Goal: Task Accomplishment & Management: Manage account settings

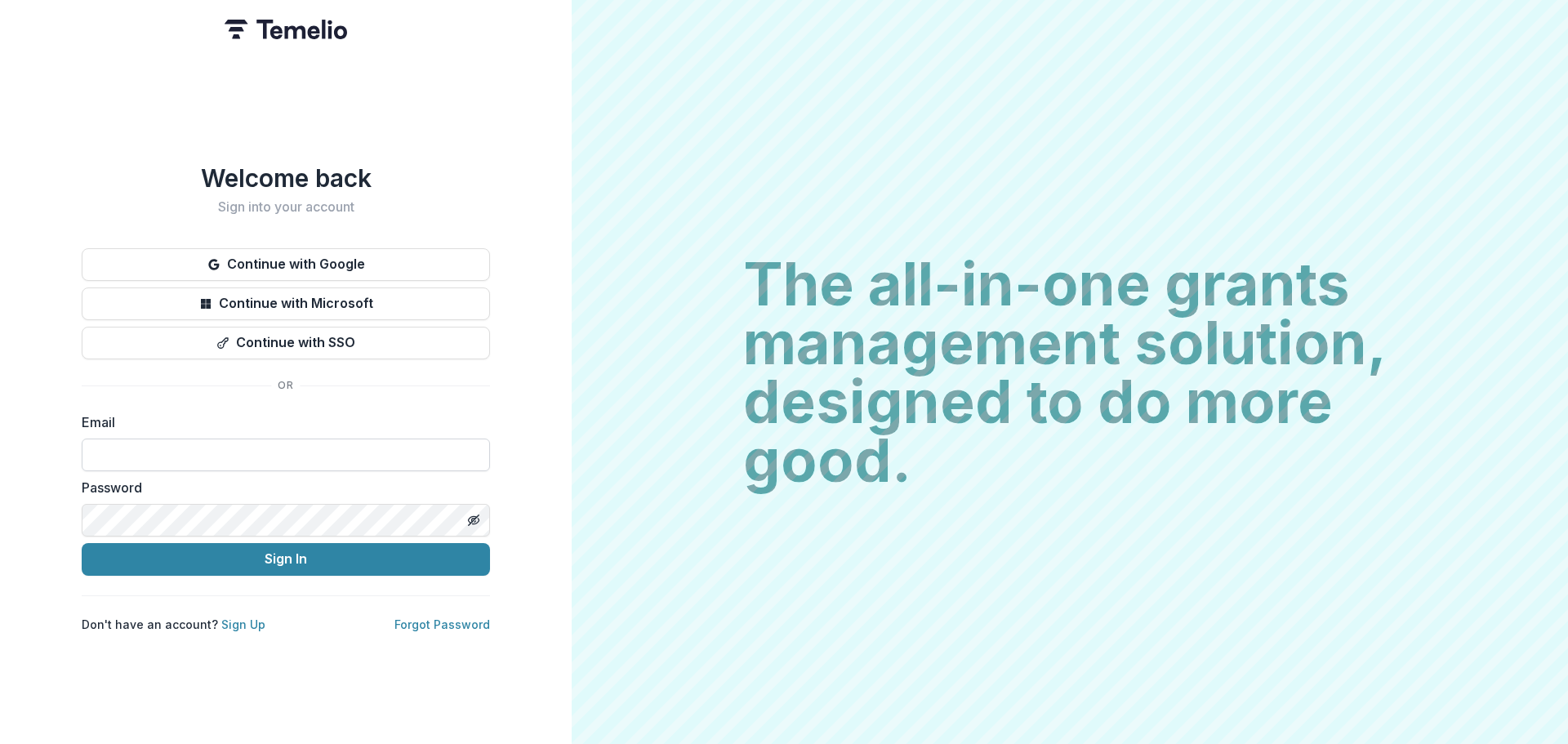
click at [166, 440] on input at bounding box center [285, 454] width 408 height 33
type input "**********"
click at [81, 543] on button "Sign In" at bounding box center [285, 559] width 408 height 33
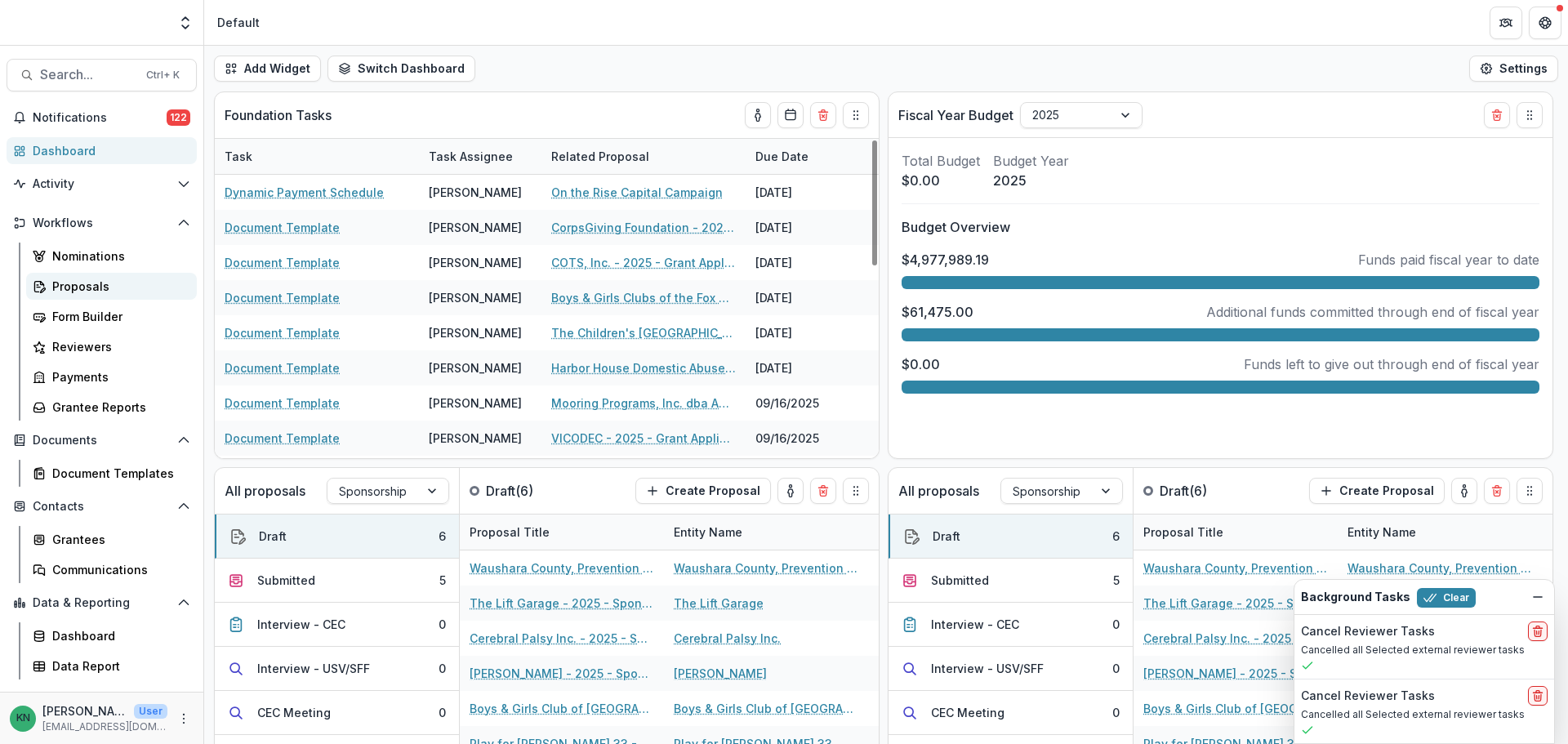
click at [88, 287] on div "Proposals" at bounding box center [117, 286] width 132 height 17
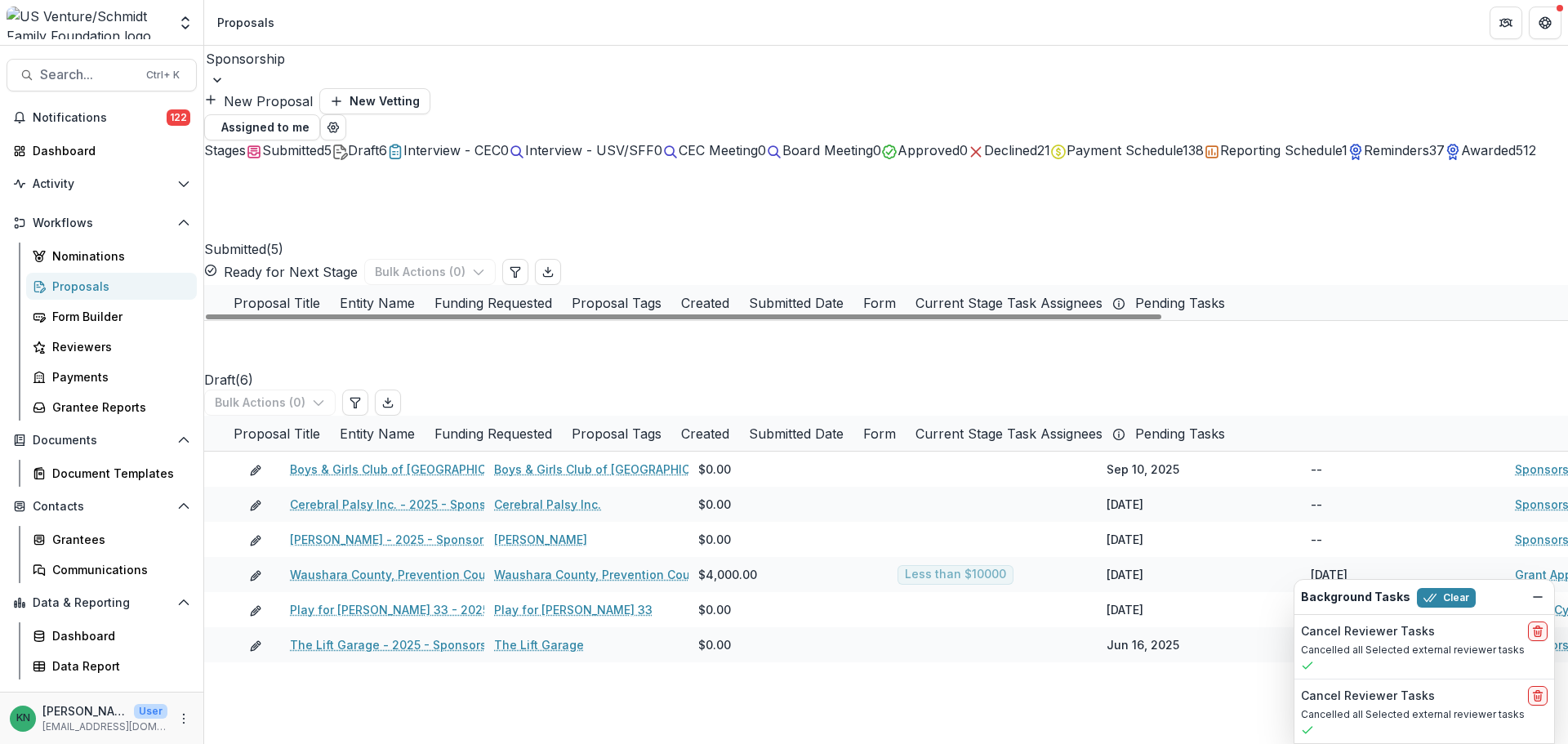
click at [365, 72] on div at bounding box center [886, 80] width 1364 height 16
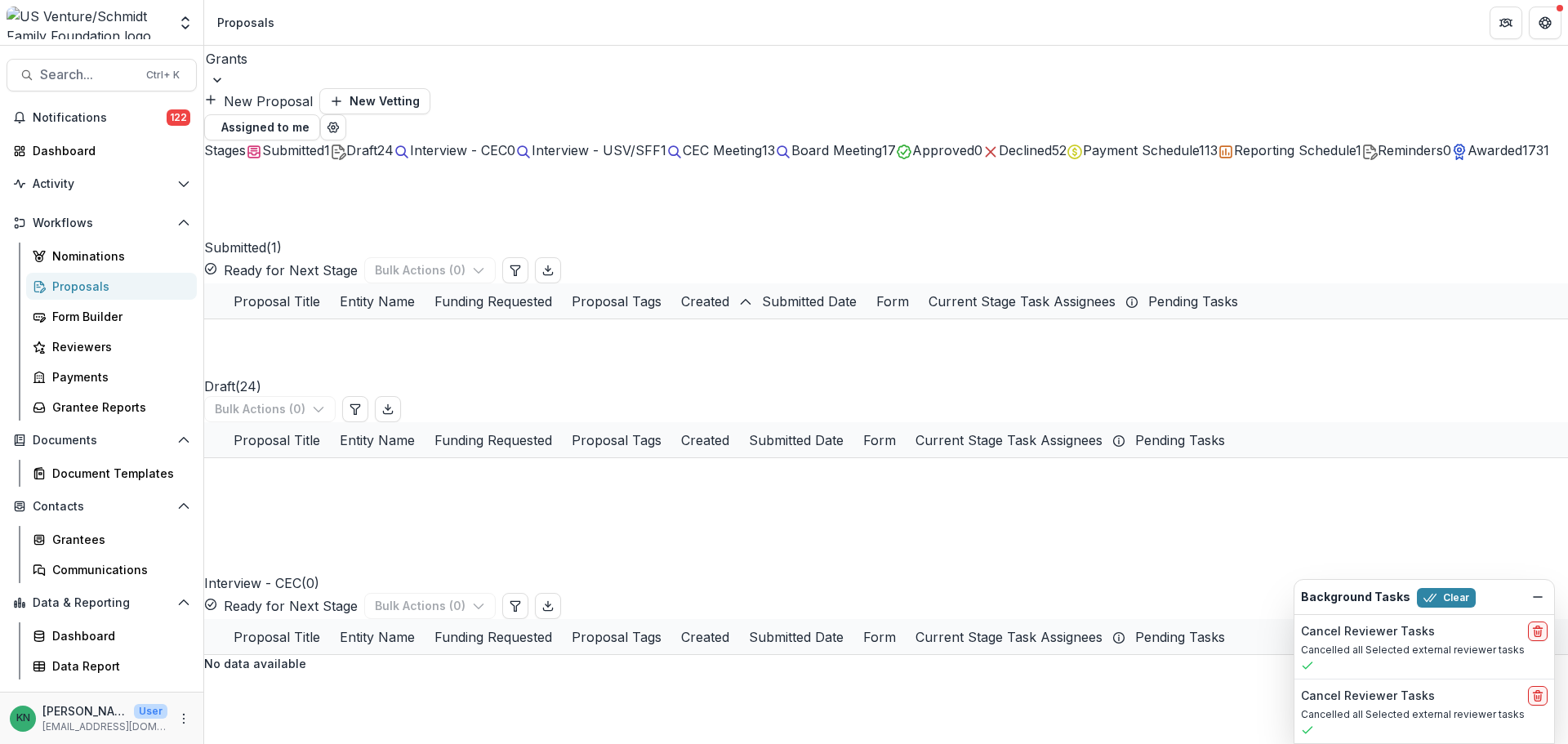
click at [762, 142] on span "CEC Meeting" at bounding box center [722, 150] width 80 height 16
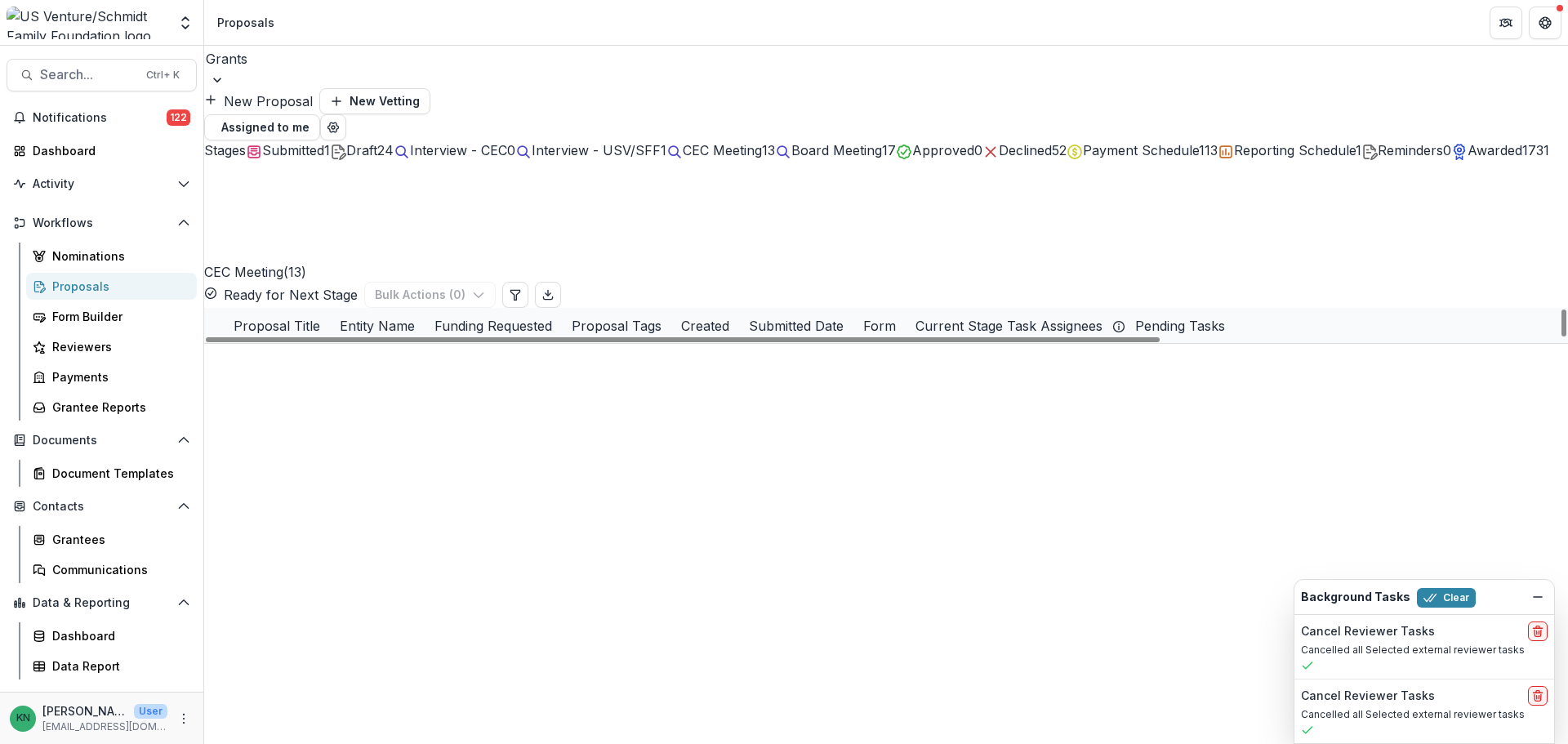
click at [339, 353] on link "Youth Go Inc - 2025 - Grant Application" at bounding box center [403, 361] width 226 height 17
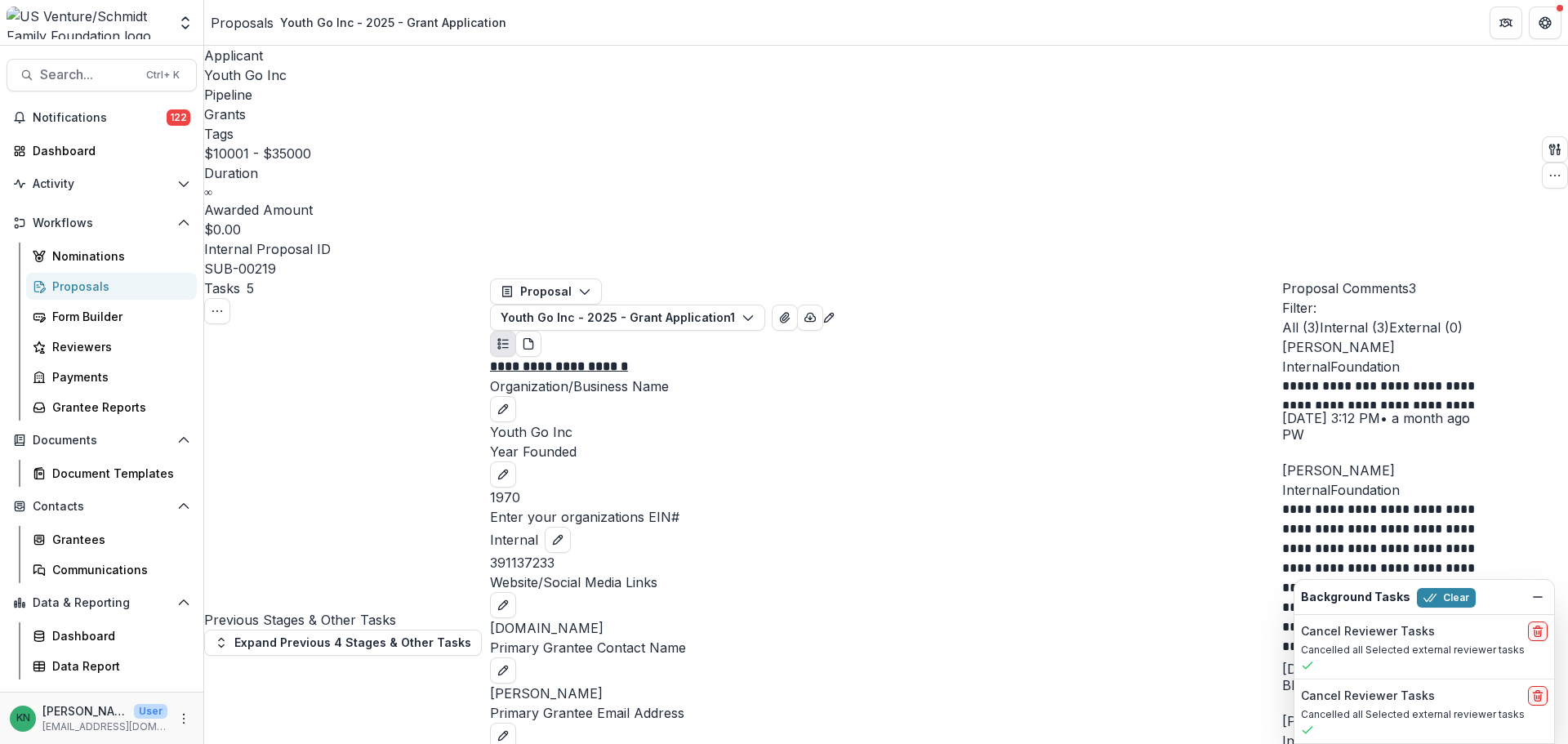
scroll to position [2694, 0]
click at [80, 473] on div "Document Templates" at bounding box center [117, 473] width 132 height 17
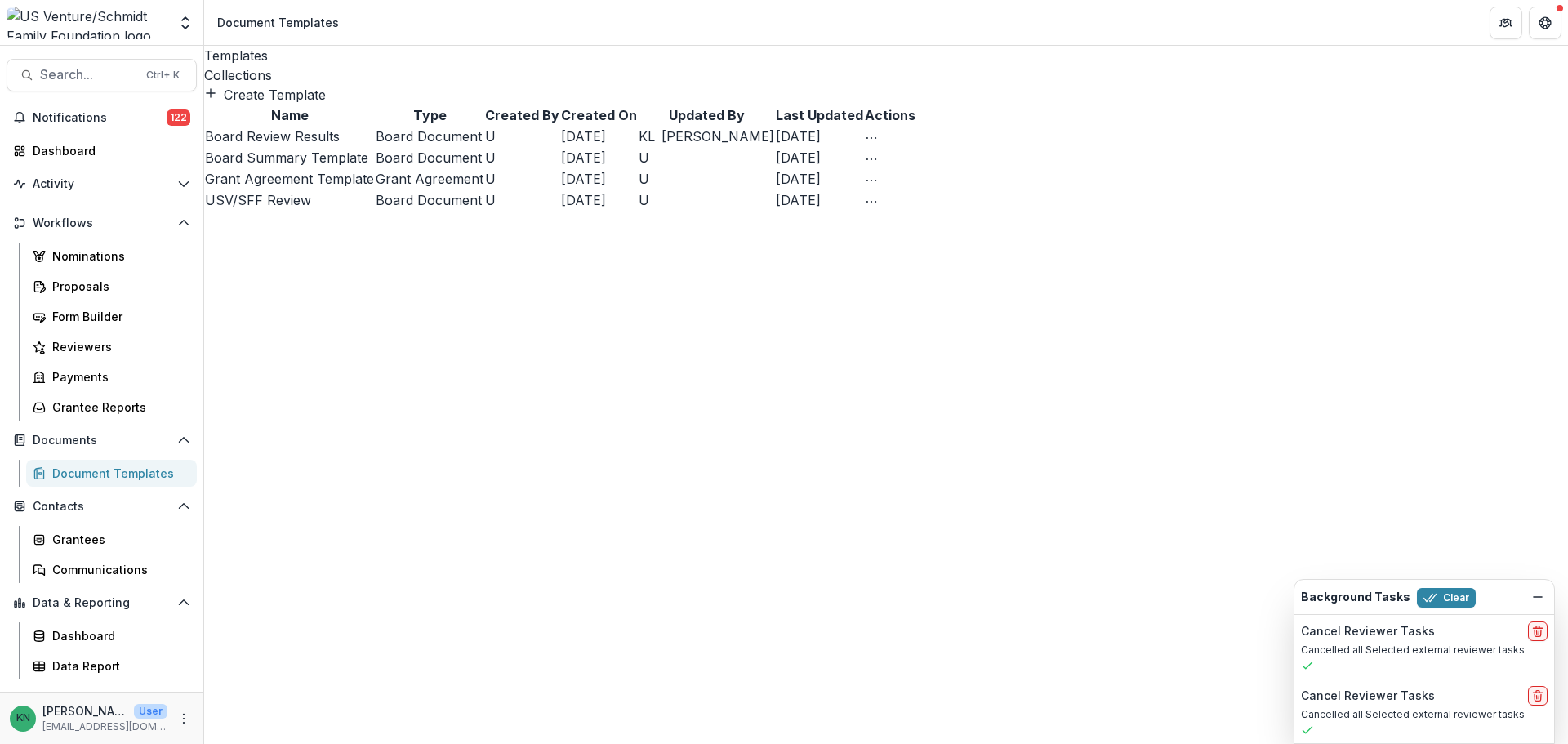
click at [288, 144] on link "Board Review Results" at bounding box center [272, 136] width 135 height 16
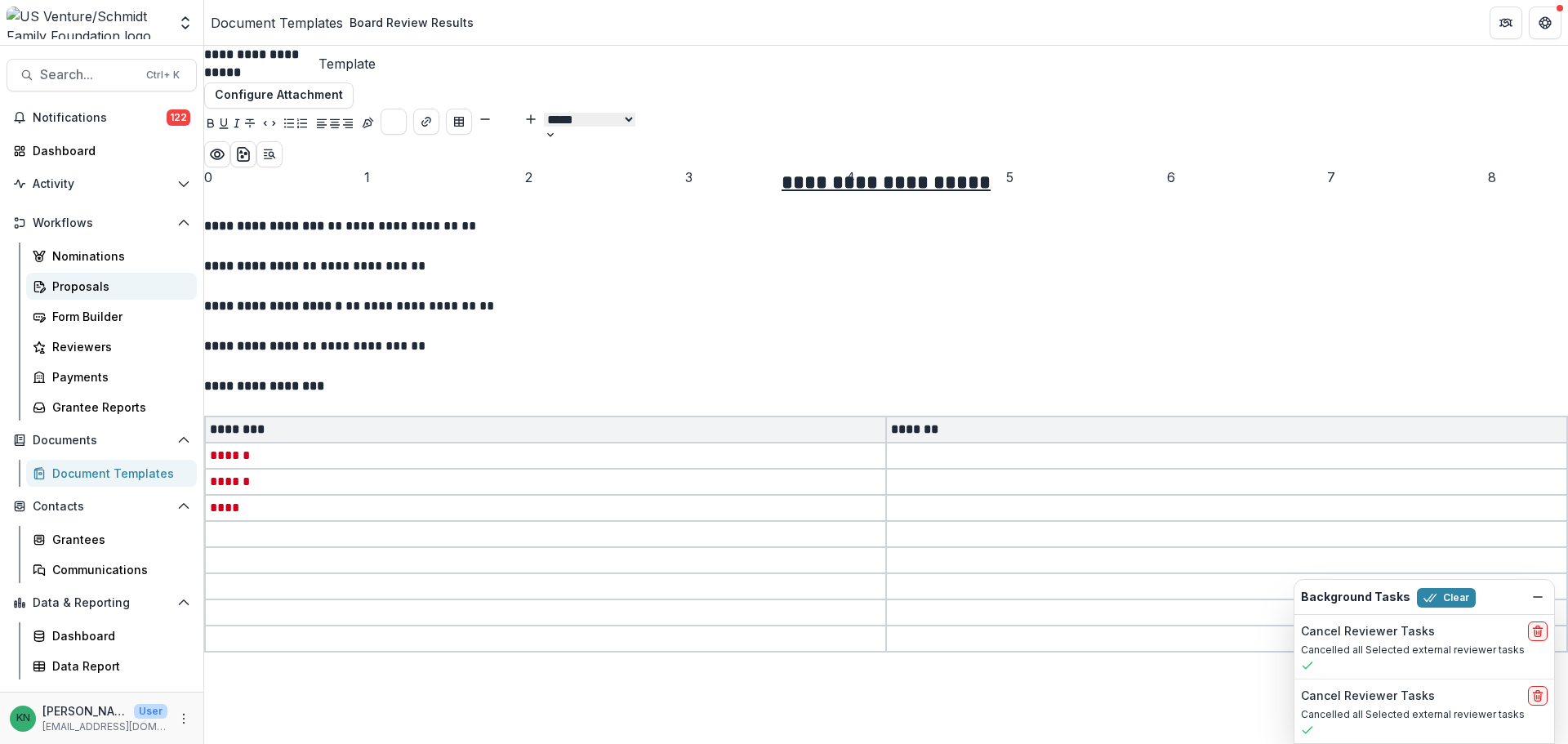
click at [63, 281] on div "Proposals" at bounding box center [117, 286] width 132 height 17
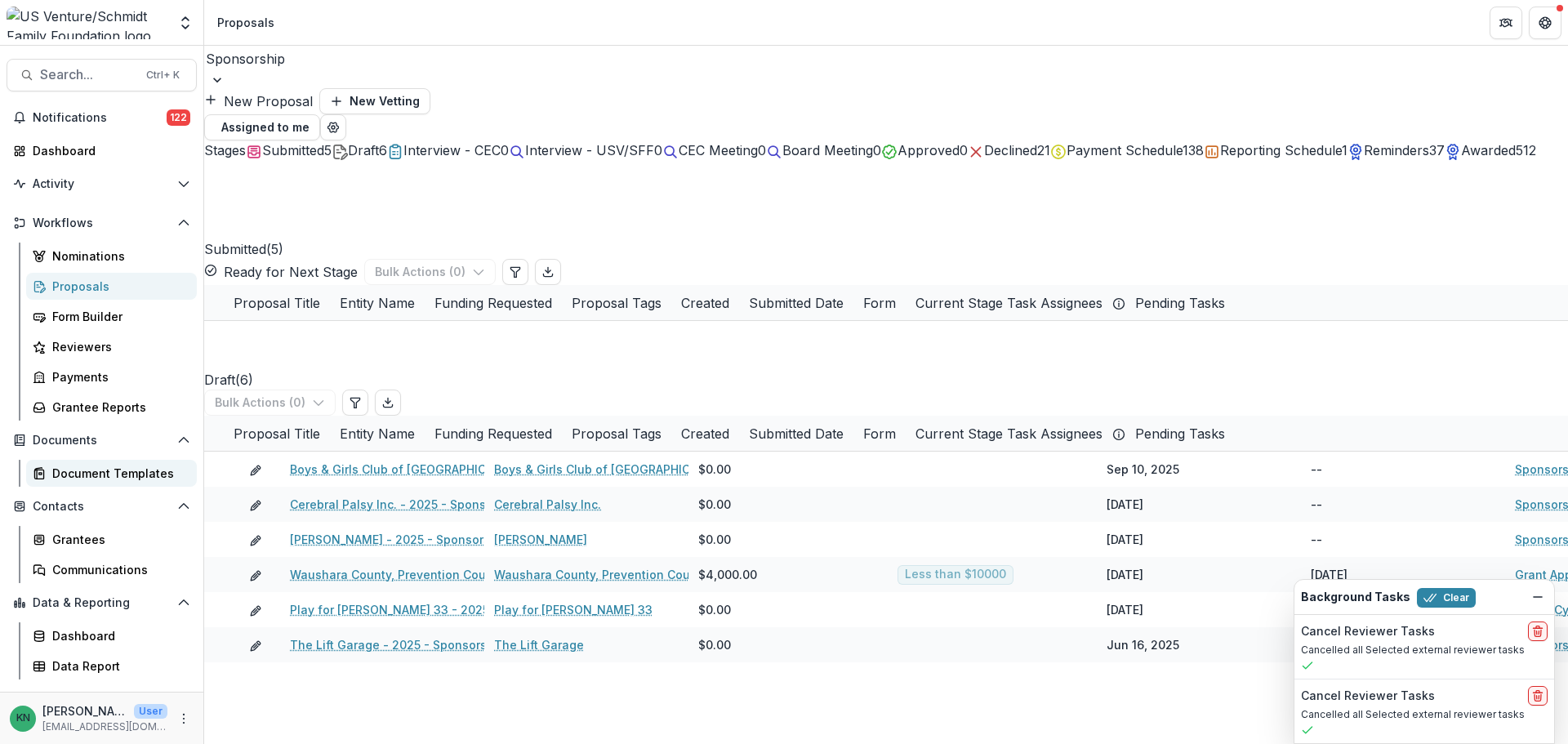
click at [108, 469] on div "Document Templates" at bounding box center [117, 473] width 132 height 17
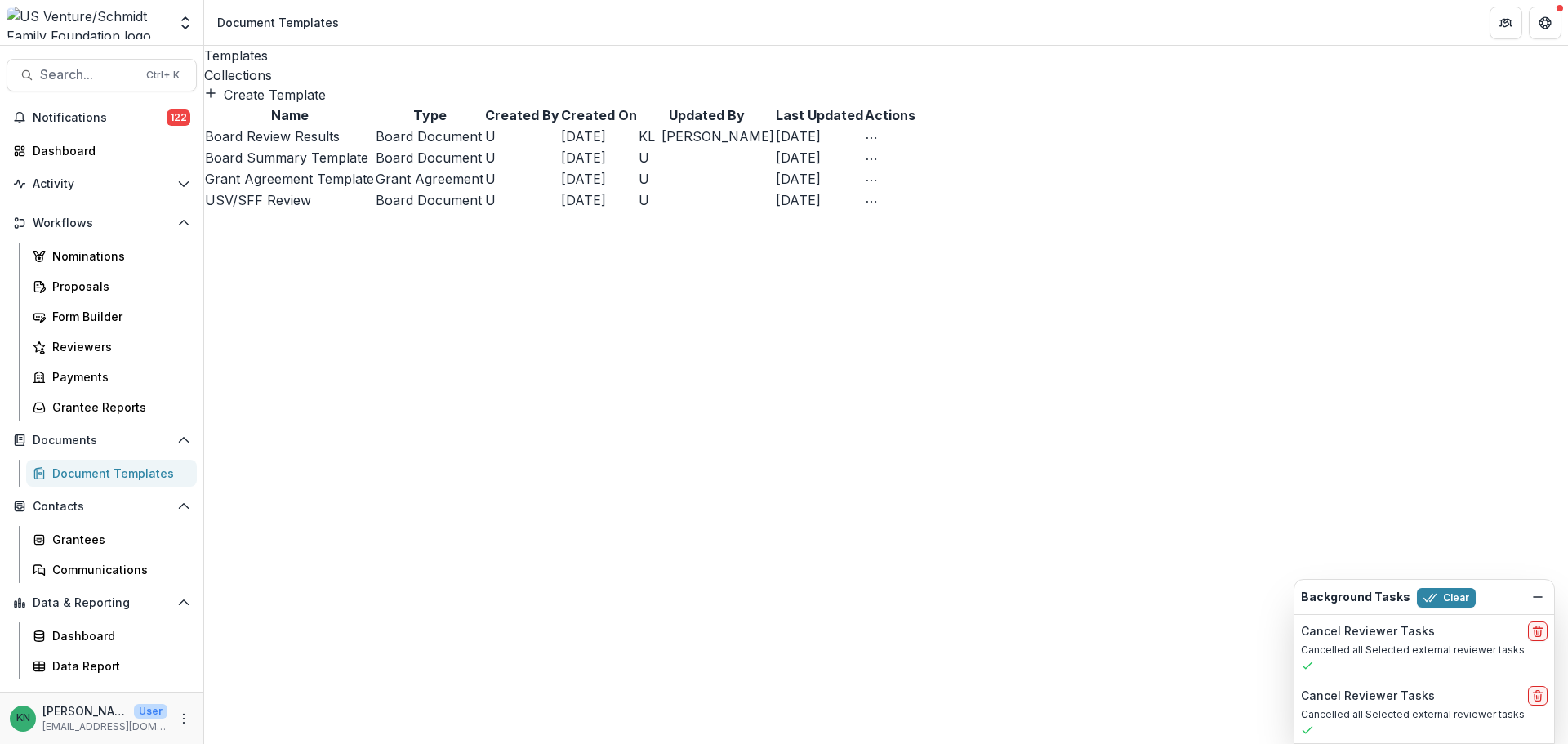
click at [877, 144] on icon "More Action" at bounding box center [872, 138] width 13 height 13
click at [1371, 225] on button "Create a Collection" at bounding box center [1307, 220] width 127 height 19
type input "******"
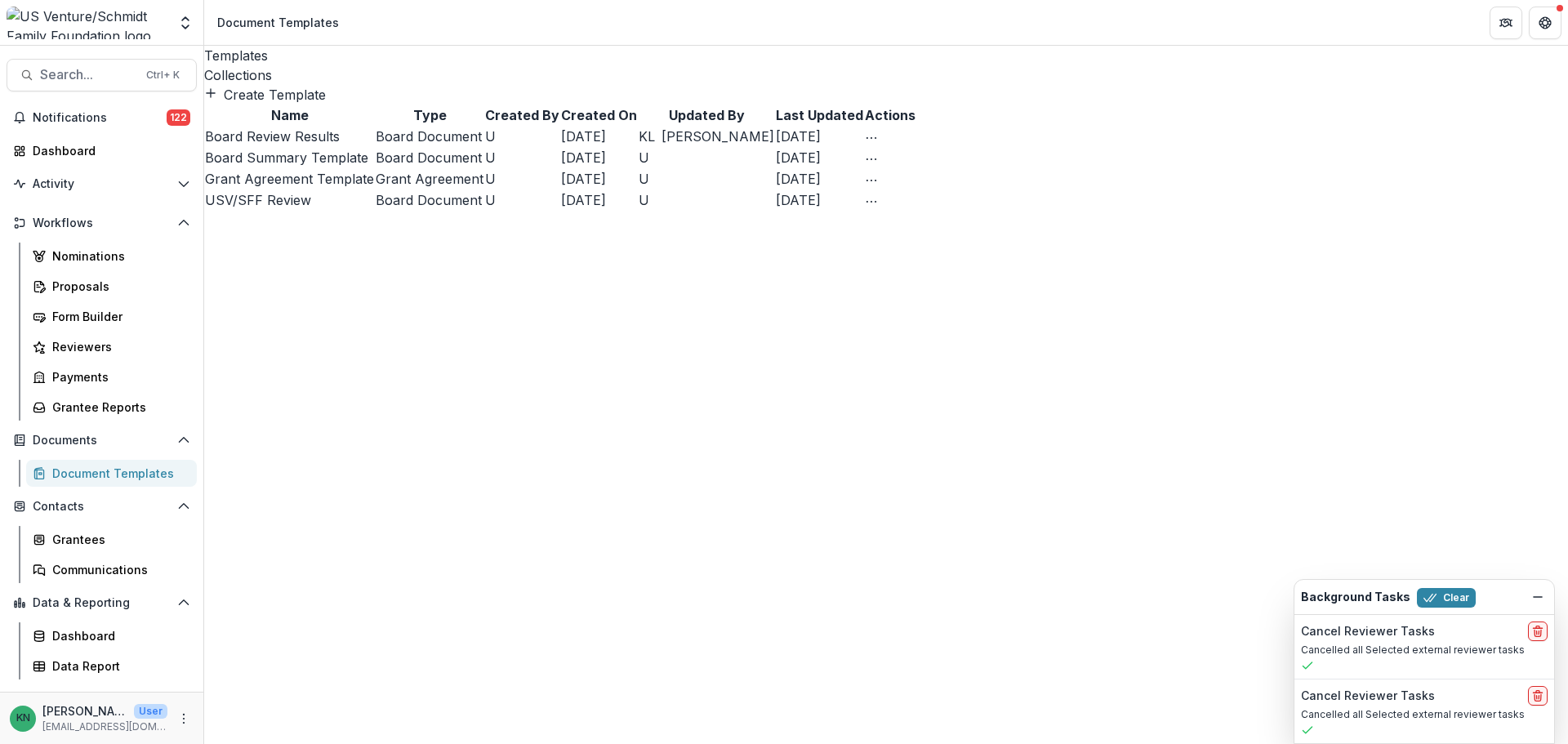
type input "********"
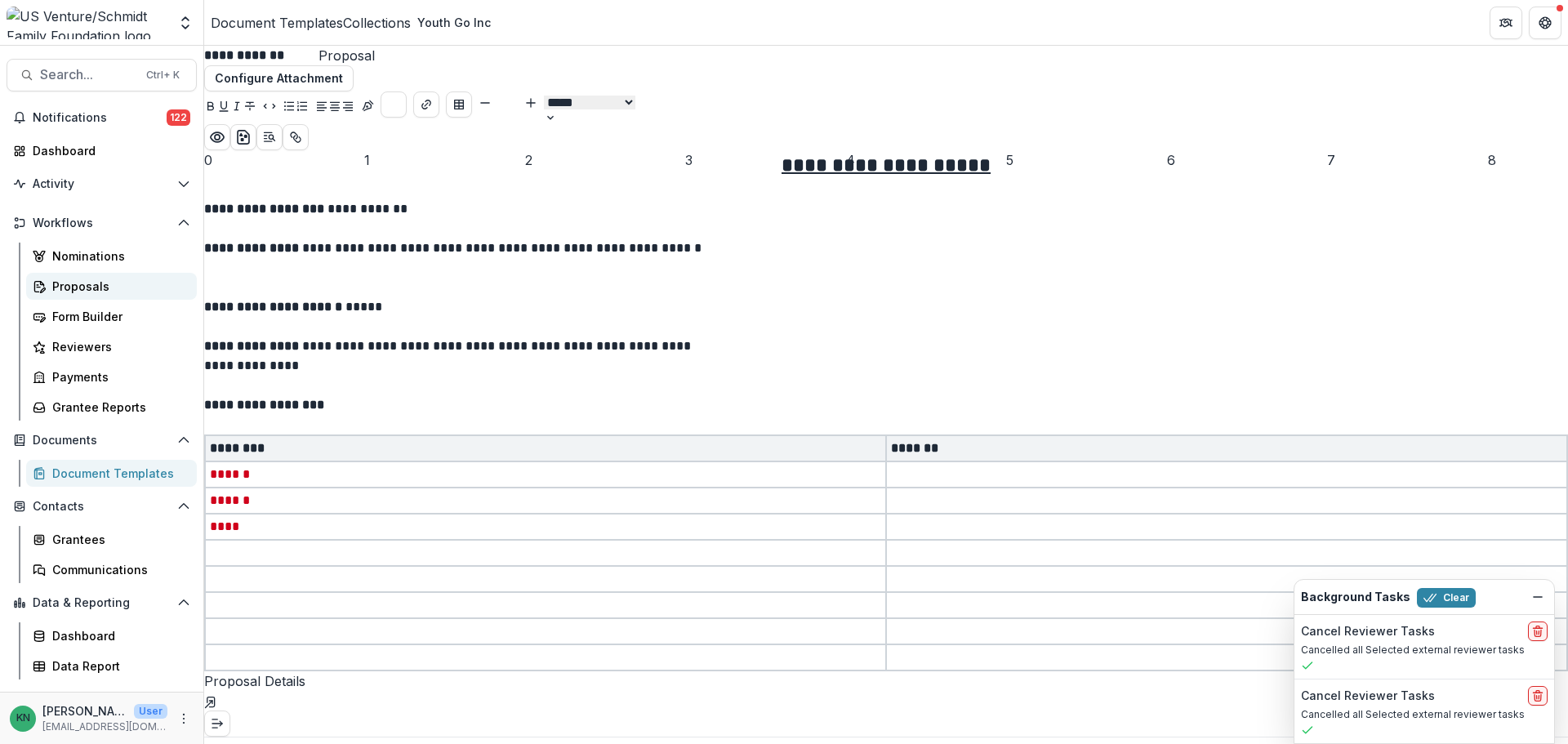
click at [106, 287] on div "Proposals" at bounding box center [117, 286] width 132 height 17
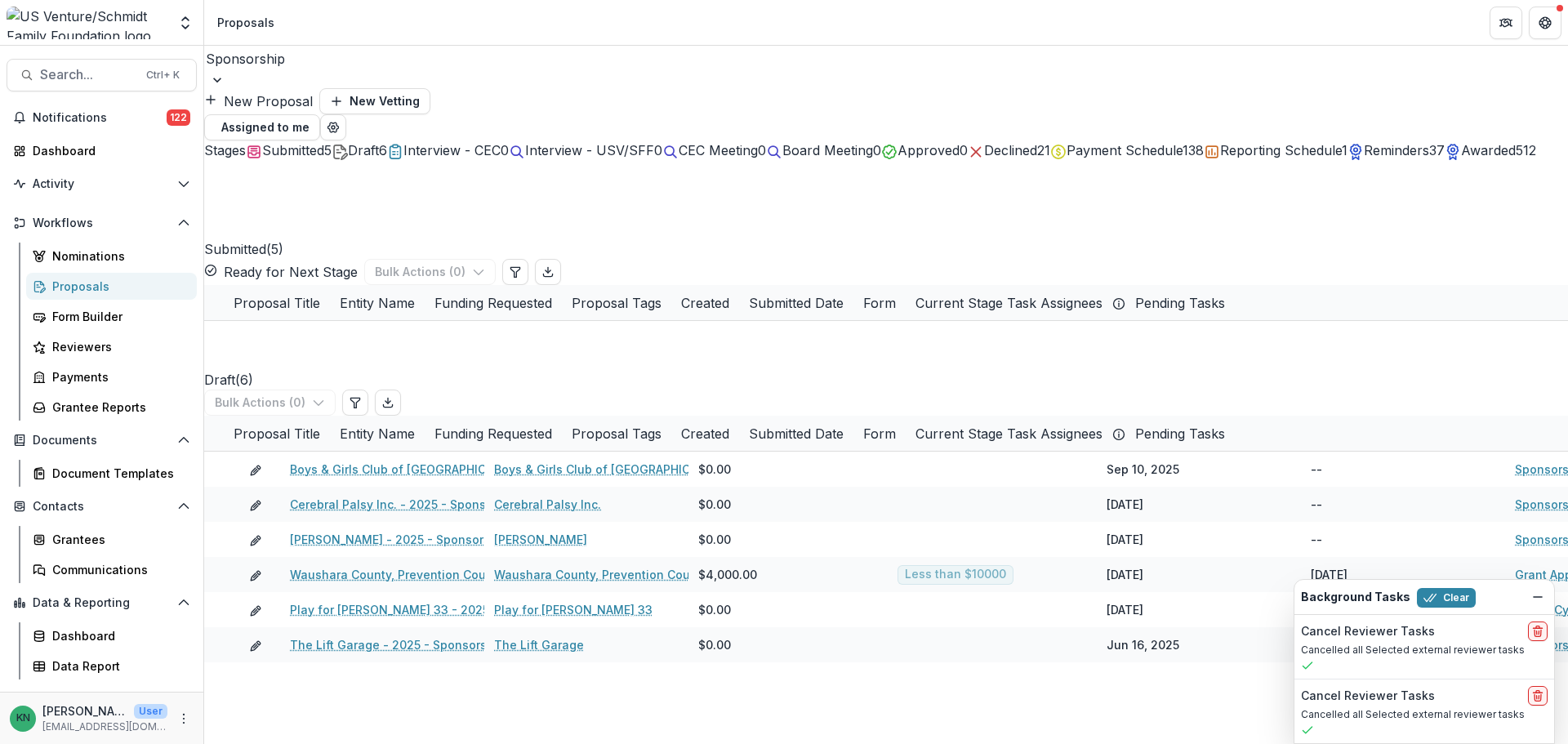
click at [356, 73] on div at bounding box center [886, 80] width 1364 height 16
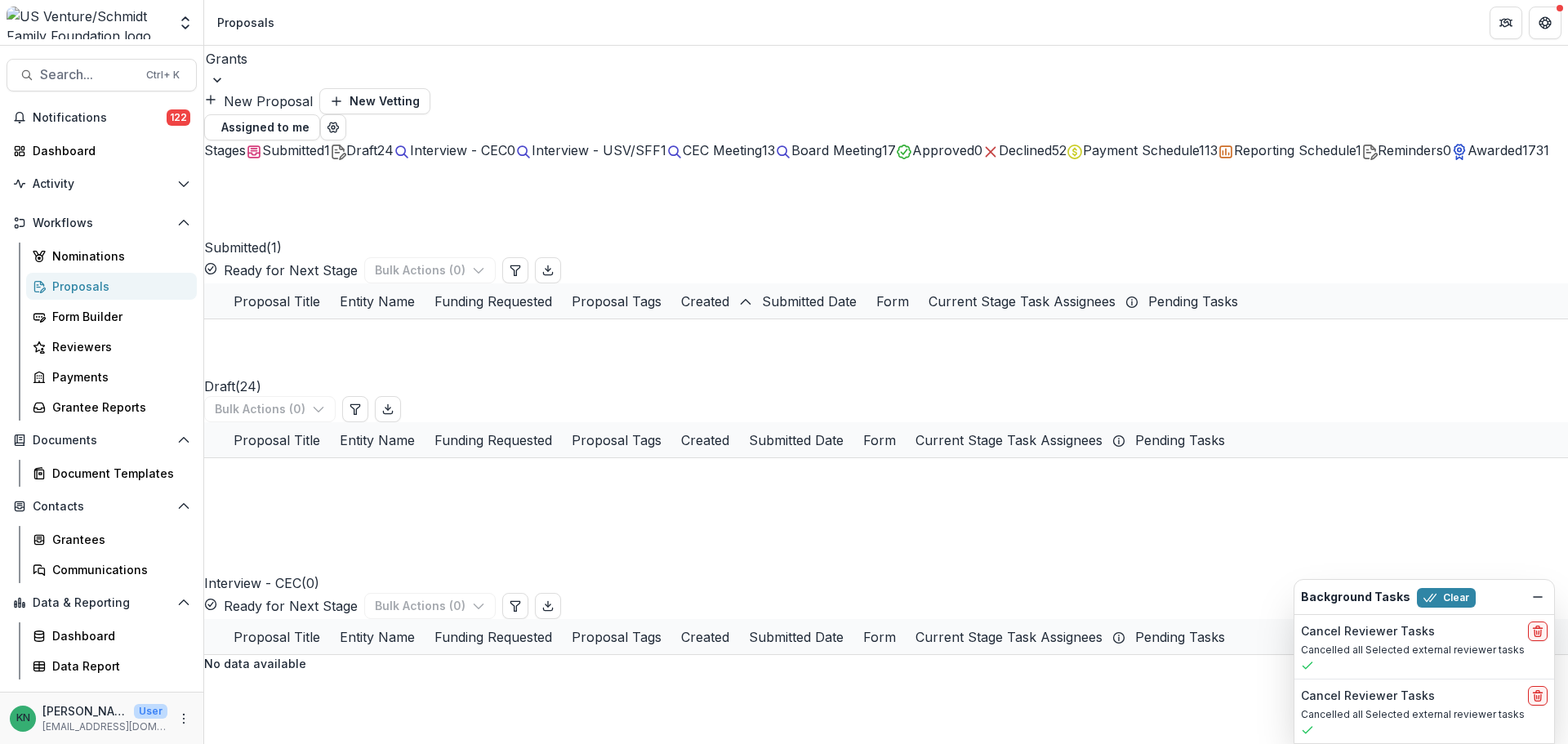
click at [762, 142] on span "CEC Meeting" at bounding box center [722, 150] width 80 height 16
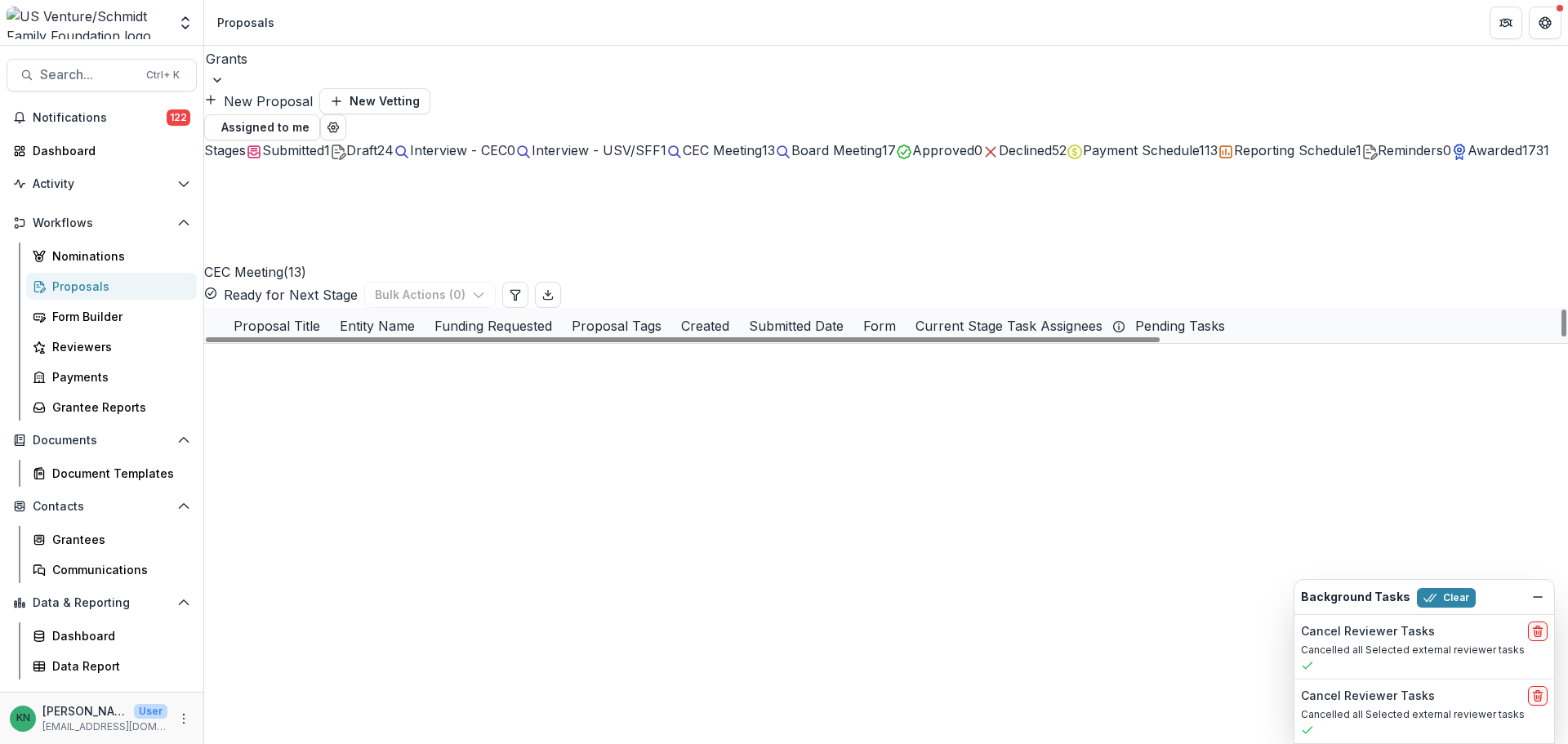
click at [364, 353] on link "Youth Go Inc - 2025 - Grant Application" at bounding box center [403, 361] width 226 height 17
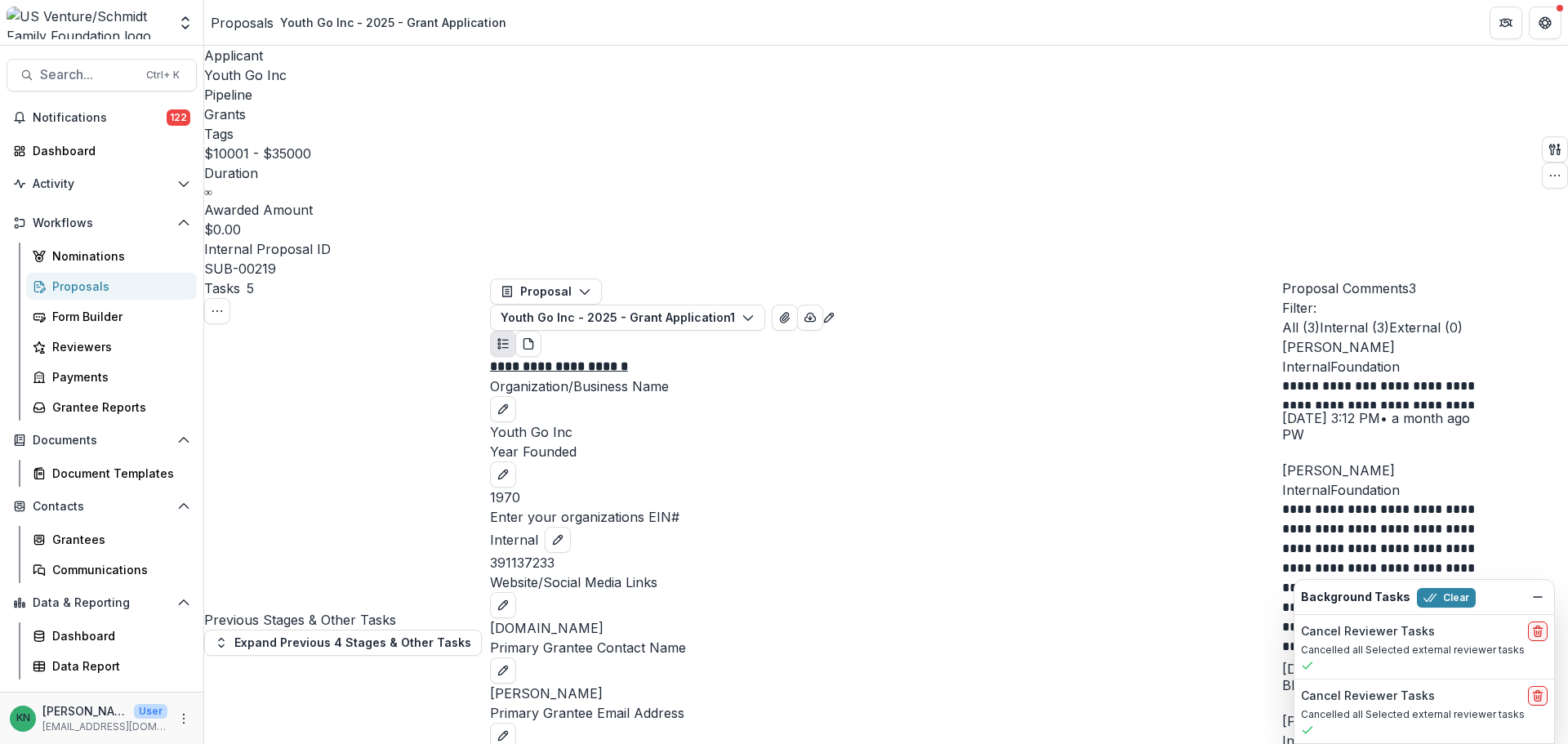
scroll to position [490, 0]
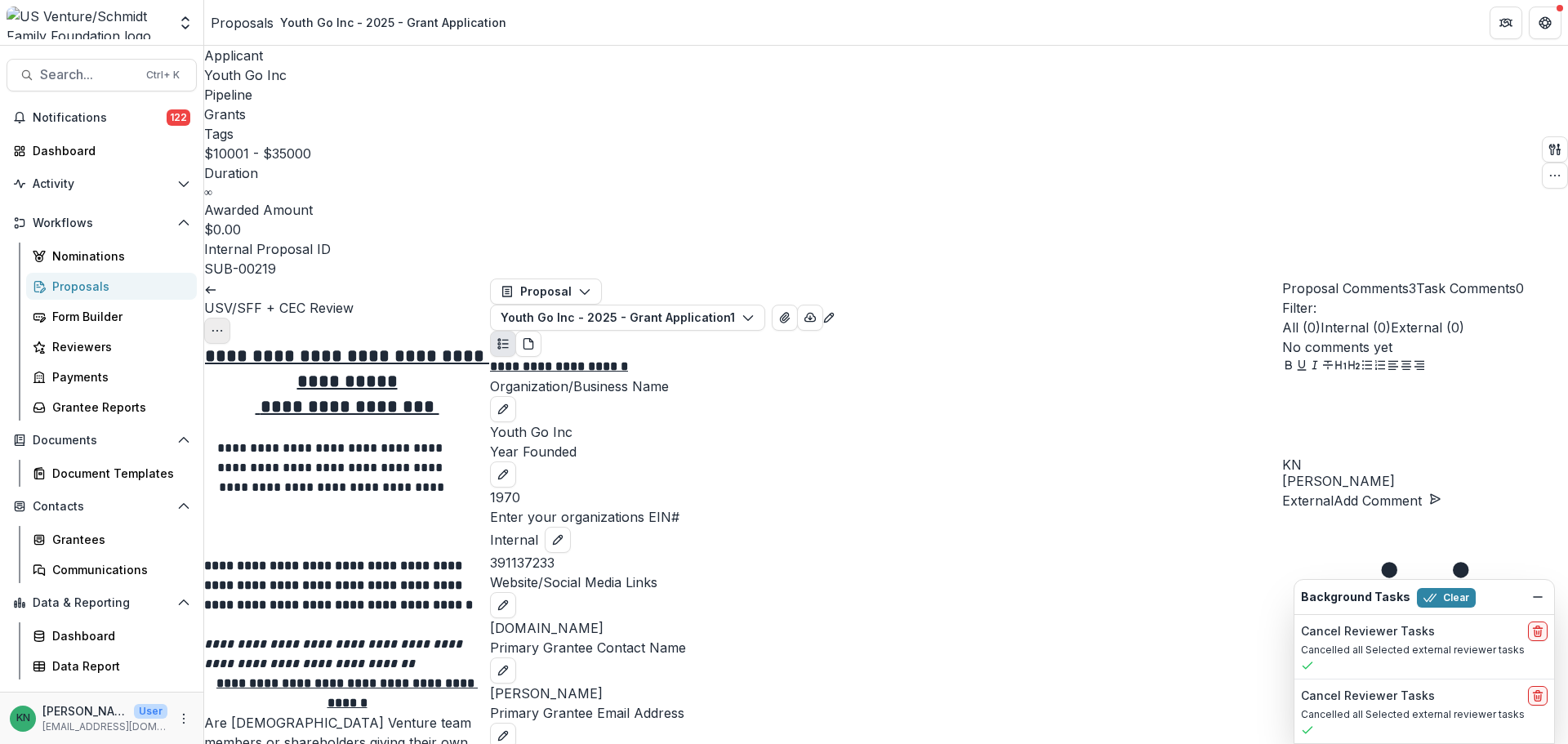
click at [224, 324] on icon "Options" at bounding box center [217, 331] width 13 height 13
click at [396, 345] on button "Cancel Task" at bounding box center [426, 359] width 113 height 27
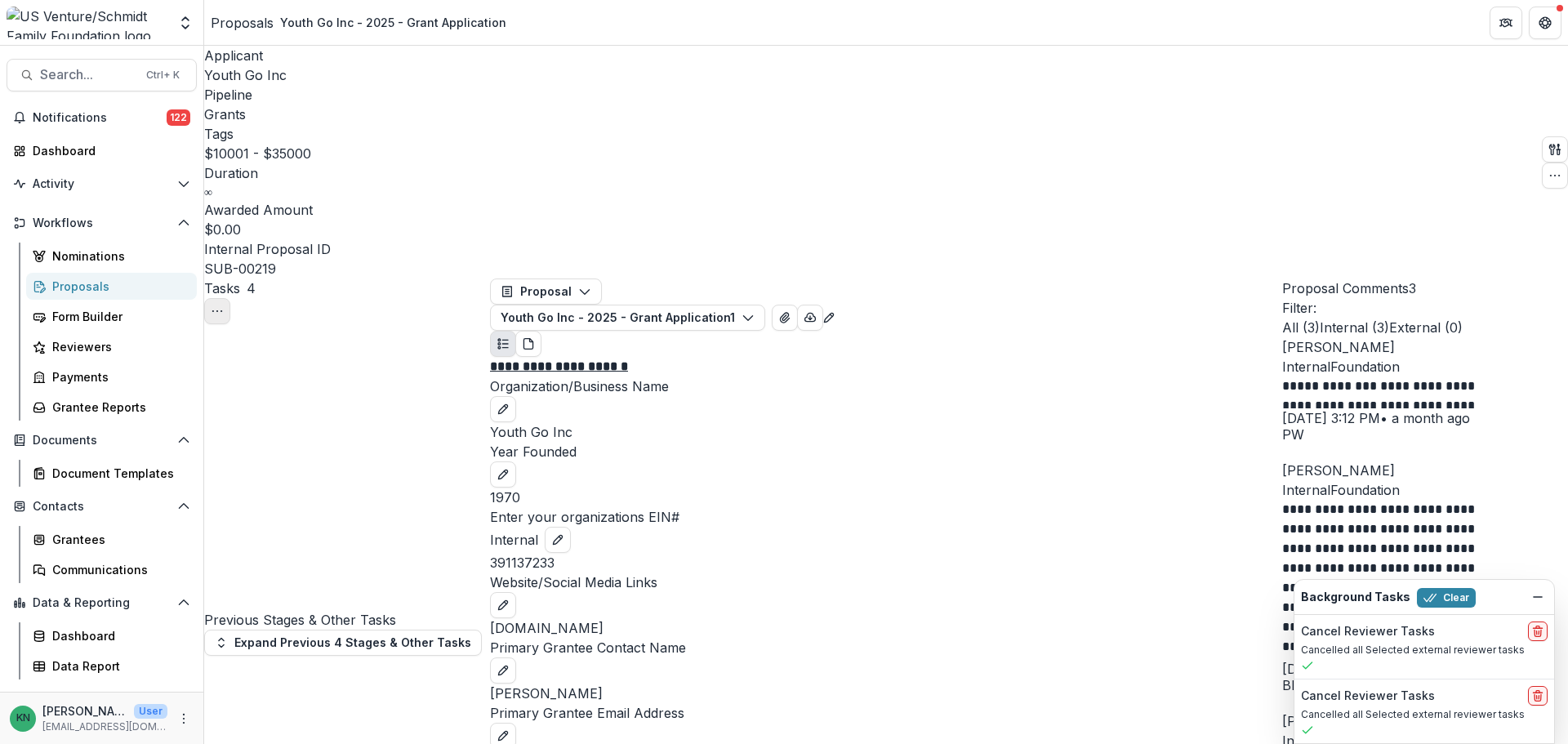
click at [218, 311] on circle "Toggle View Cancelled Tasks" at bounding box center [217, 311] width 1 height 1
click at [754, 311] on icon "button" at bounding box center [748, 318] width 13 height 13
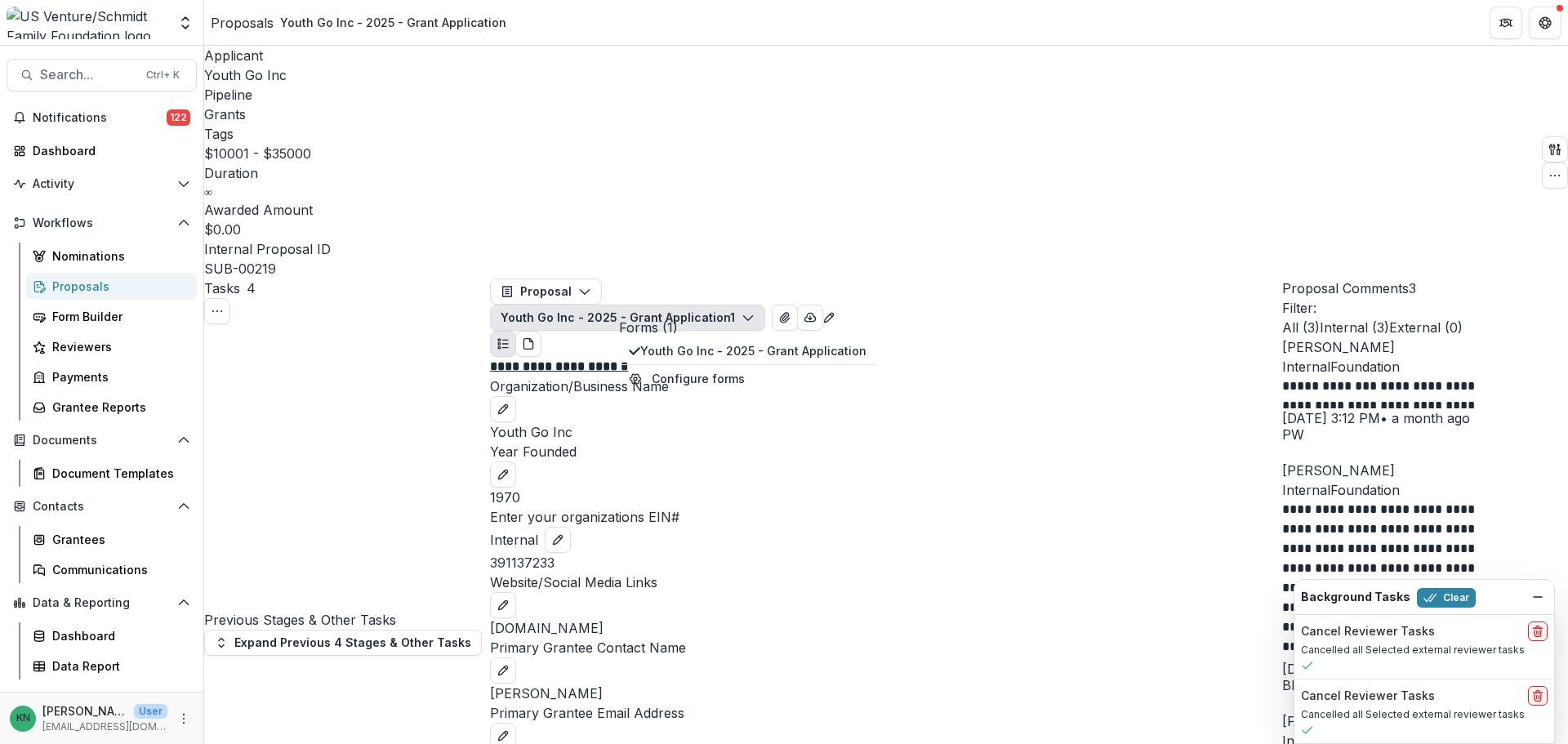
click at [754, 311] on icon "button" at bounding box center [748, 318] width 13 height 13
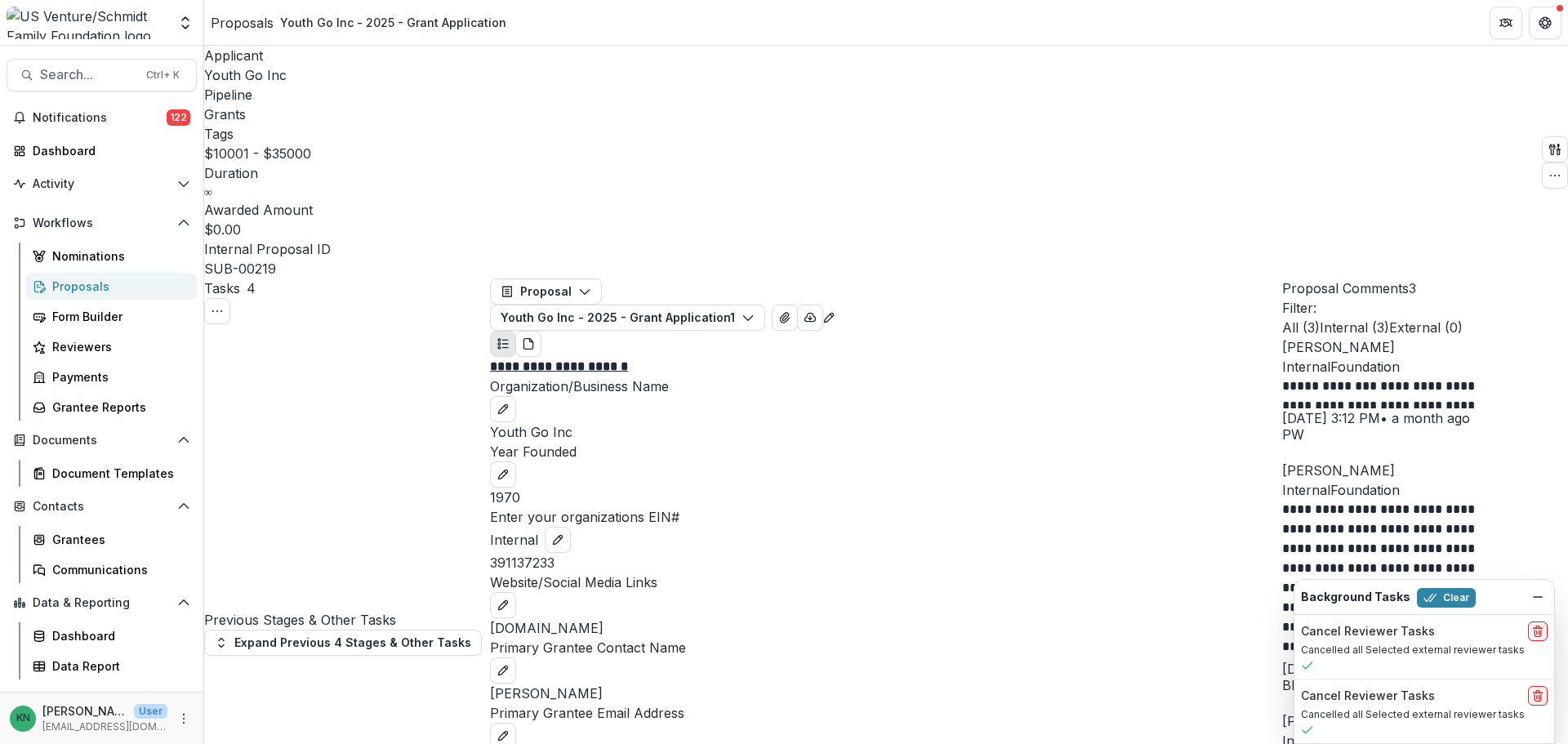
click at [1063, 304] on div "Youth Go Inc - 2025 - Grant Application 1 Forms (1) Youth Go Inc - 2025 - Grant…" at bounding box center [886, 330] width 792 height 52
click at [70, 346] on div "Reviewers" at bounding box center [117, 346] width 132 height 17
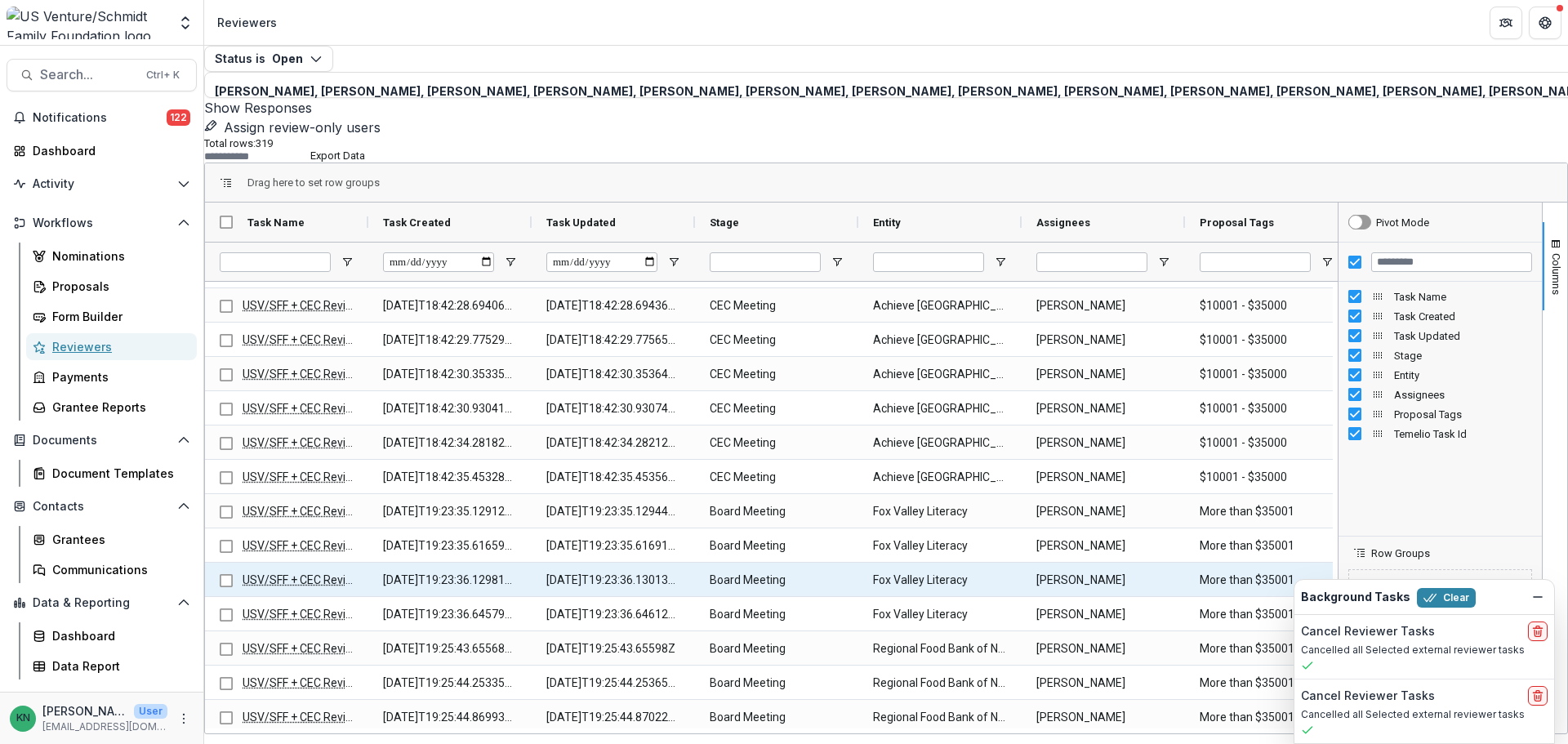
scroll to position [2694, 0]
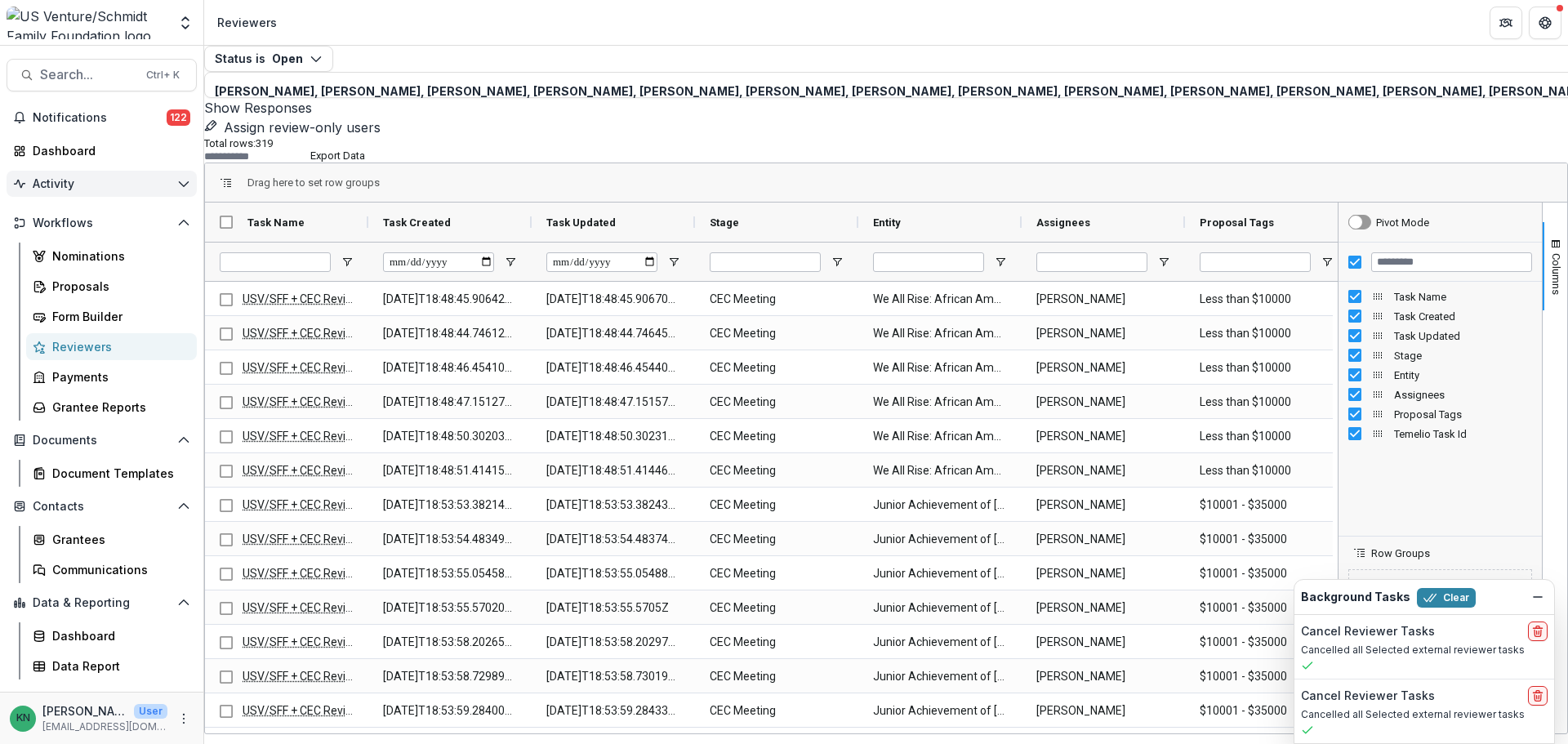
click at [174, 183] on button "Activity" at bounding box center [101, 183] width 190 height 26
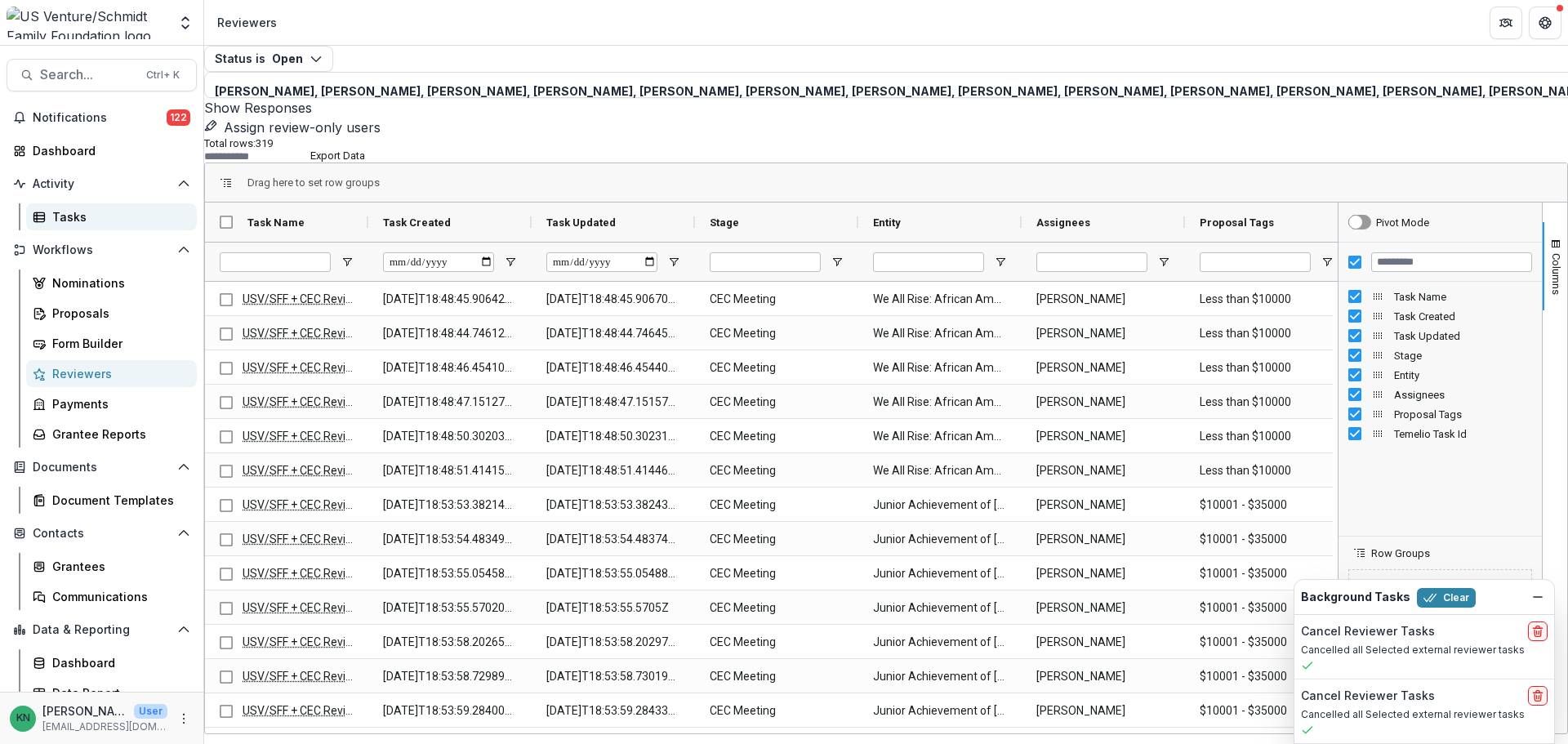
click at [54, 214] on div "Tasks" at bounding box center [117, 216] width 132 height 17
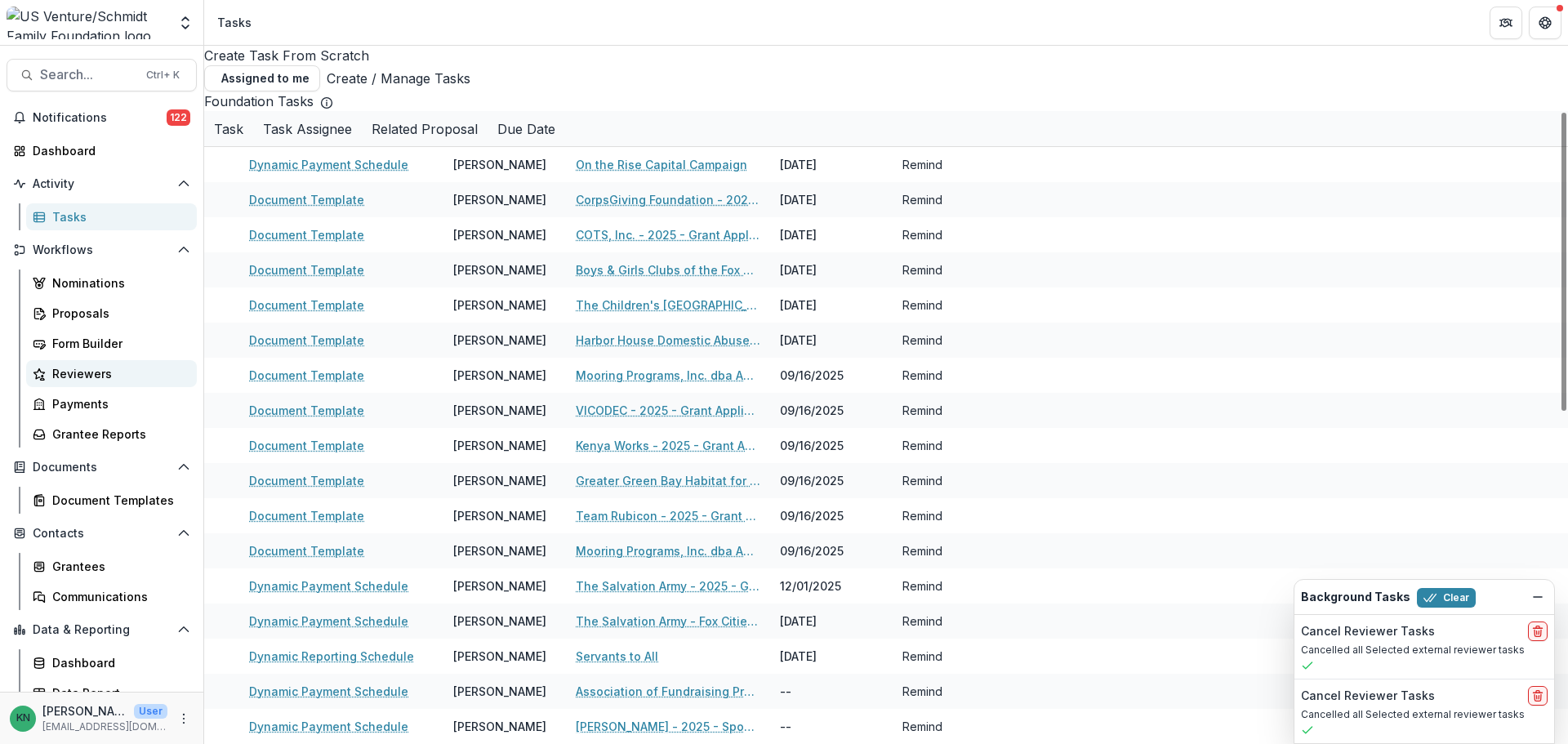
click at [83, 379] on div "Reviewers" at bounding box center [117, 374] width 132 height 17
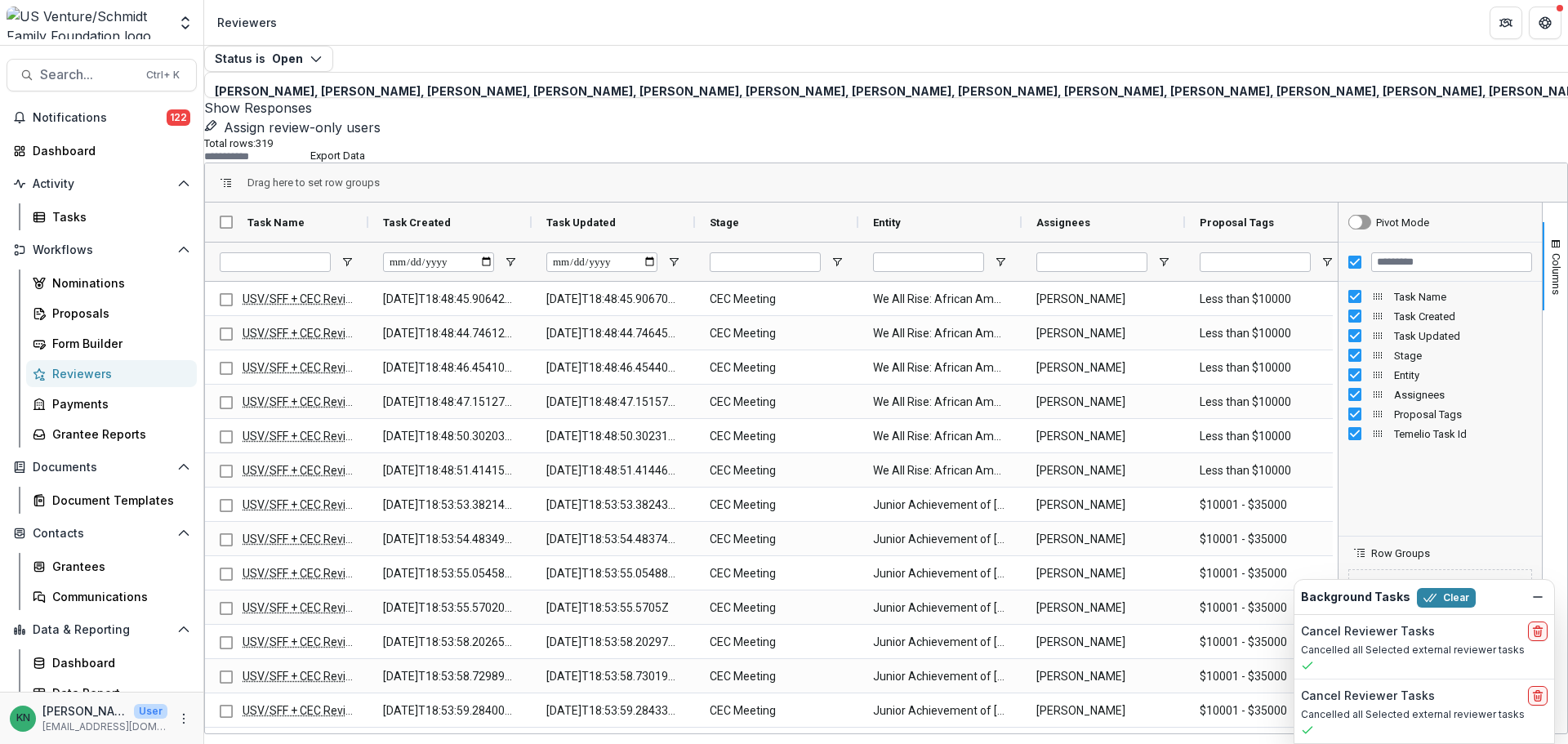
click at [204, 100] on span at bounding box center [204, 107] width 0 height 16
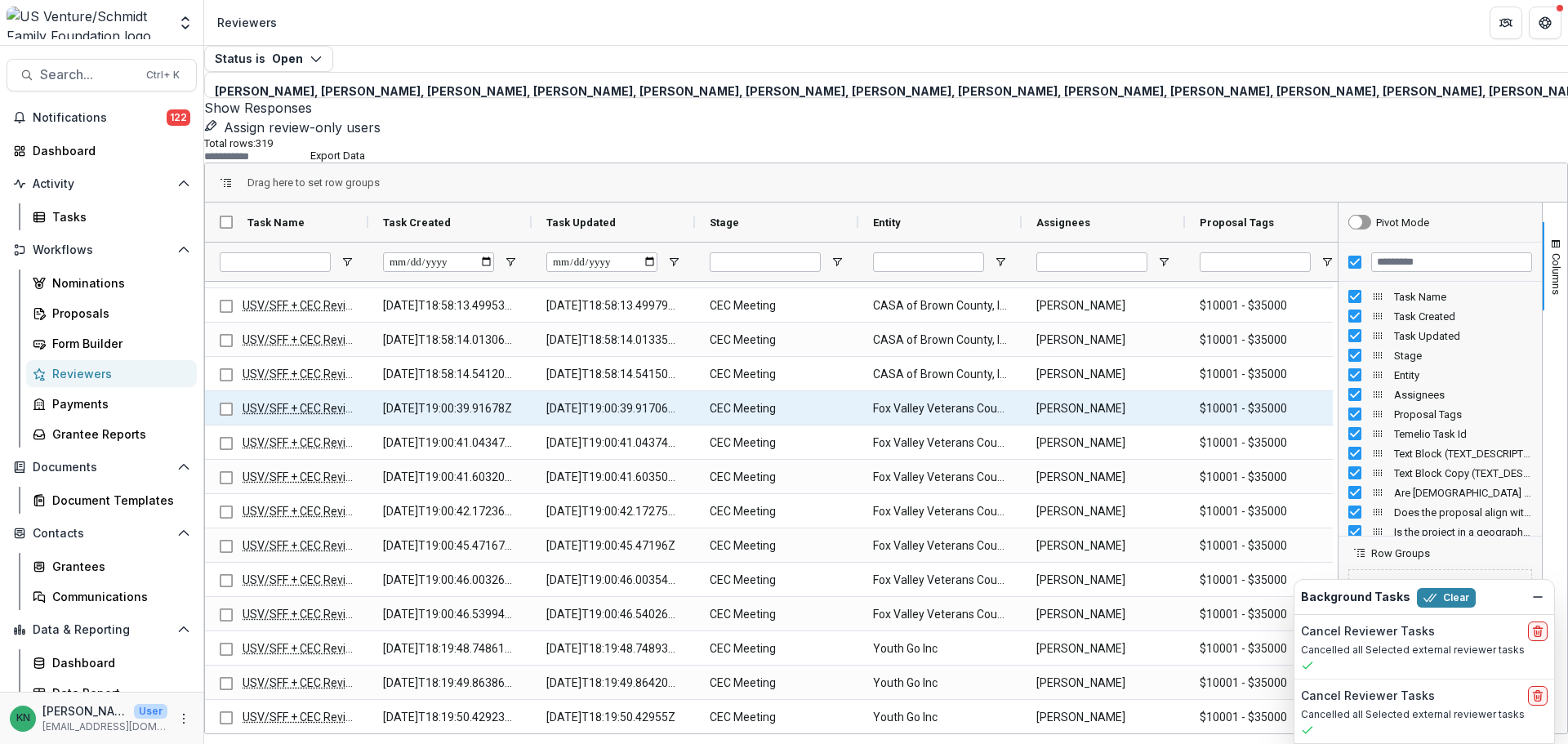
scroll to position [720, 0]
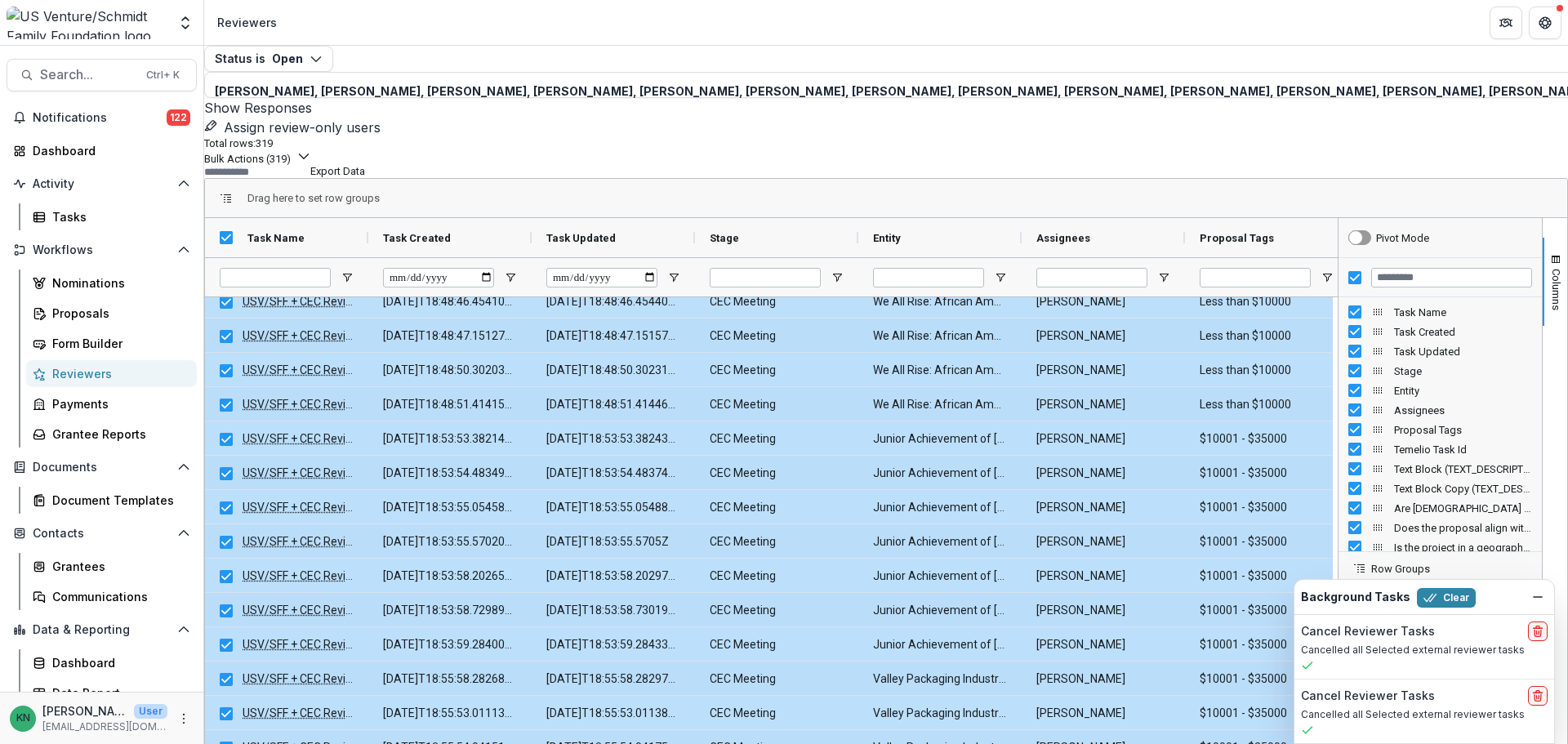
click at [365, 165] on button "Export Data" at bounding box center [337, 171] width 54 height 13
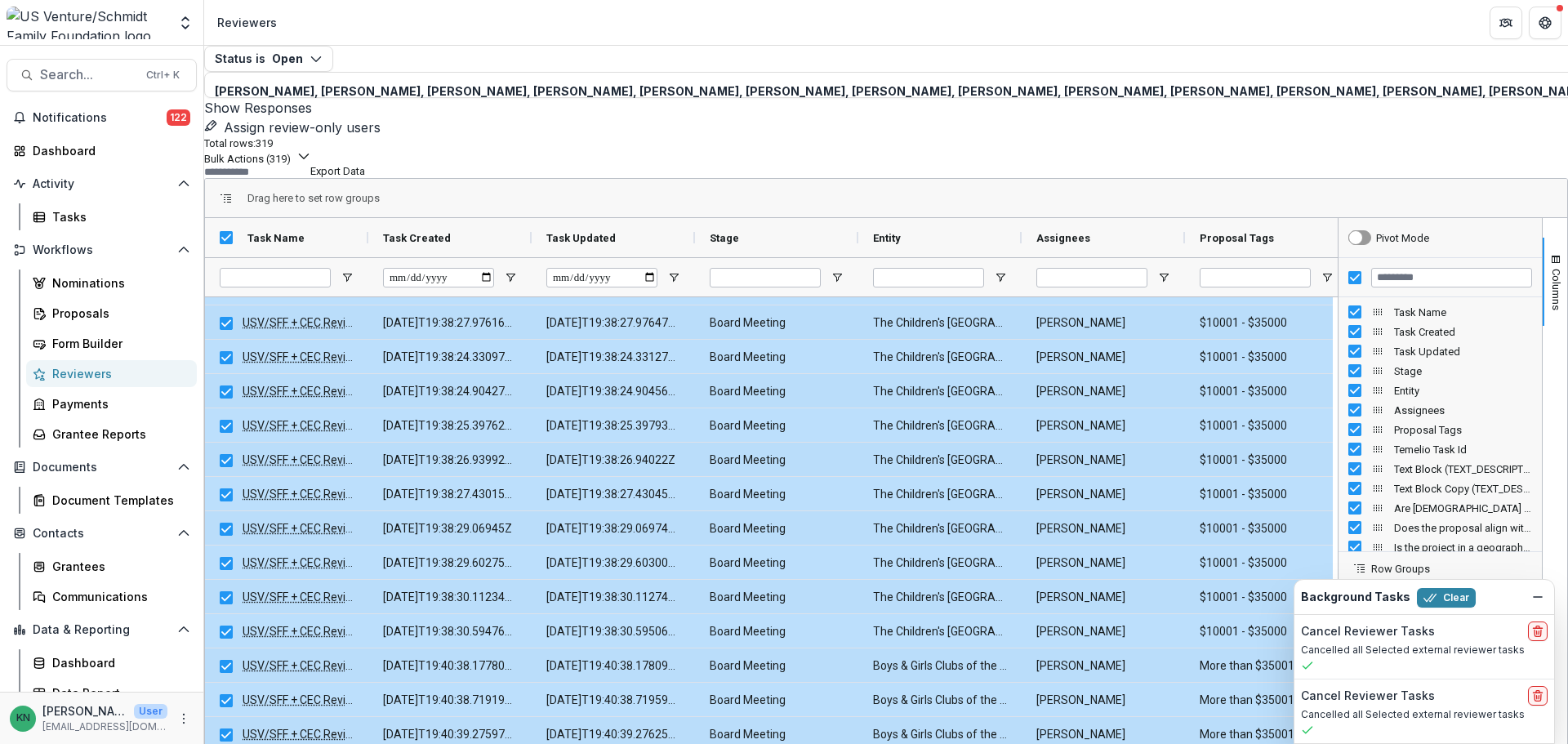
scroll to position [5143, 0]
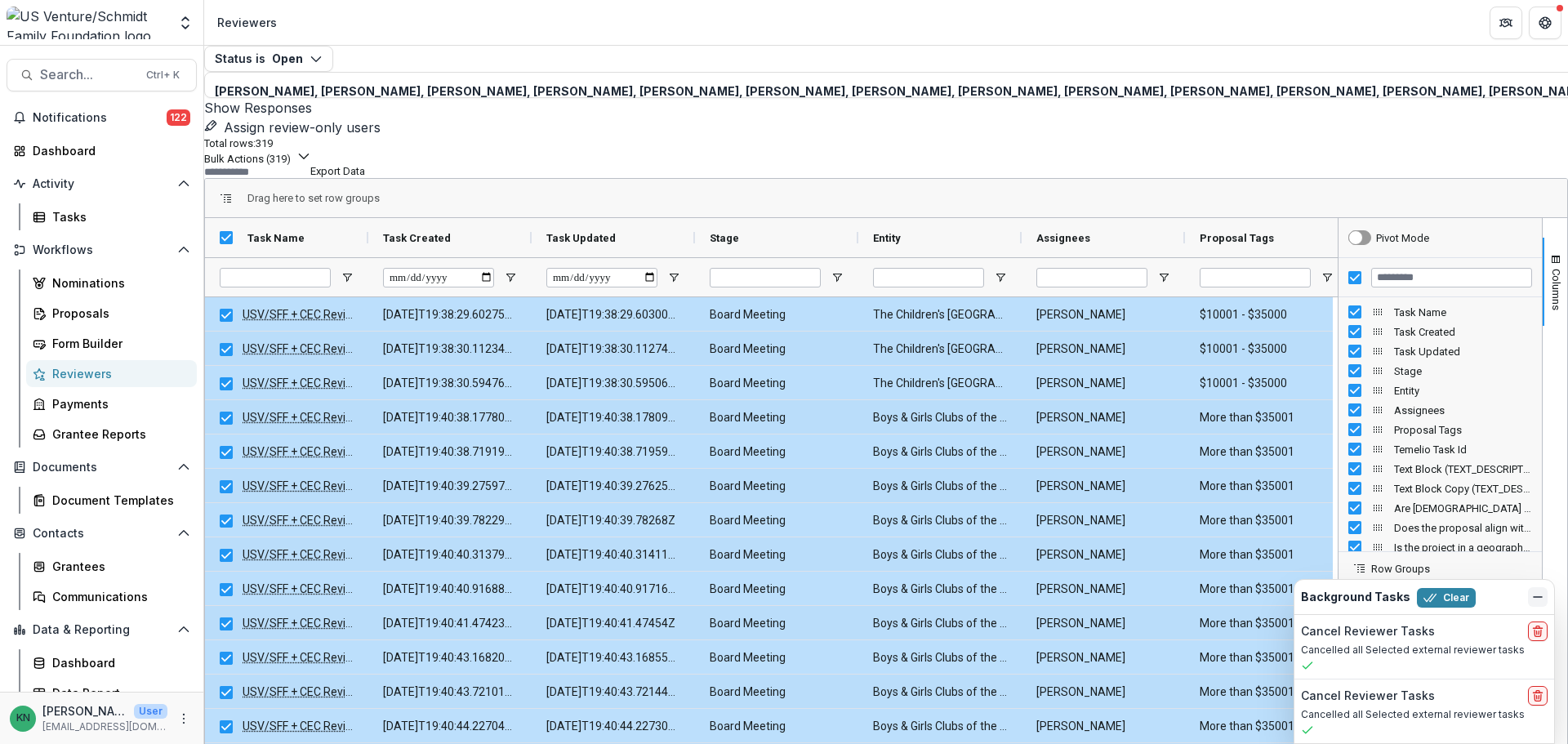
click at [1542, 595] on icon "Dismiss" at bounding box center [1538, 597] width 13 height 13
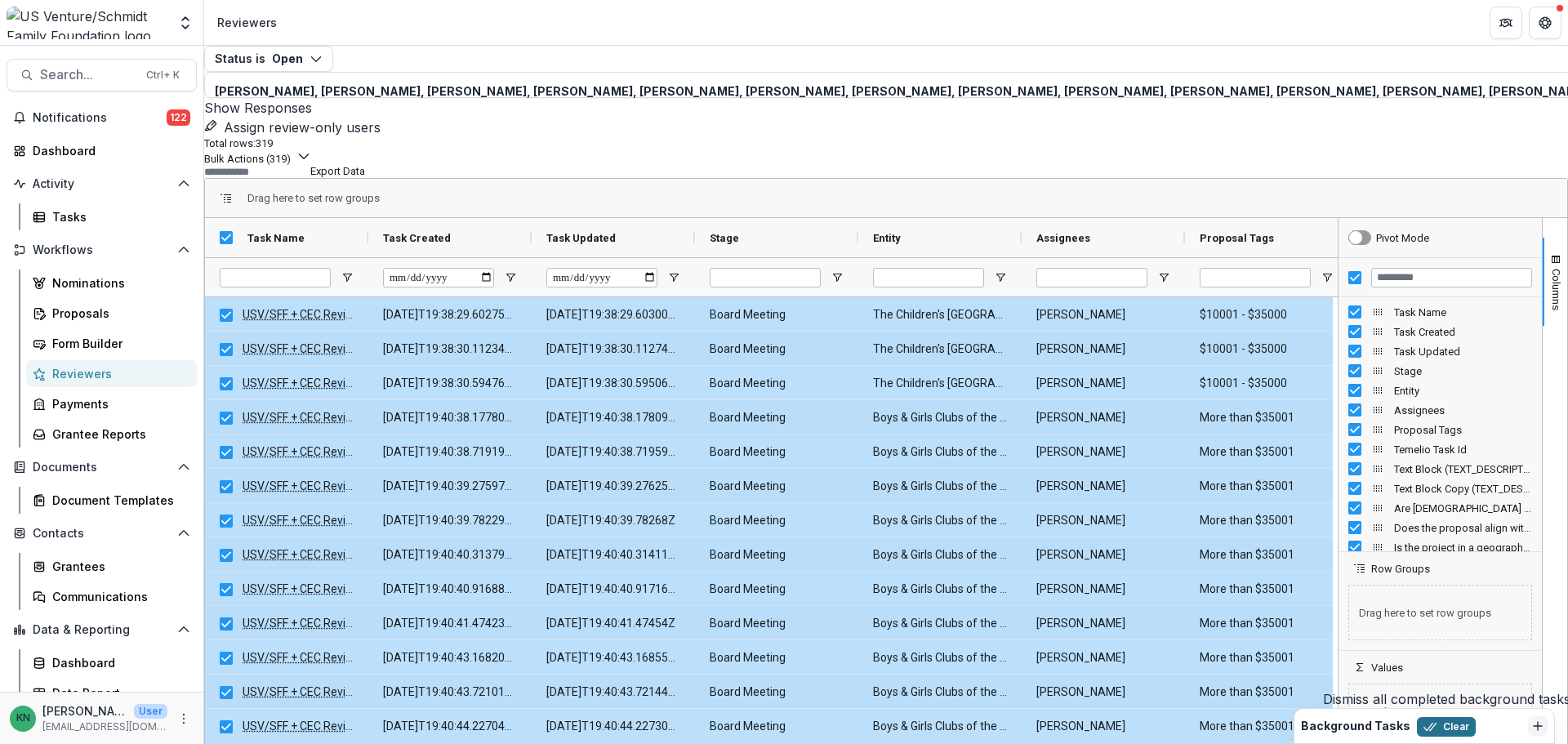
click at [1441, 725] on button "Clear" at bounding box center [1446, 726] width 59 height 19
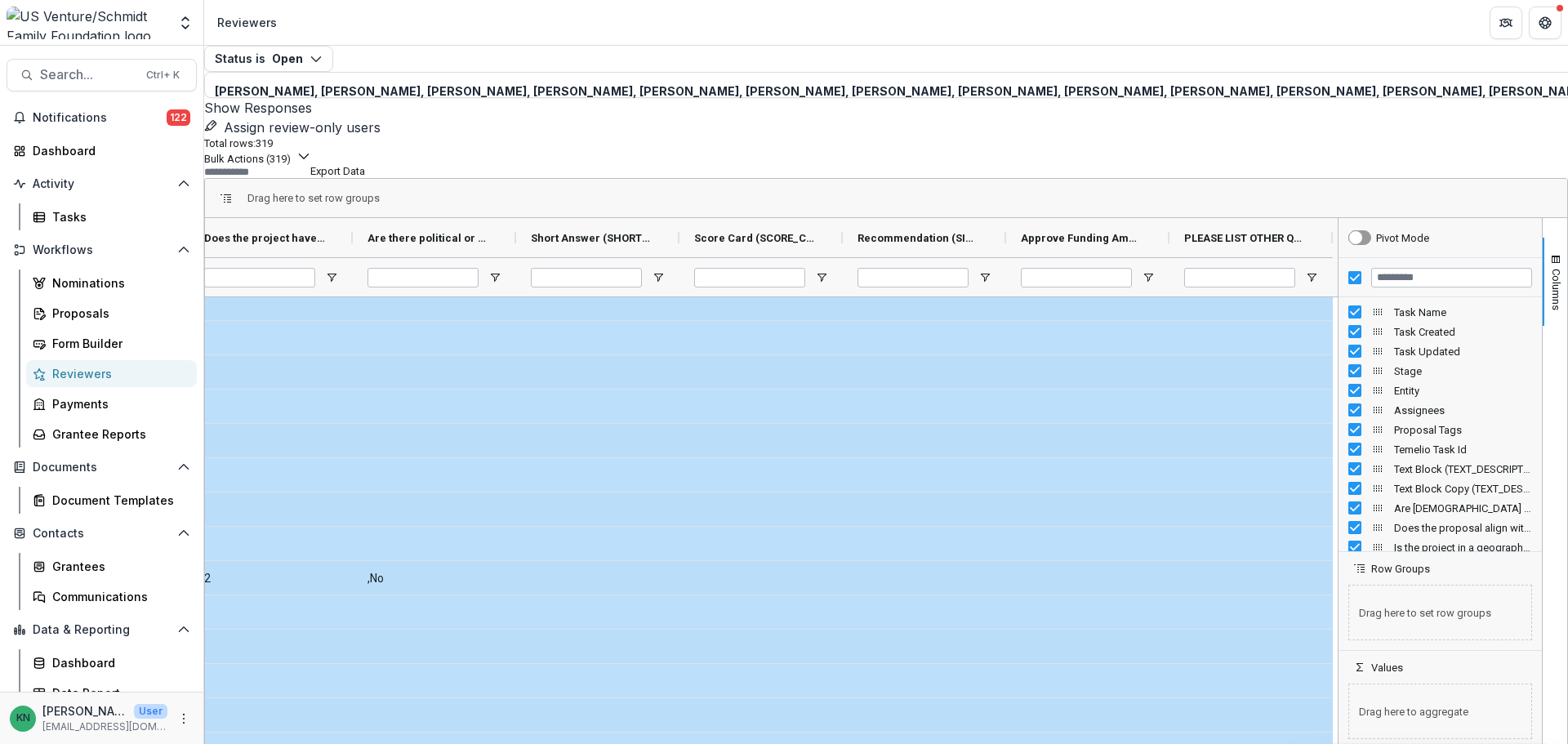
click at [204, 100] on span at bounding box center [204, 107] width 0 height 16
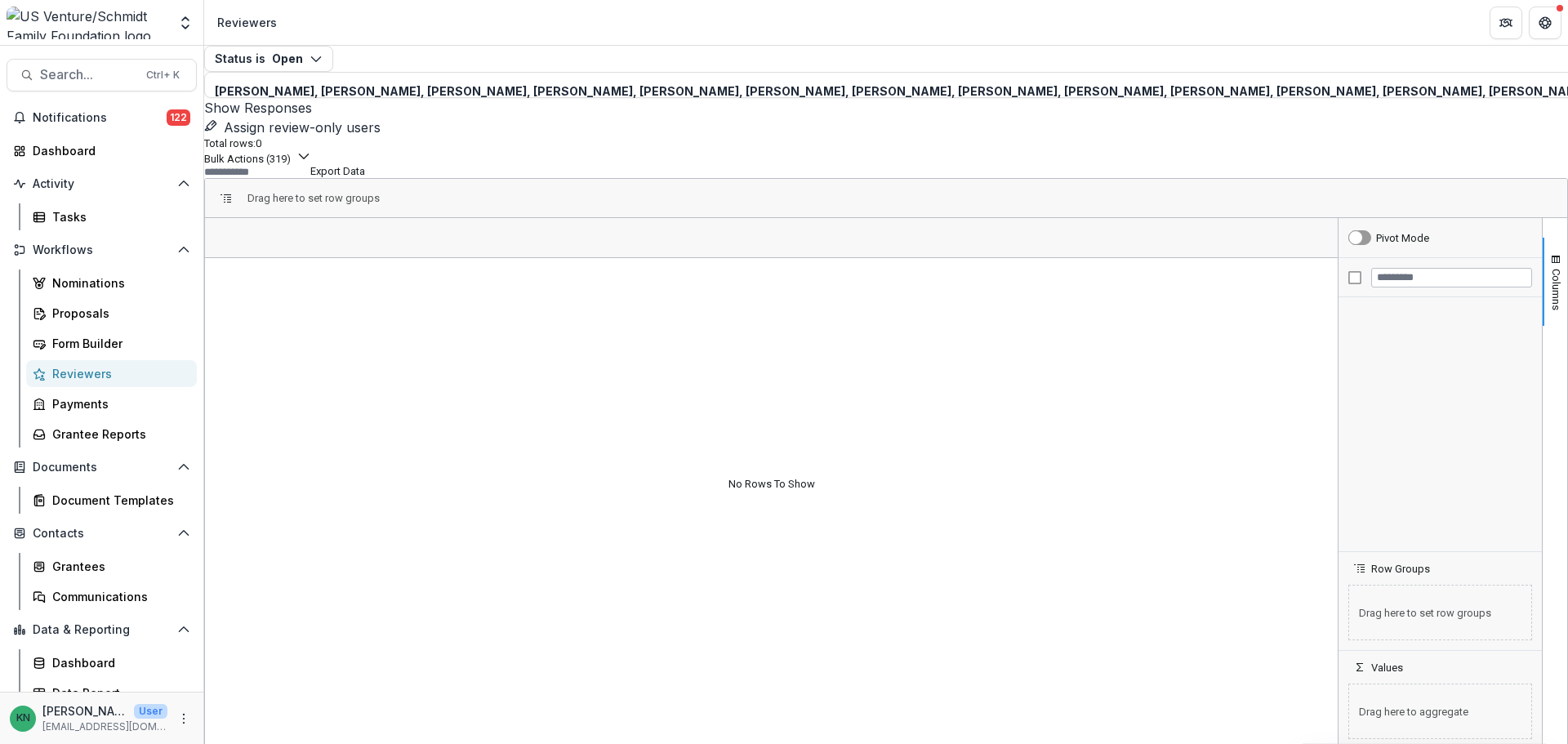
click at [509, 738] on div "Status is Open Open Completed Reviewer is Kathi Bellotti, Shantanu Bhosekar, Br…" at bounding box center [886, 395] width 1364 height 698
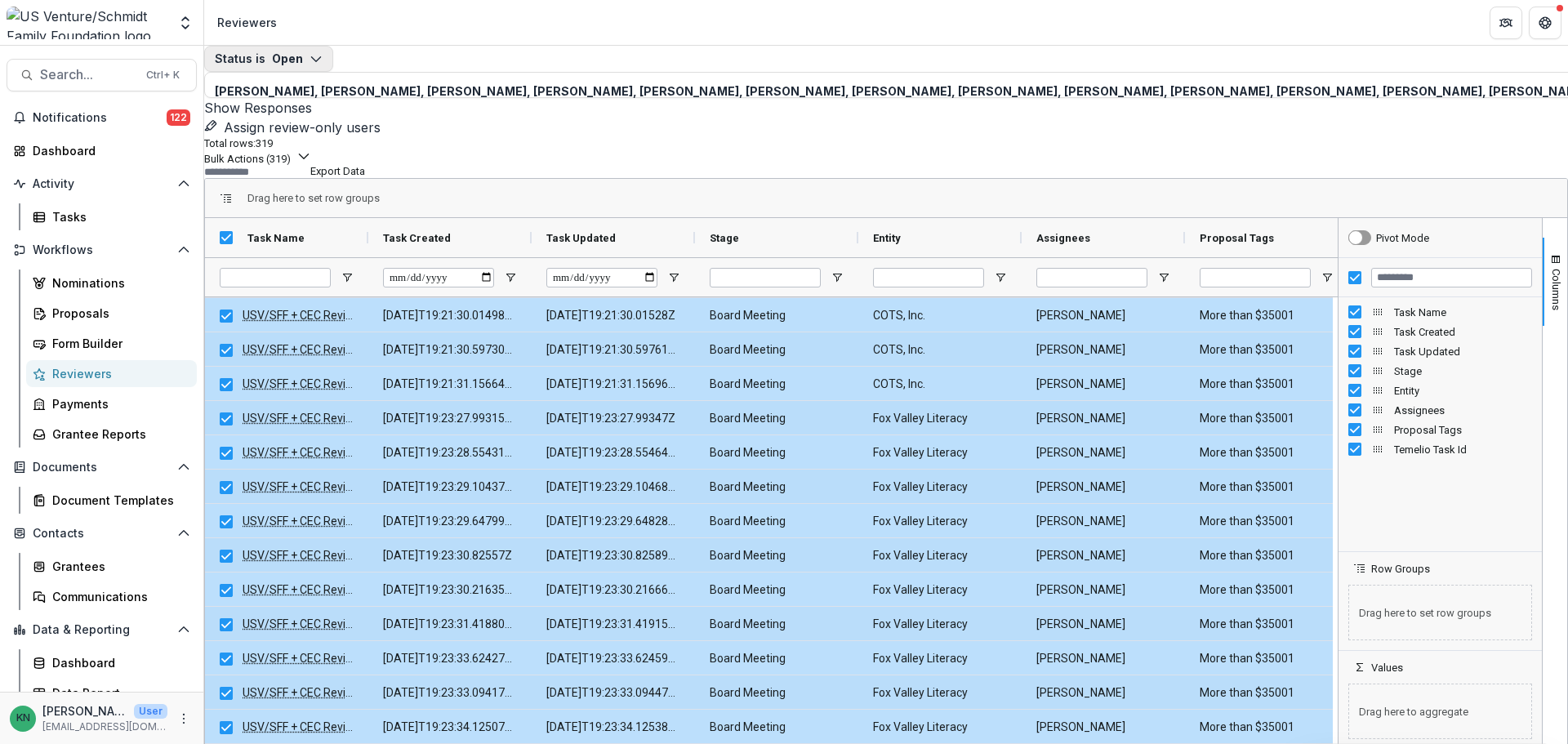
click at [334, 72] on button "Status is Open" at bounding box center [269, 59] width 129 height 26
click at [296, 161] on p "Completed" at bounding box center [265, 169] width 62 height 17
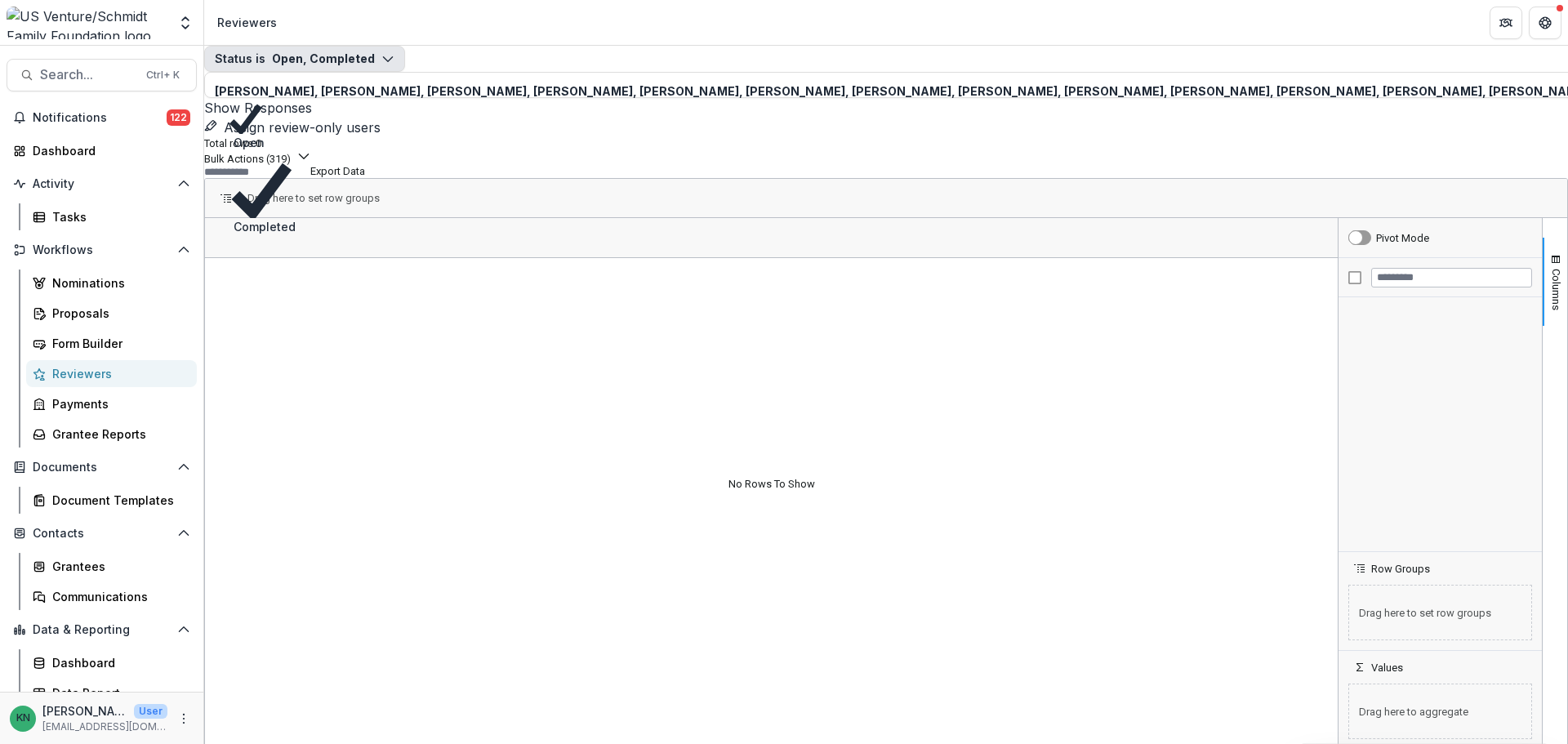
click at [204, 100] on span at bounding box center [204, 107] width 0 height 16
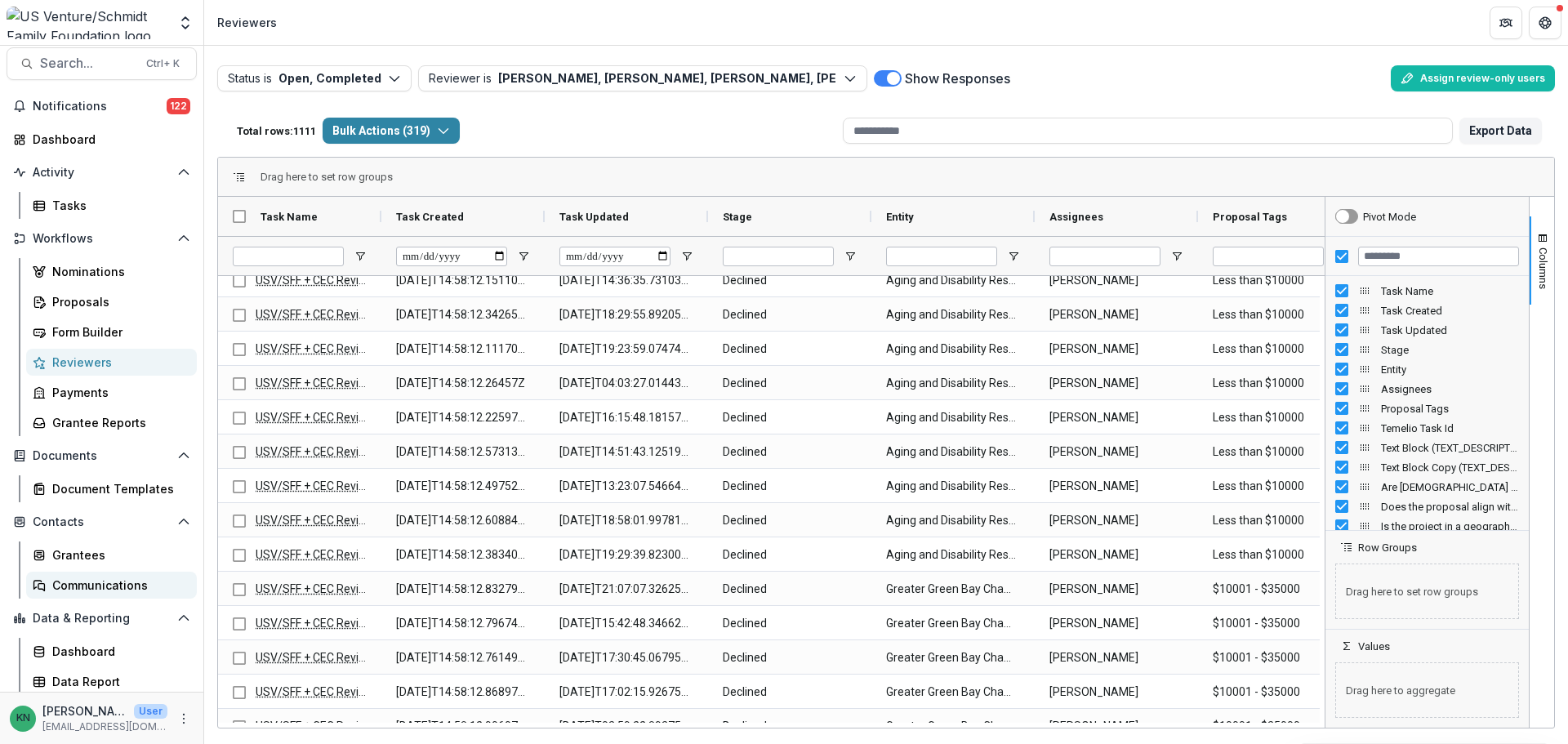
scroll to position [15, 0]
click at [99, 645] on div "Dashboard" at bounding box center [117, 648] width 132 height 17
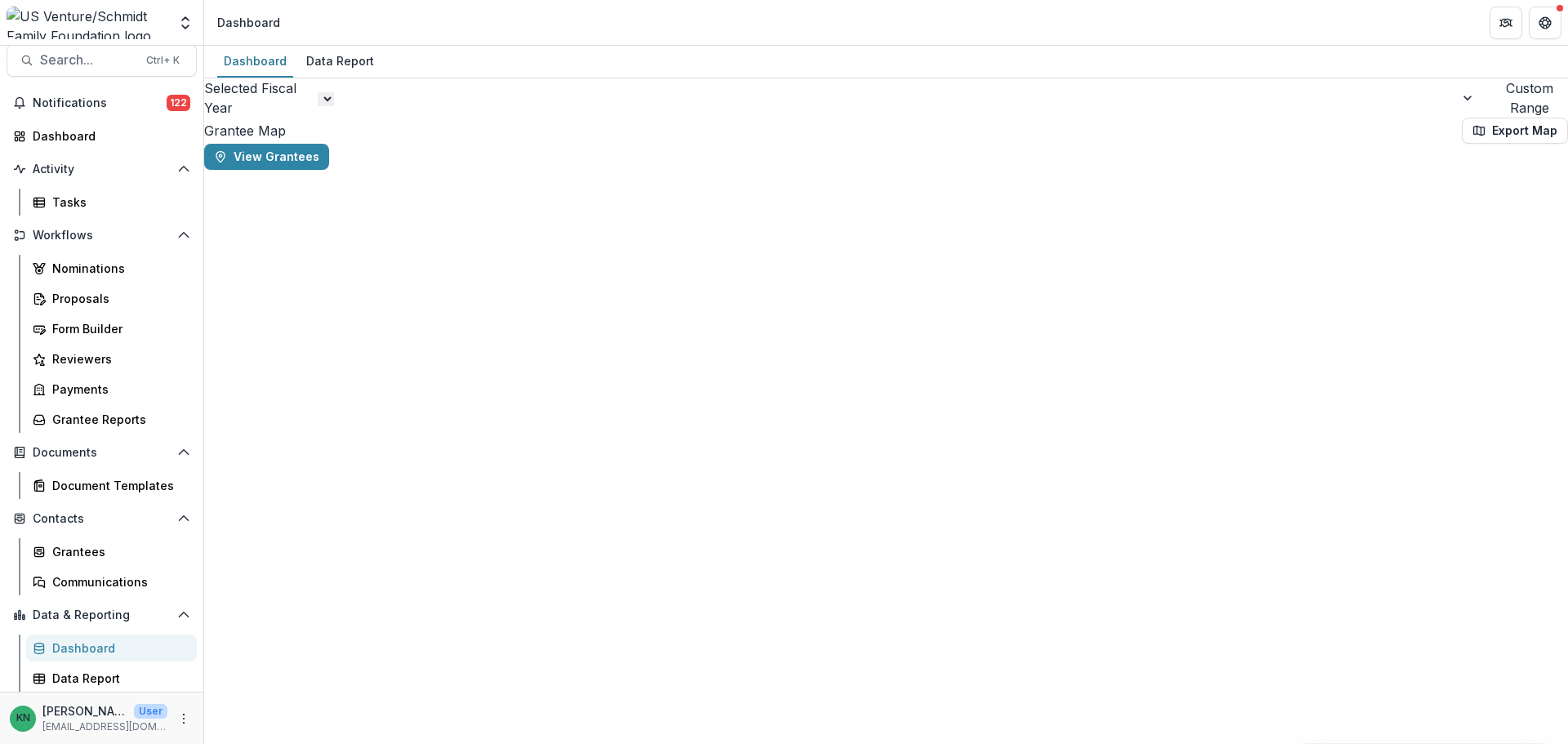
select select "**********"
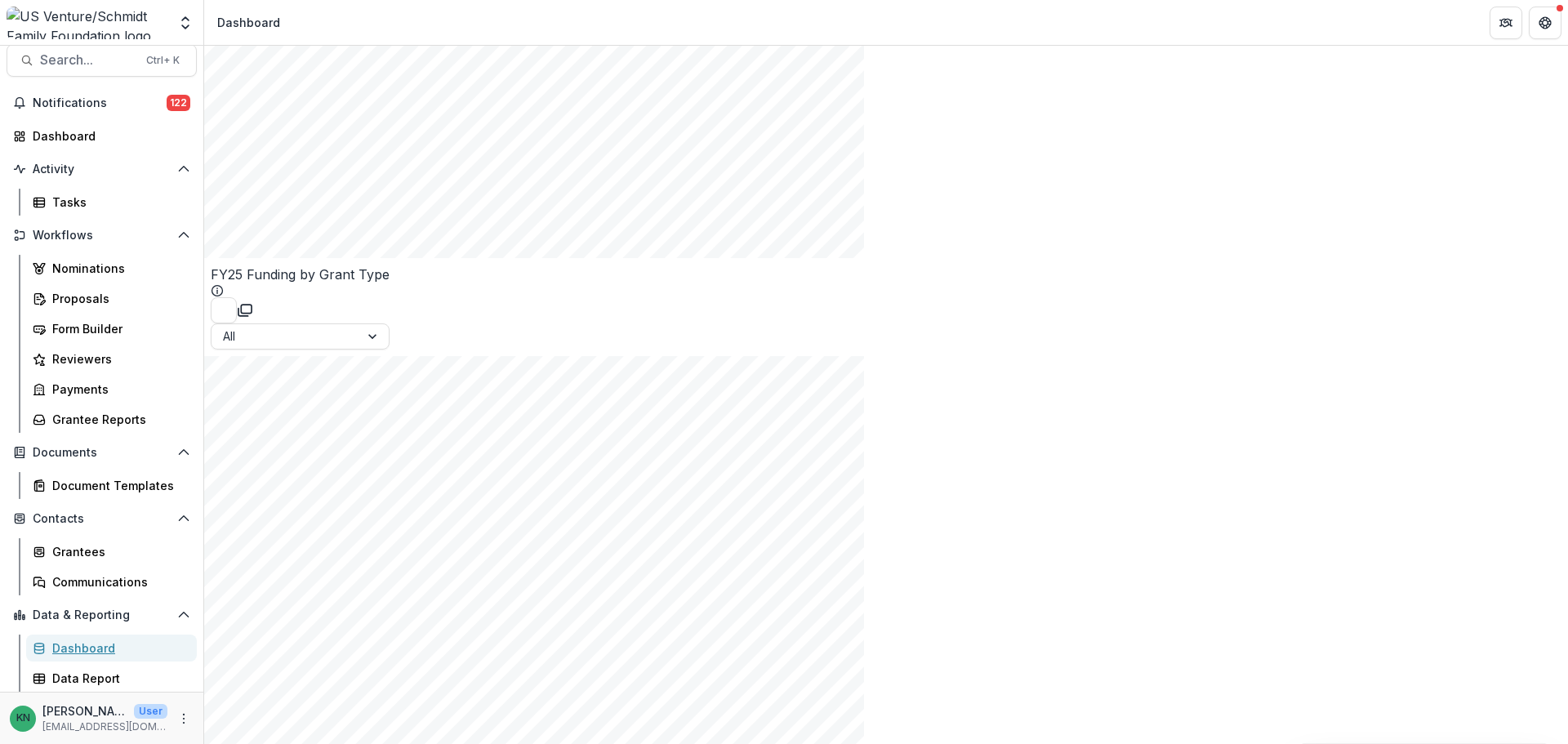
scroll to position [2204, 0]
click at [96, 680] on div "Data Report" at bounding box center [117, 678] width 132 height 17
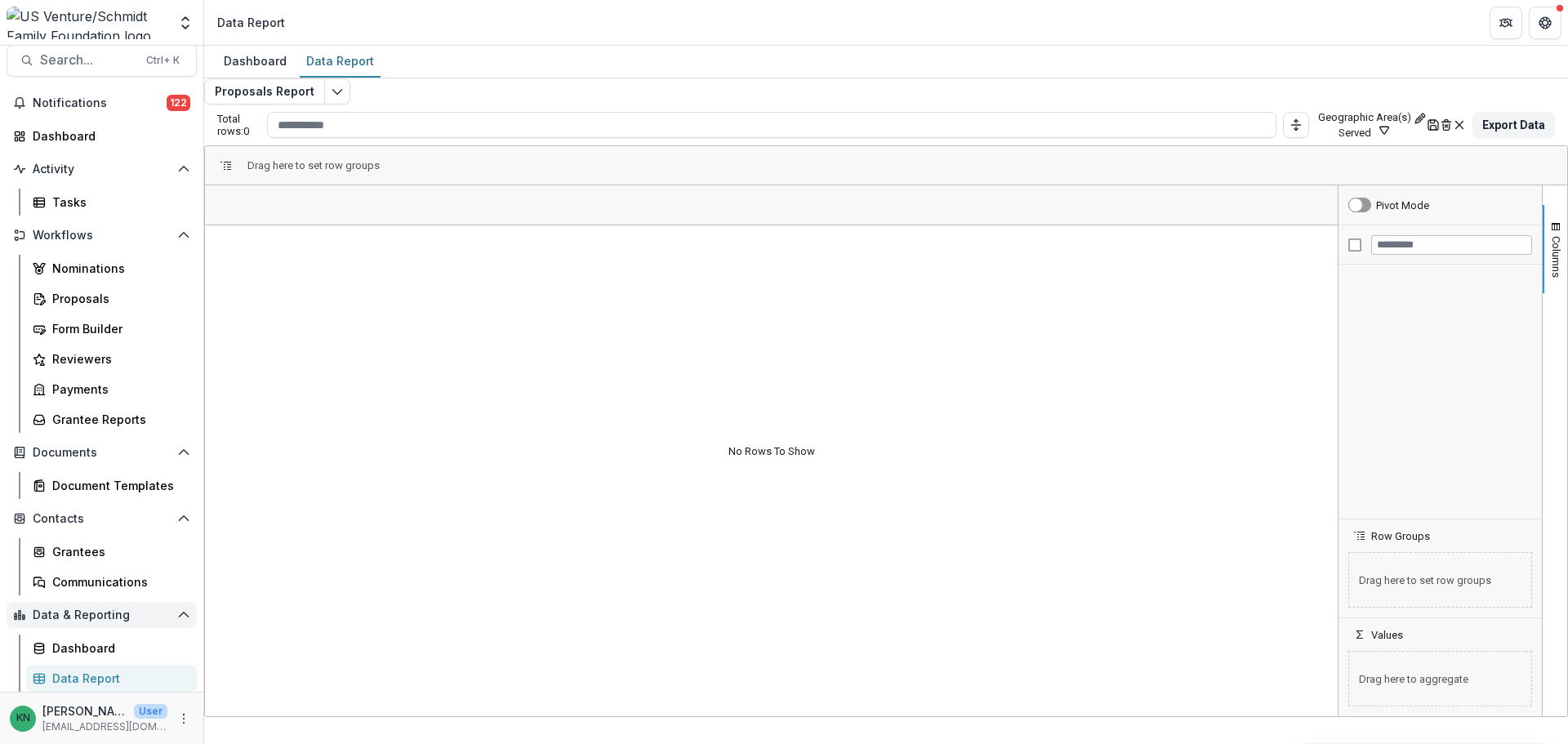
click at [71, 616] on span "Data & Reporting" at bounding box center [101, 615] width 138 height 14
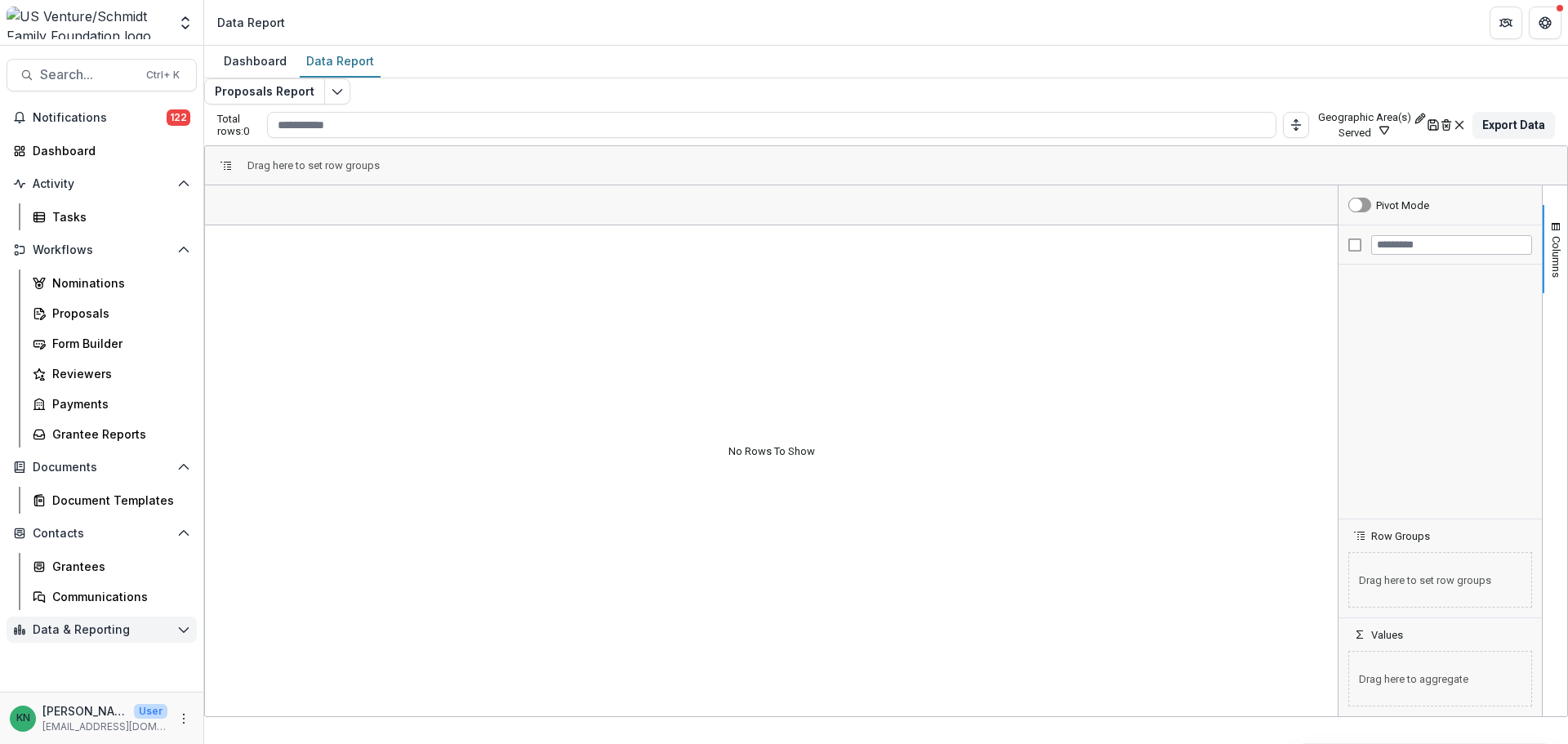
click at [179, 627] on icon "Open Data & Reporting" at bounding box center [184, 629] width 13 height 13
click at [77, 653] on link "Dashboard" at bounding box center [111, 663] width 171 height 27
select select "**********"
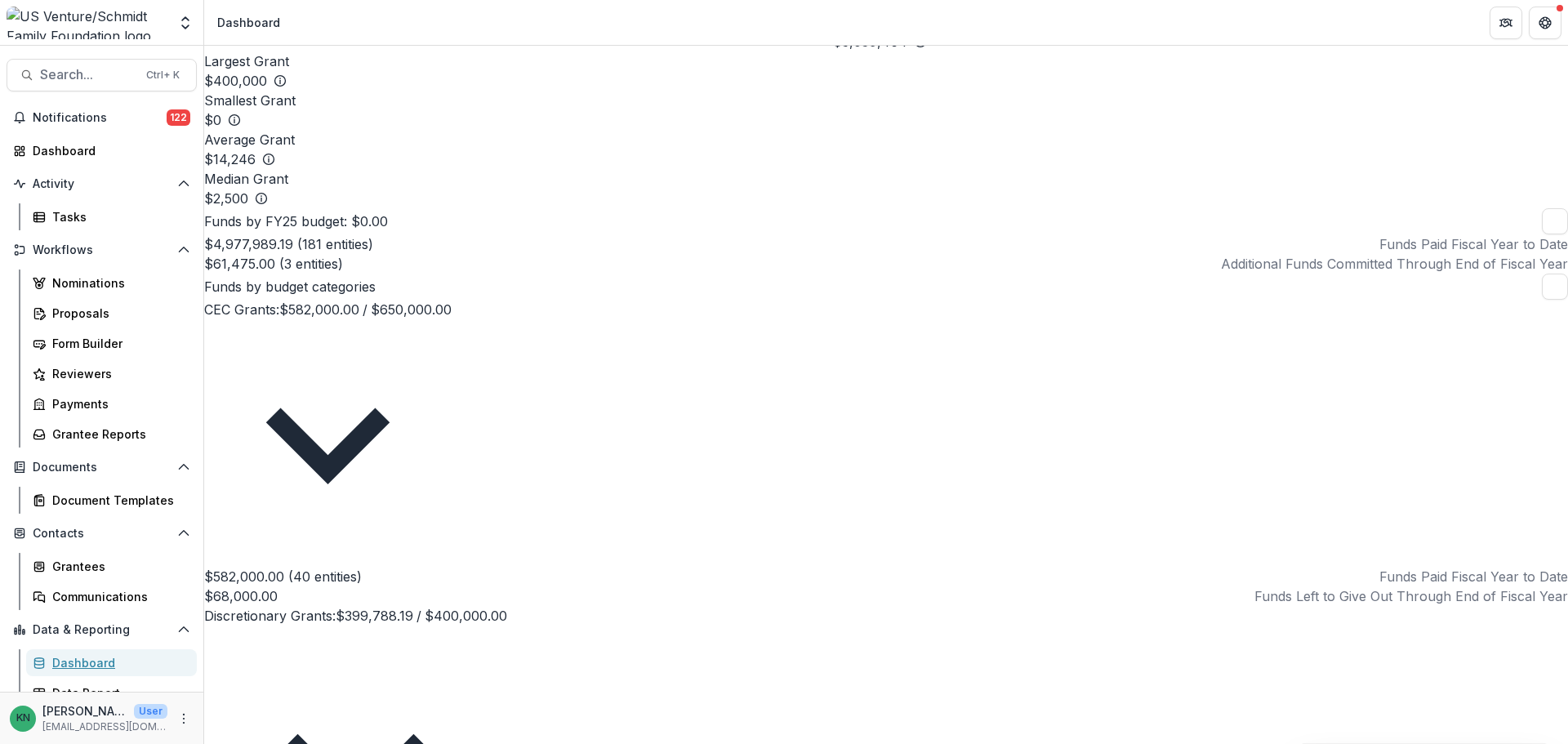
scroll to position [163, 0]
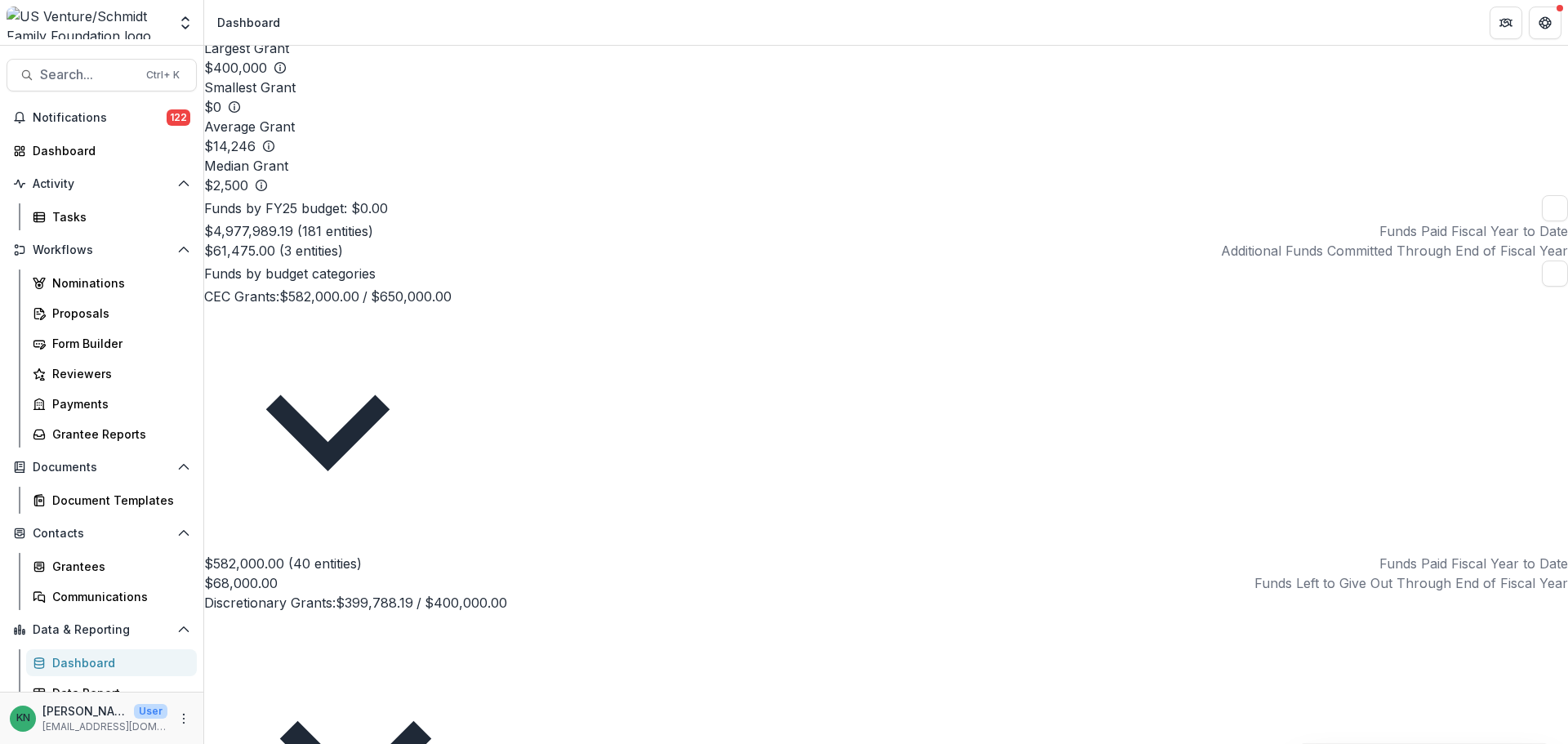
click at [73, 359] on div "Nominations Proposals Form Builder Reviewers Payments Grantee Reports" at bounding box center [111, 359] width 184 height 178
click at [76, 368] on div "Reviewers" at bounding box center [117, 374] width 132 height 17
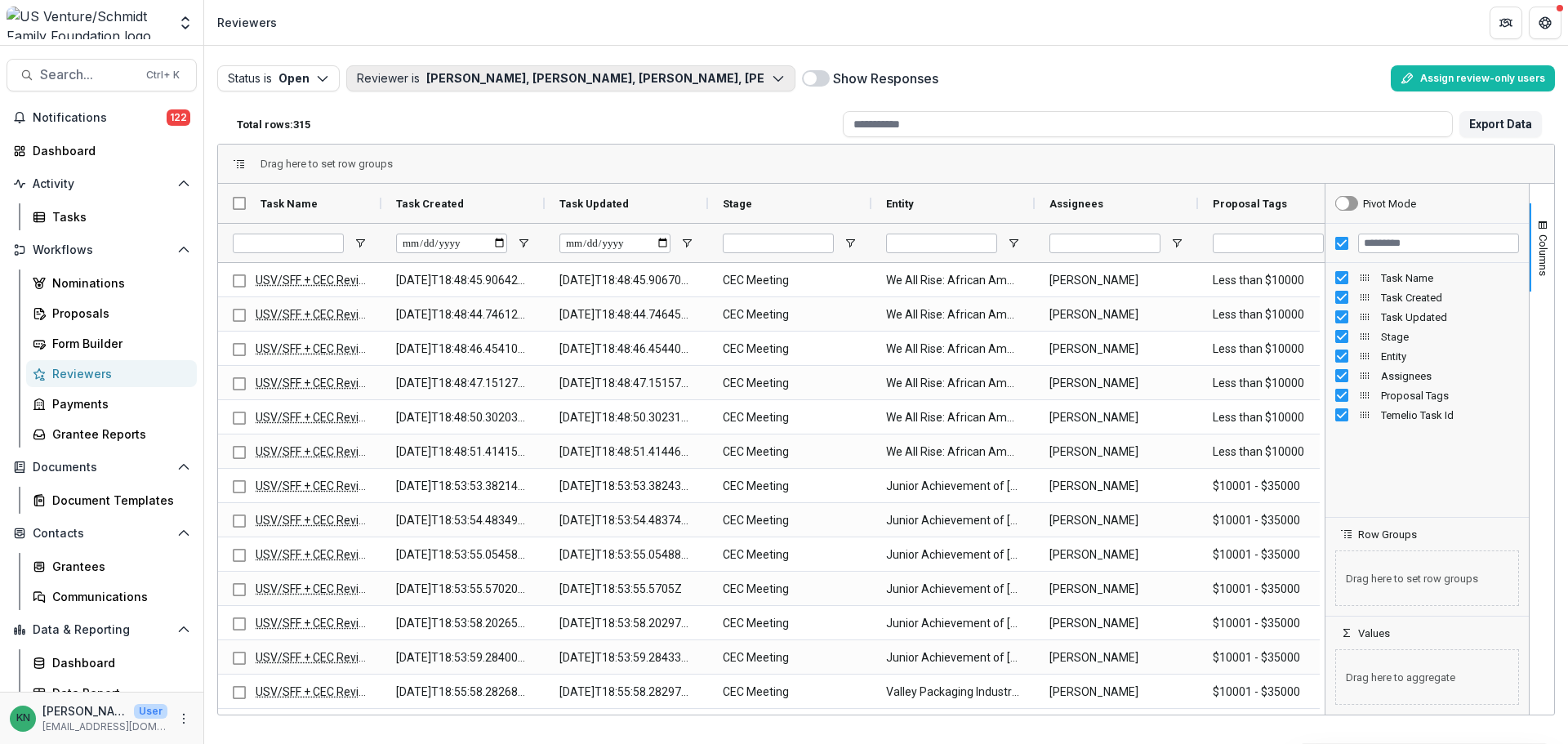
click at [779, 82] on icon "button" at bounding box center [779, 79] width 13 height 13
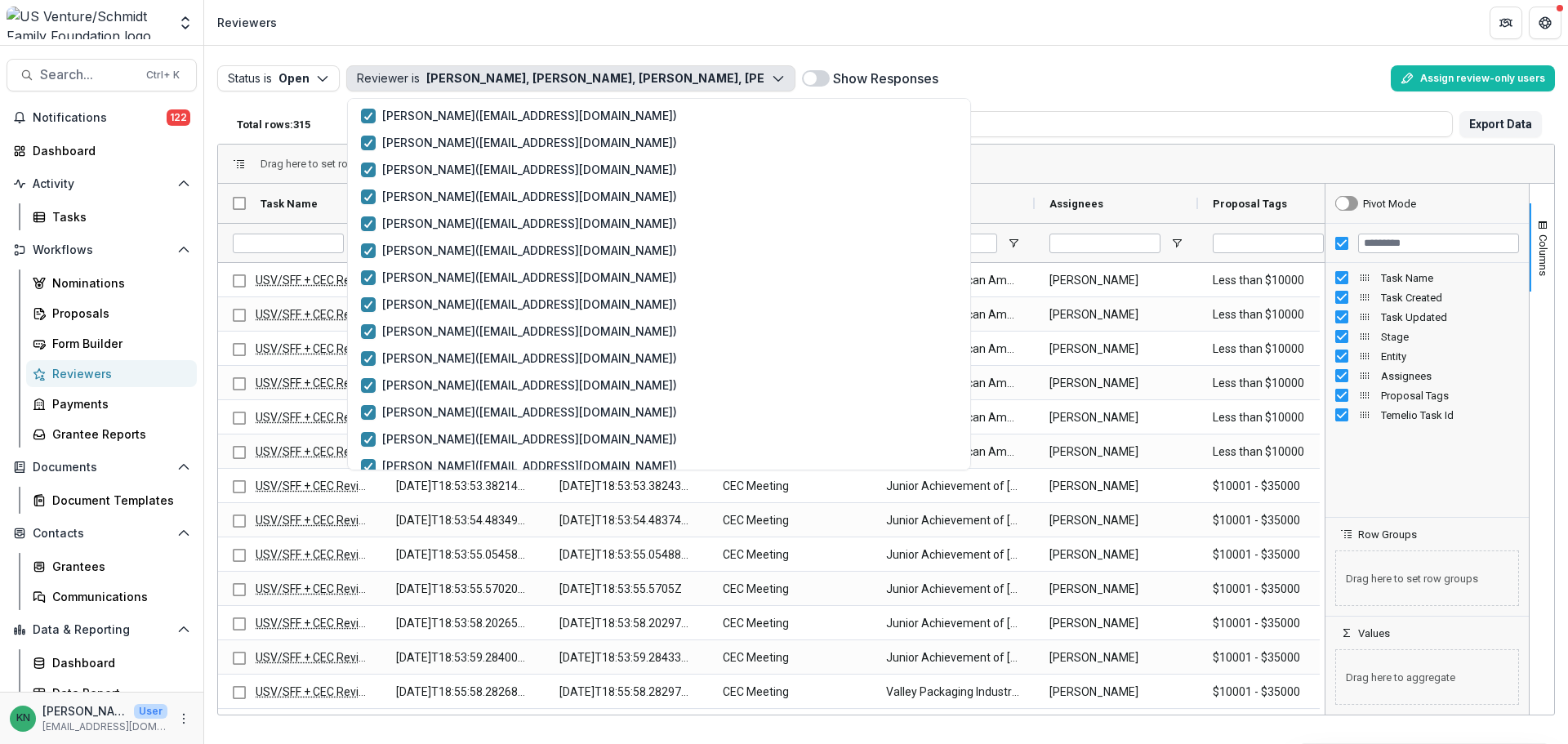
click at [778, 82] on icon "button" at bounding box center [779, 79] width 13 height 13
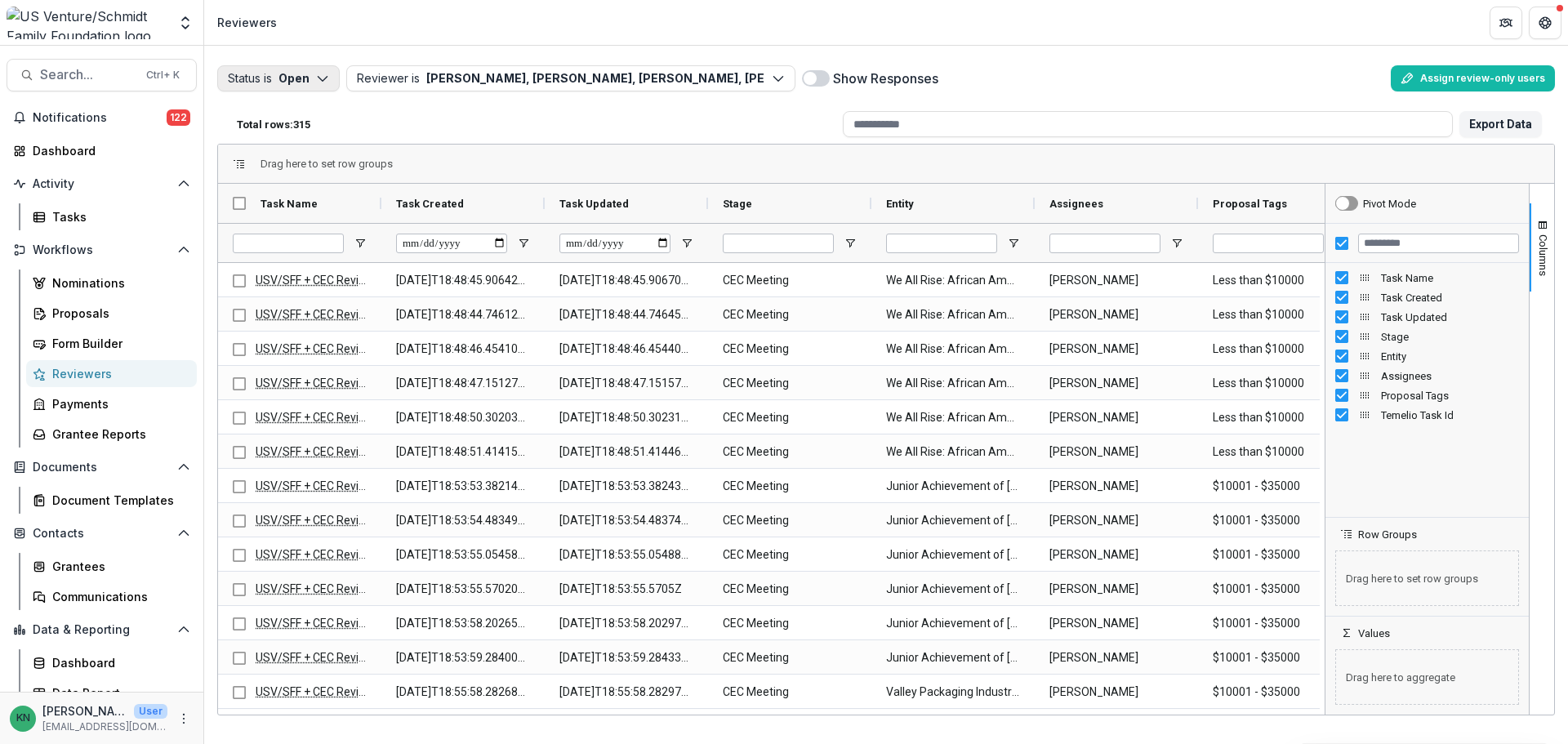
click at [329, 80] on icon "button" at bounding box center [323, 79] width 13 height 13
click at [301, 147] on p "Completed" at bounding box center [303, 142] width 62 height 17
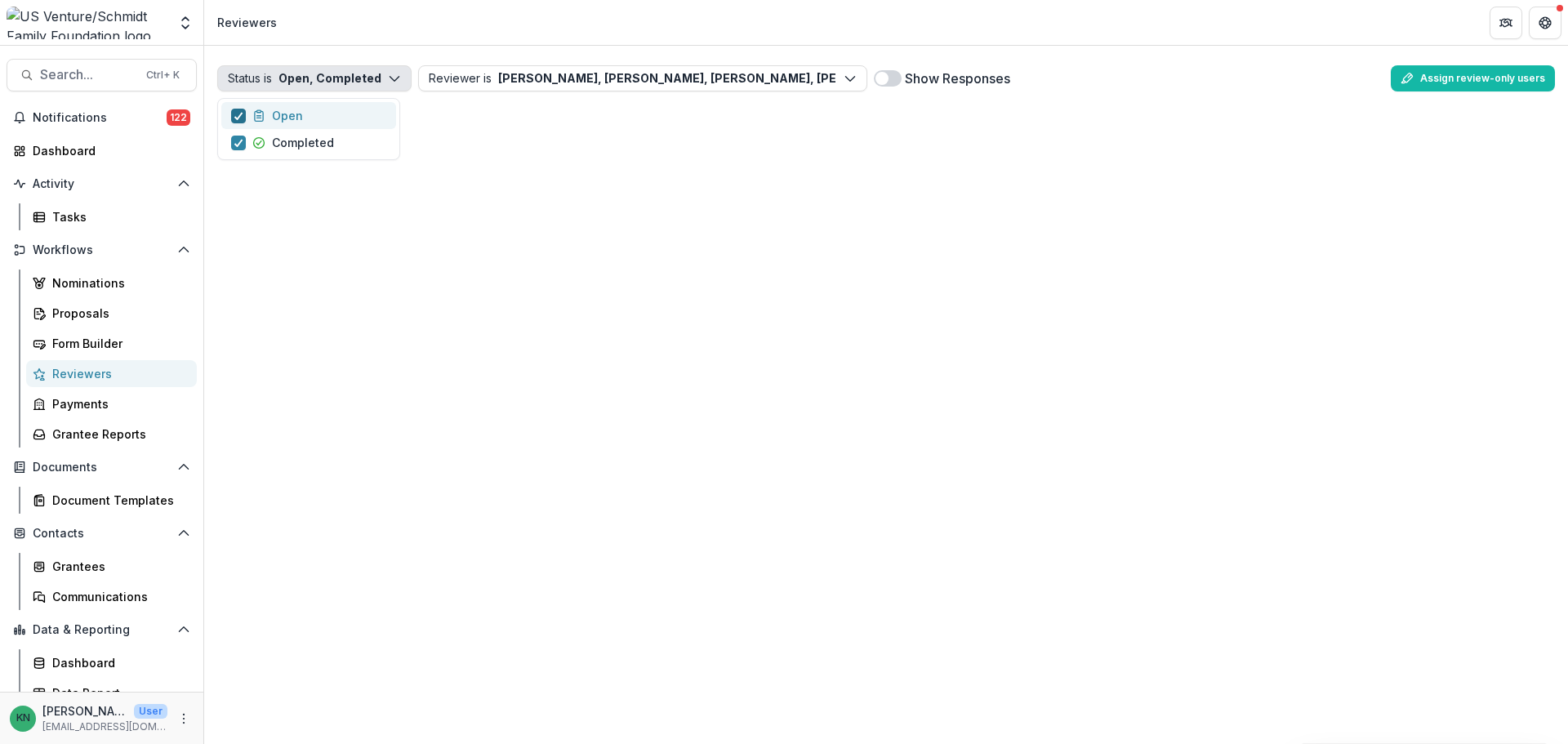
click at [235, 114] on icon "button" at bounding box center [239, 116] width 10 height 8
click at [238, 116] on span "button" at bounding box center [239, 116] width 15 height 15
click at [881, 80] on span at bounding box center [882, 79] width 13 height 13
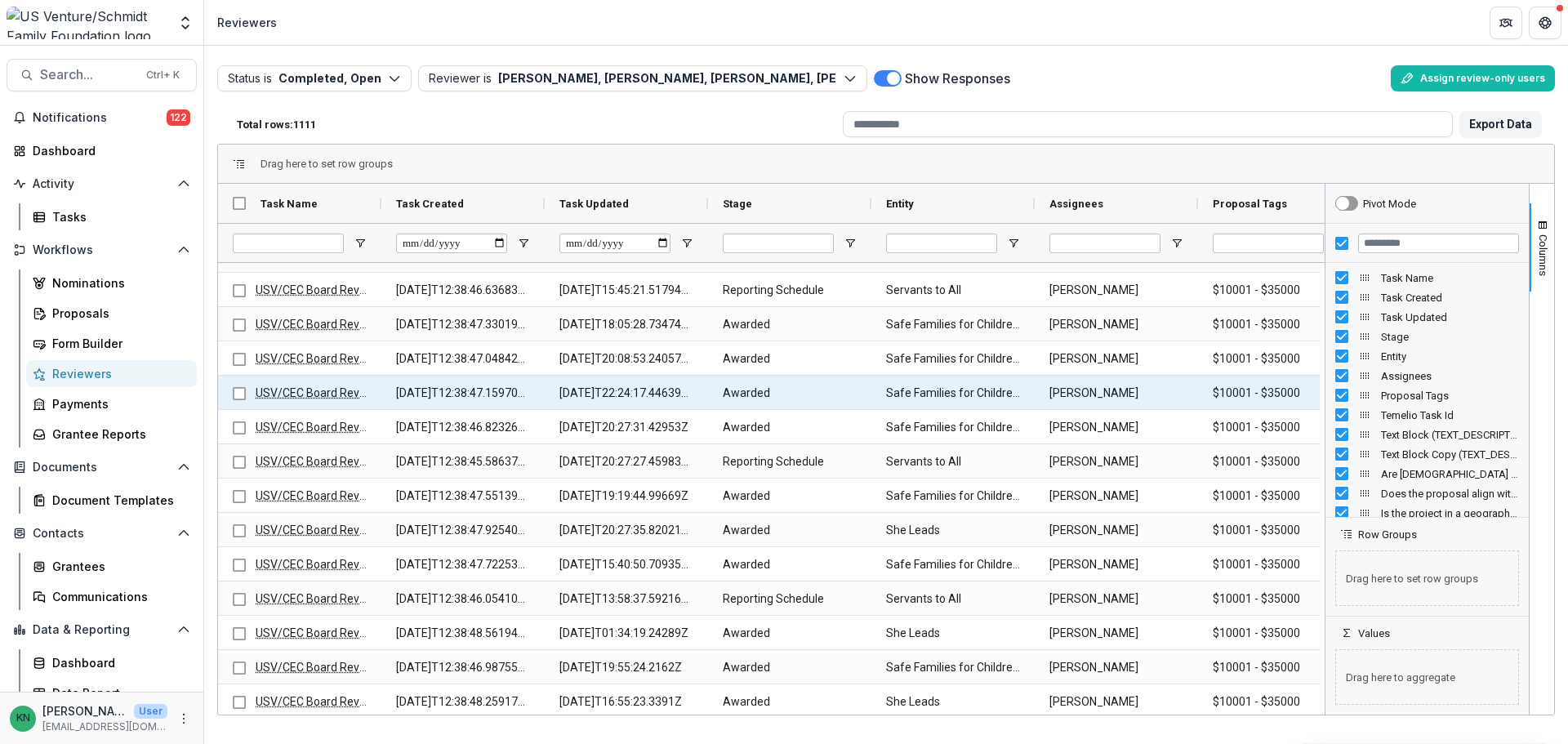
scroll to position [163, 0]
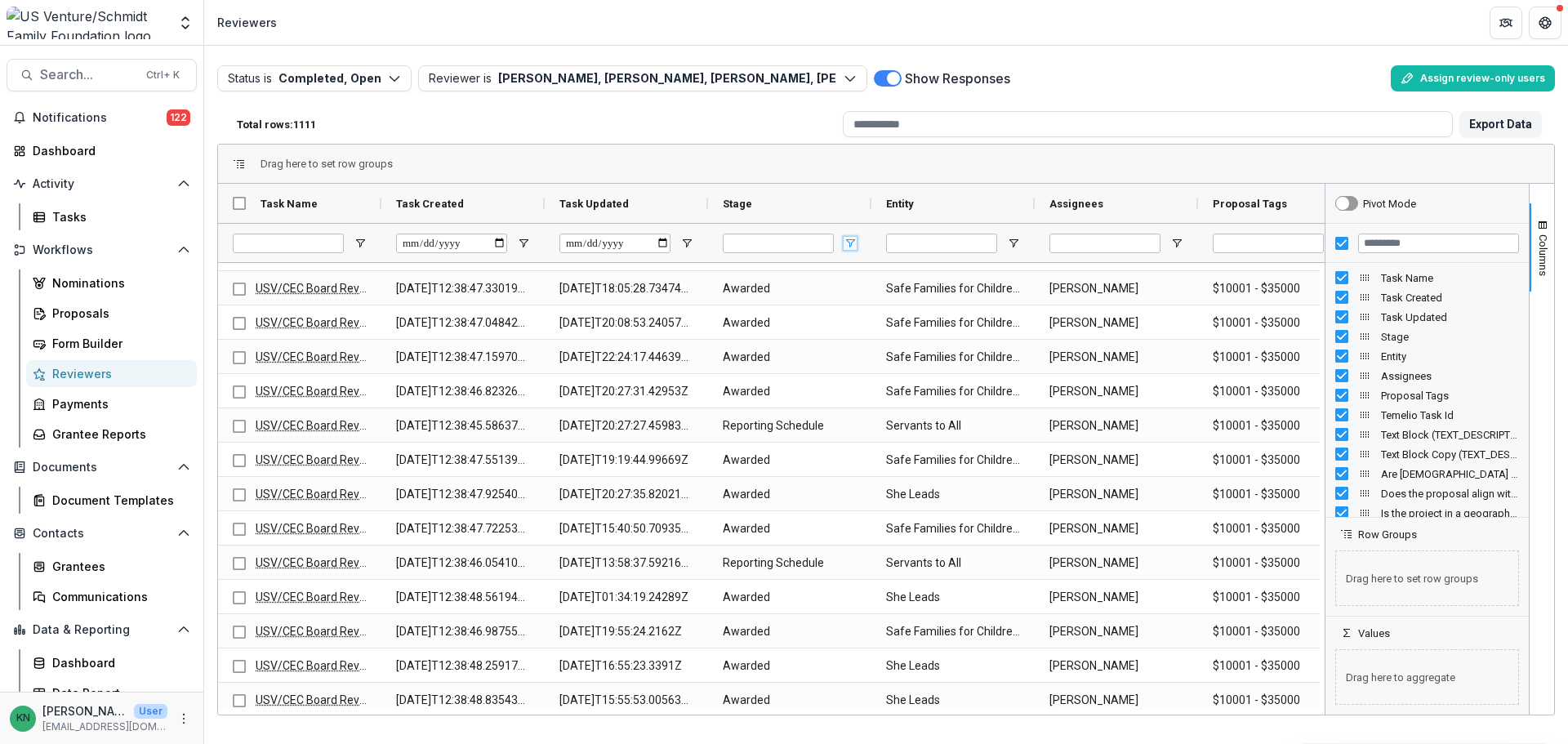
click at [847, 243] on span "Open Filter Menu" at bounding box center [850, 244] width 13 height 13
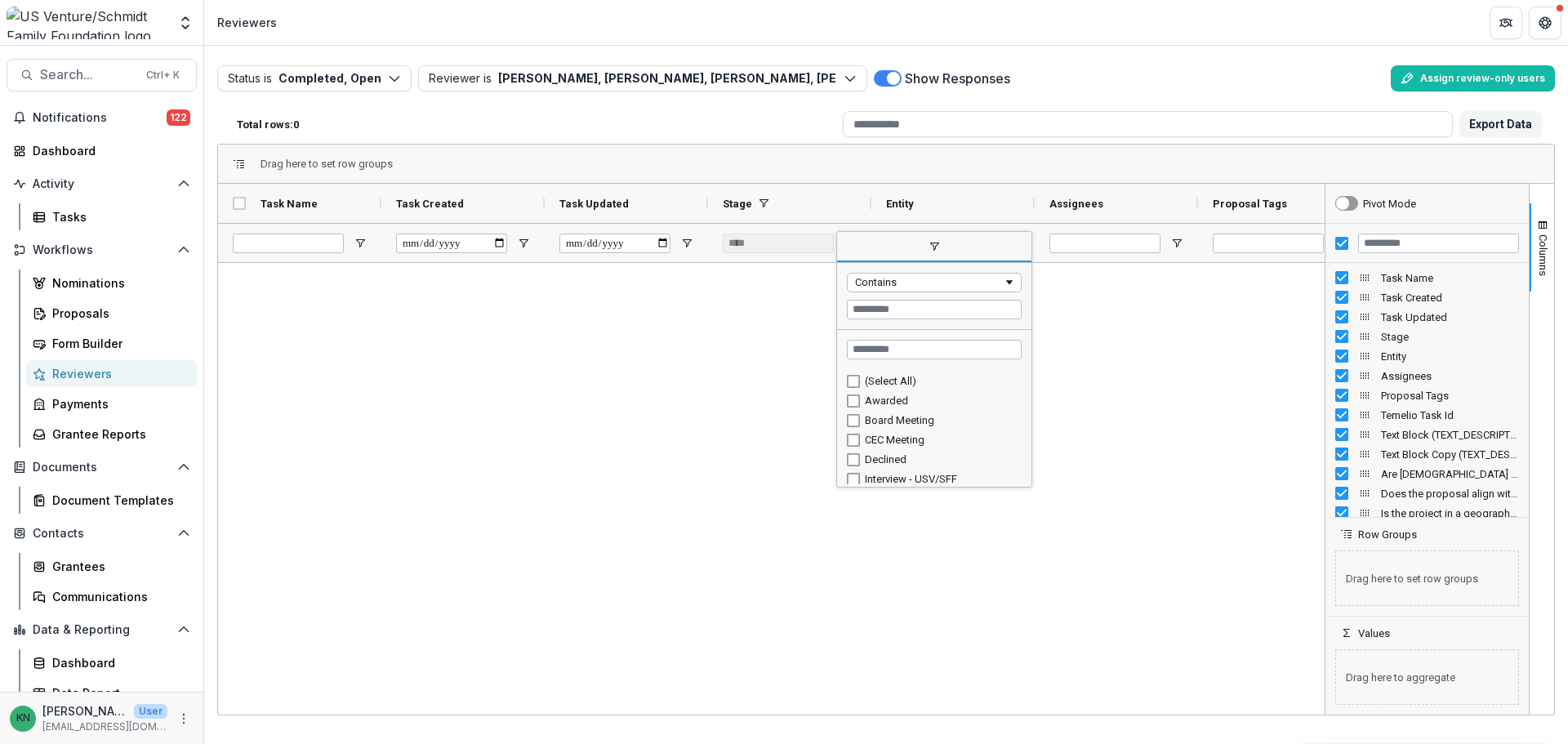
scroll to position [0, 0]
type input "**********"
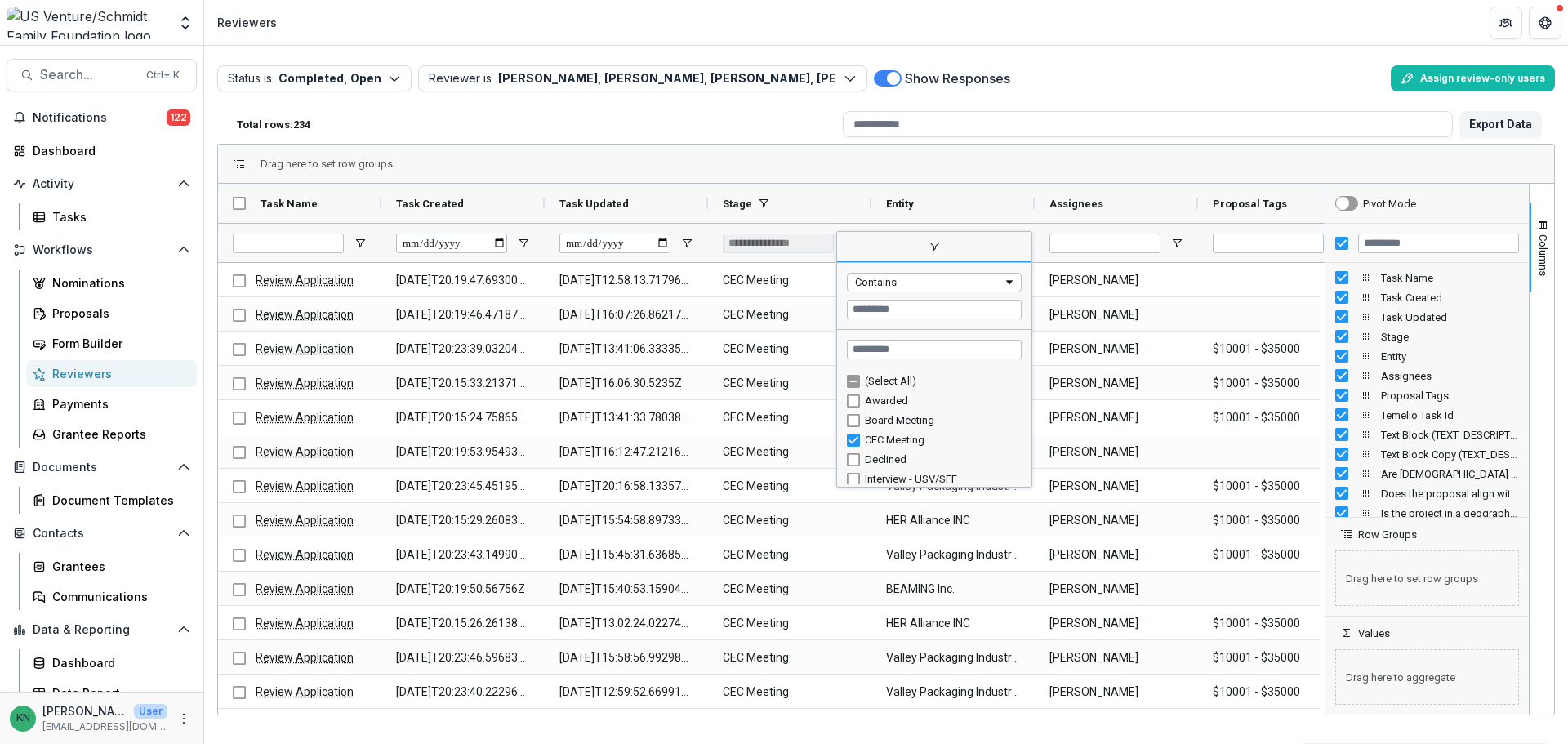
click at [817, 152] on div "Drag here to set row groups" at bounding box center [886, 163] width 1336 height 39
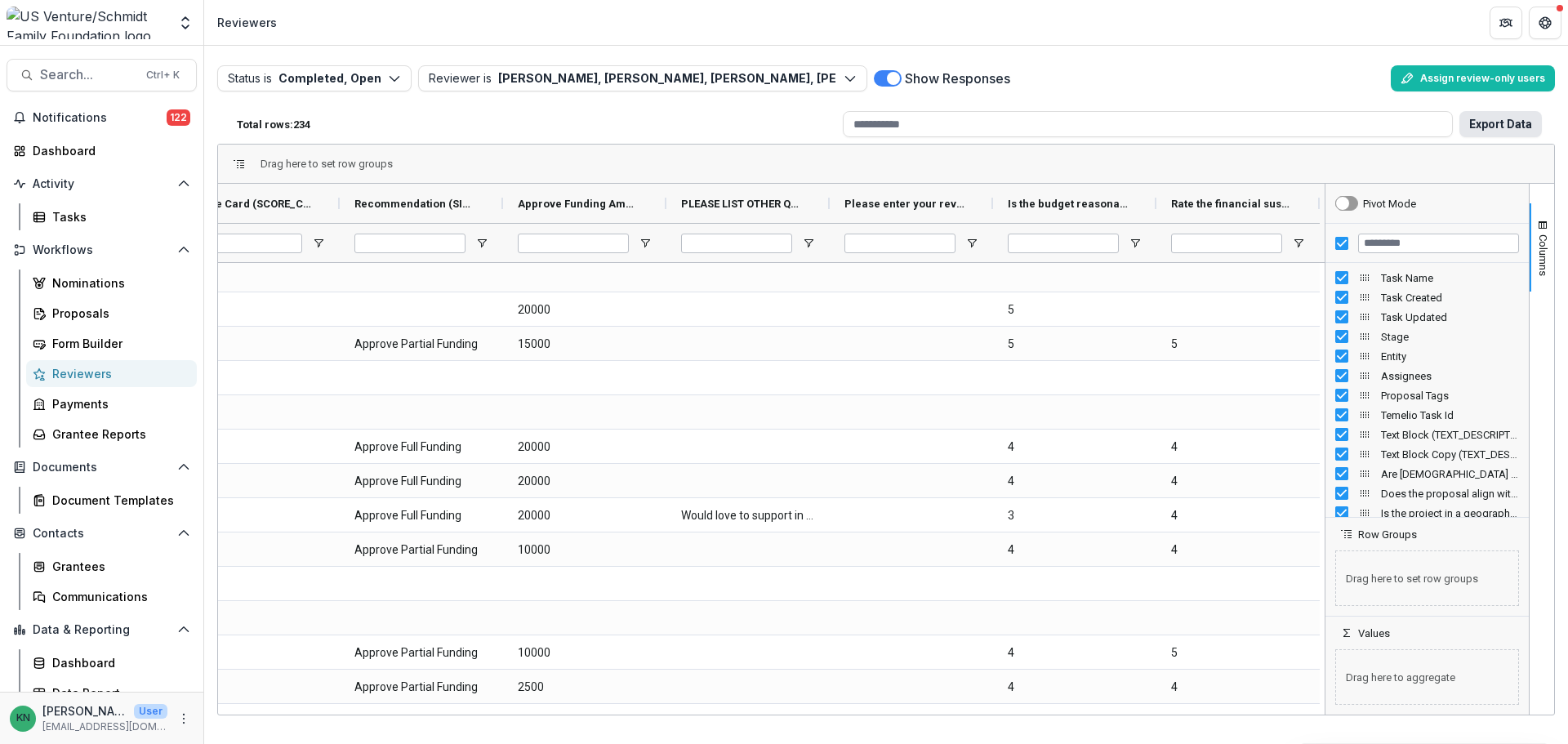
click at [1508, 121] on button "Export Data" at bounding box center [1500, 124] width 82 height 26
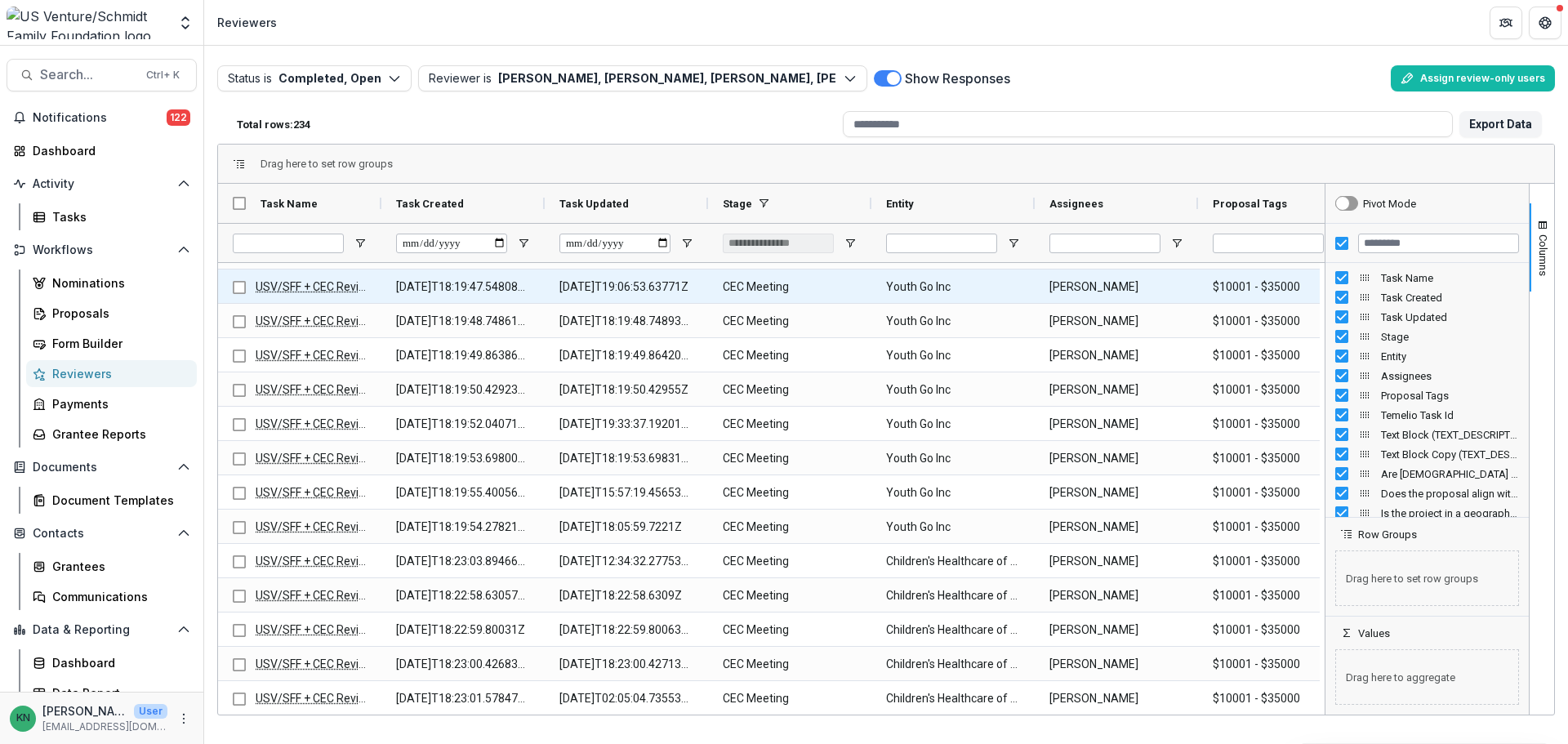
scroll to position [490, 0]
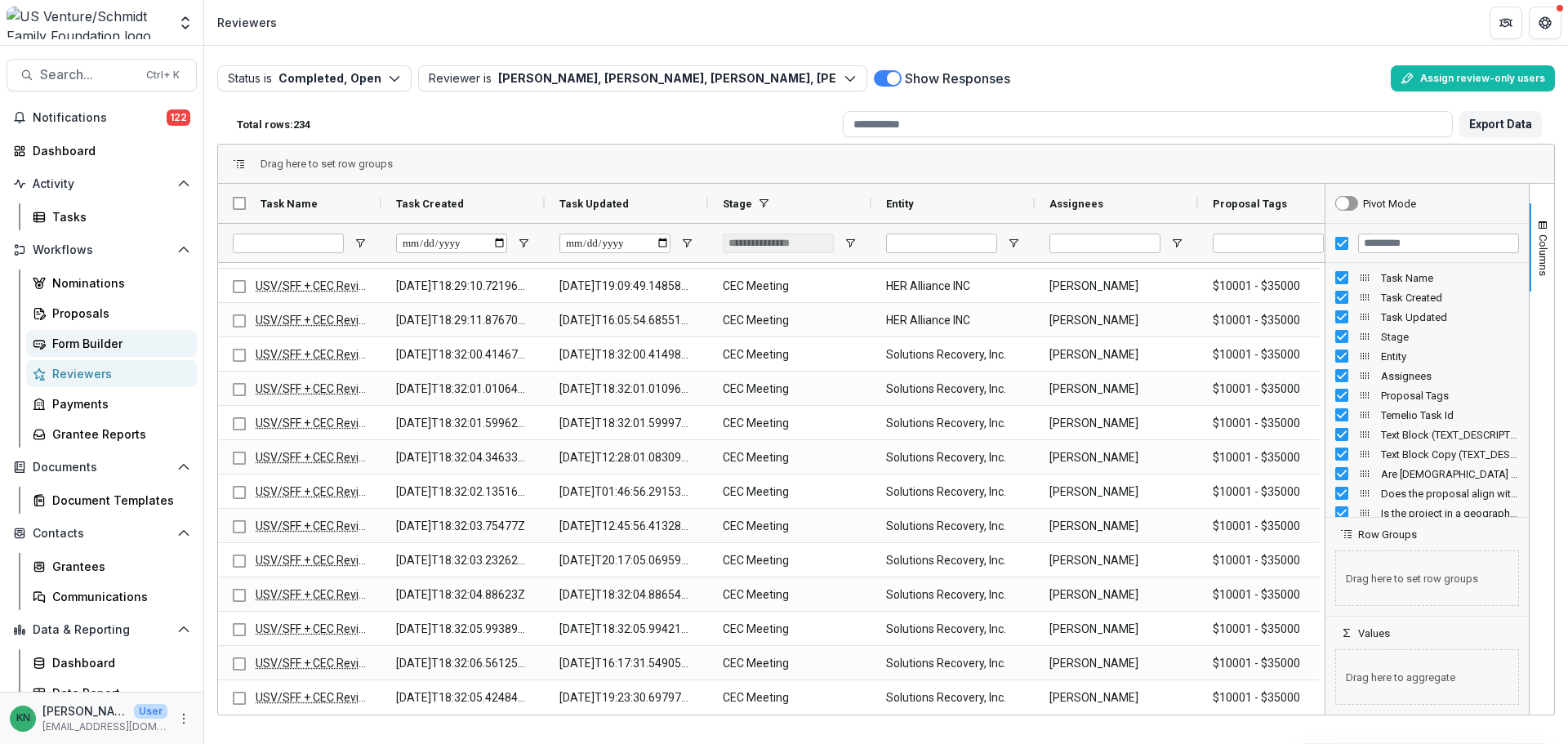
click at [80, 337] on div "Form Builder" at bounding box center [117, 343] width 132 height 17
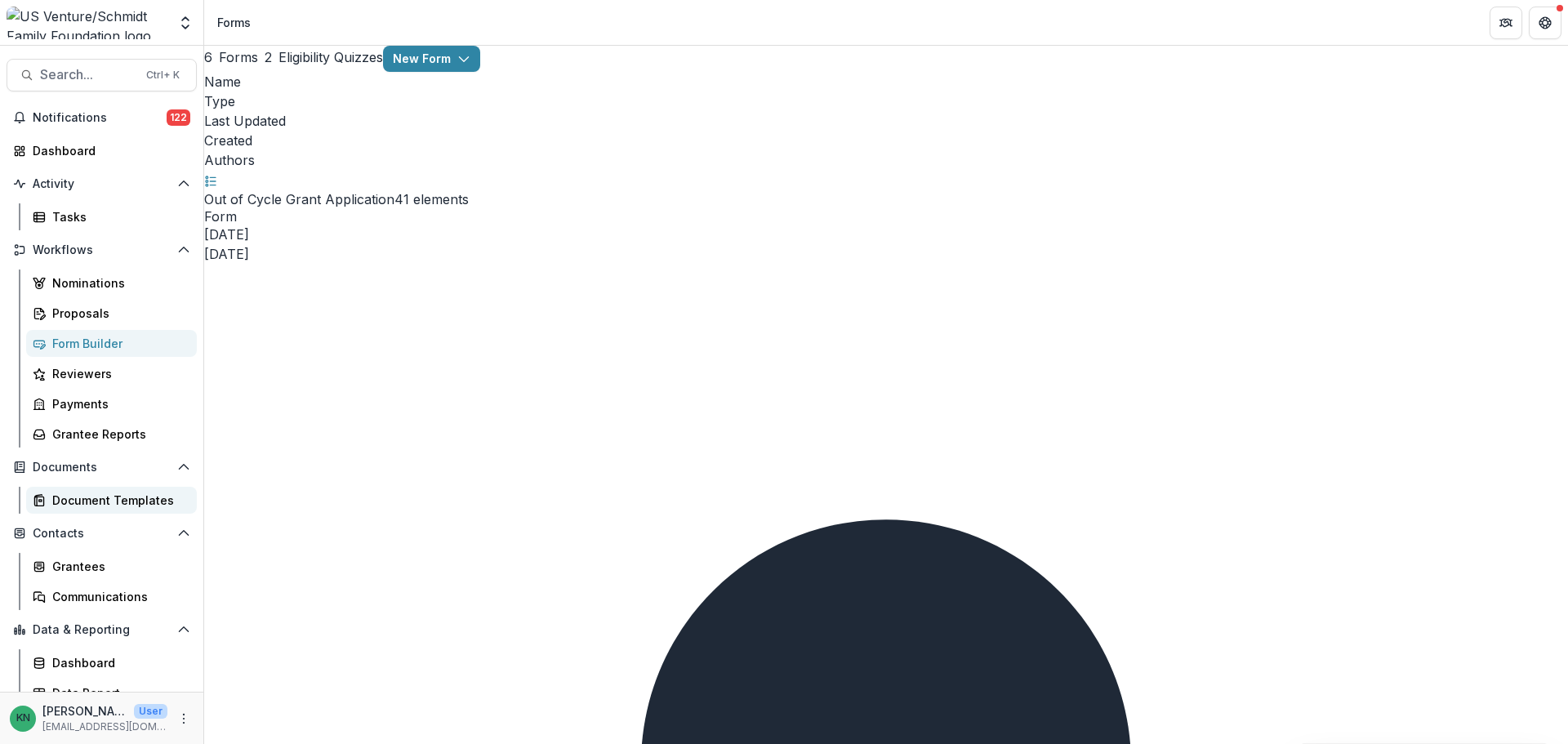
click at [94, 492] on div "Document Templates" at bounding box center [117, 500] width 132 height 17
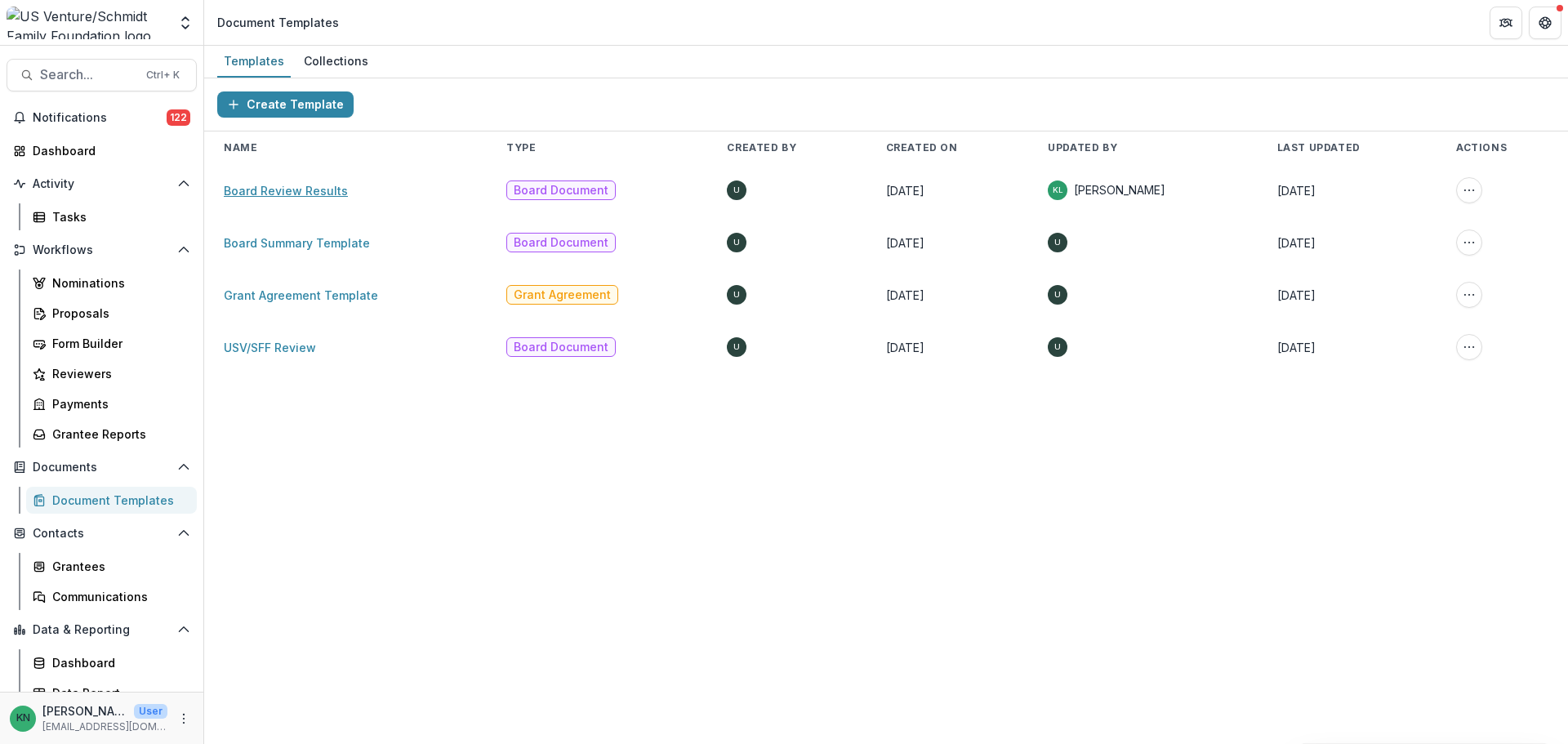
click at [262, 194] on link "Board Review Results" at bounding box center [286, 190] width 124 height 14
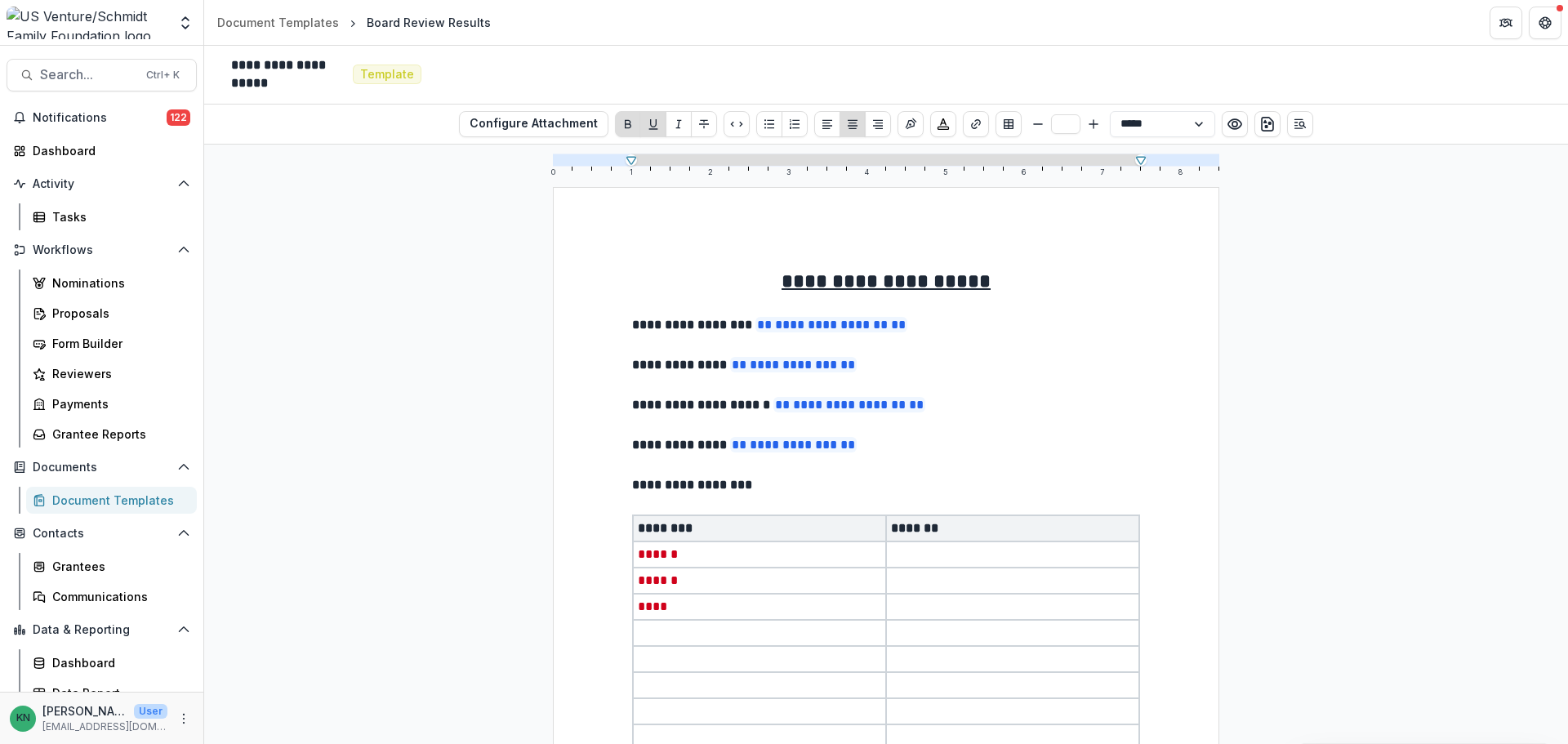
click at [823, 326] on span "**********" at bounding box center [831, 324] width 152 height 16
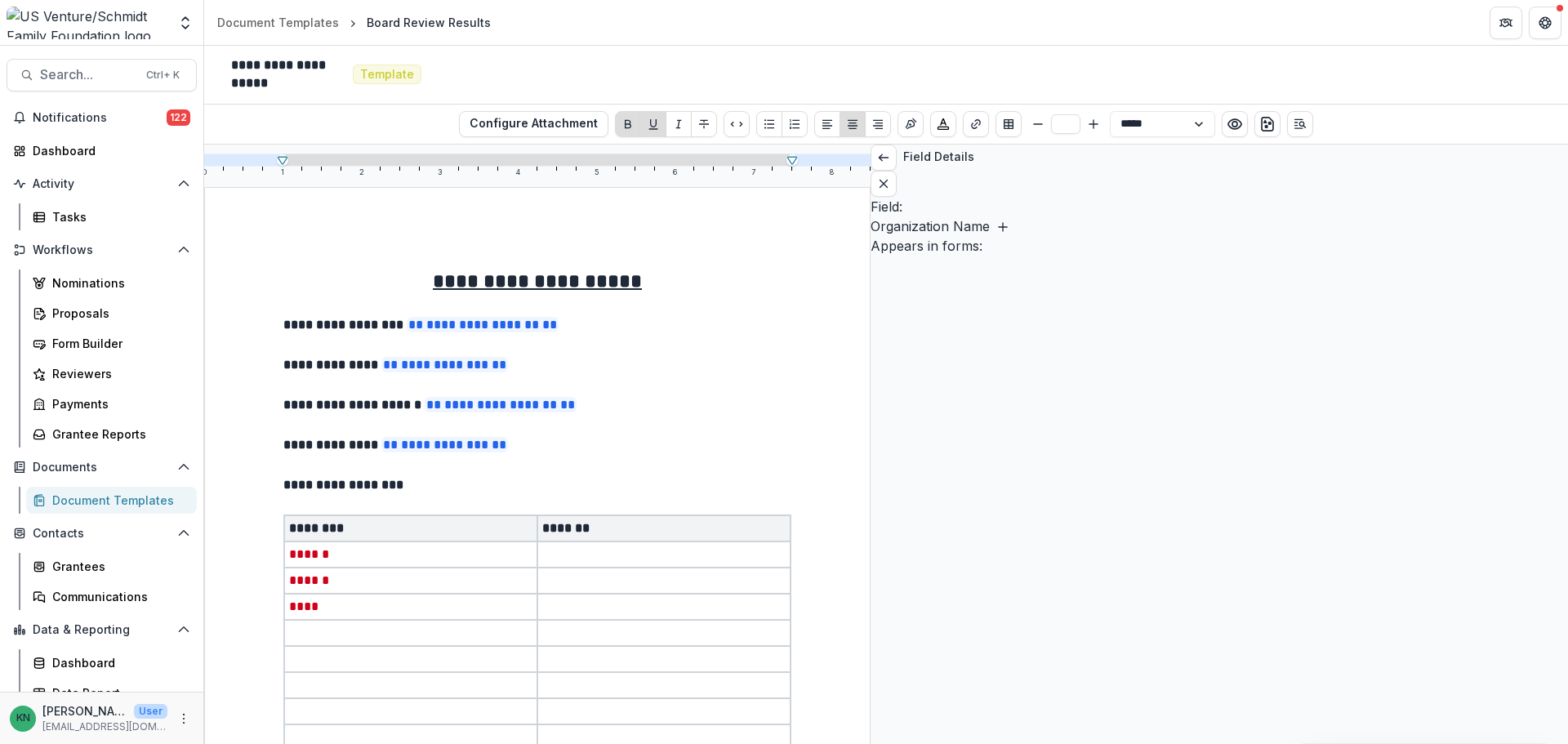
click at [558, 322] on span "**********" at bounding box center [482, 324] width 152 height 16
click at [890, 177] on icon "Close sidebar" at bounding box center [883, 183] width 13 height 13
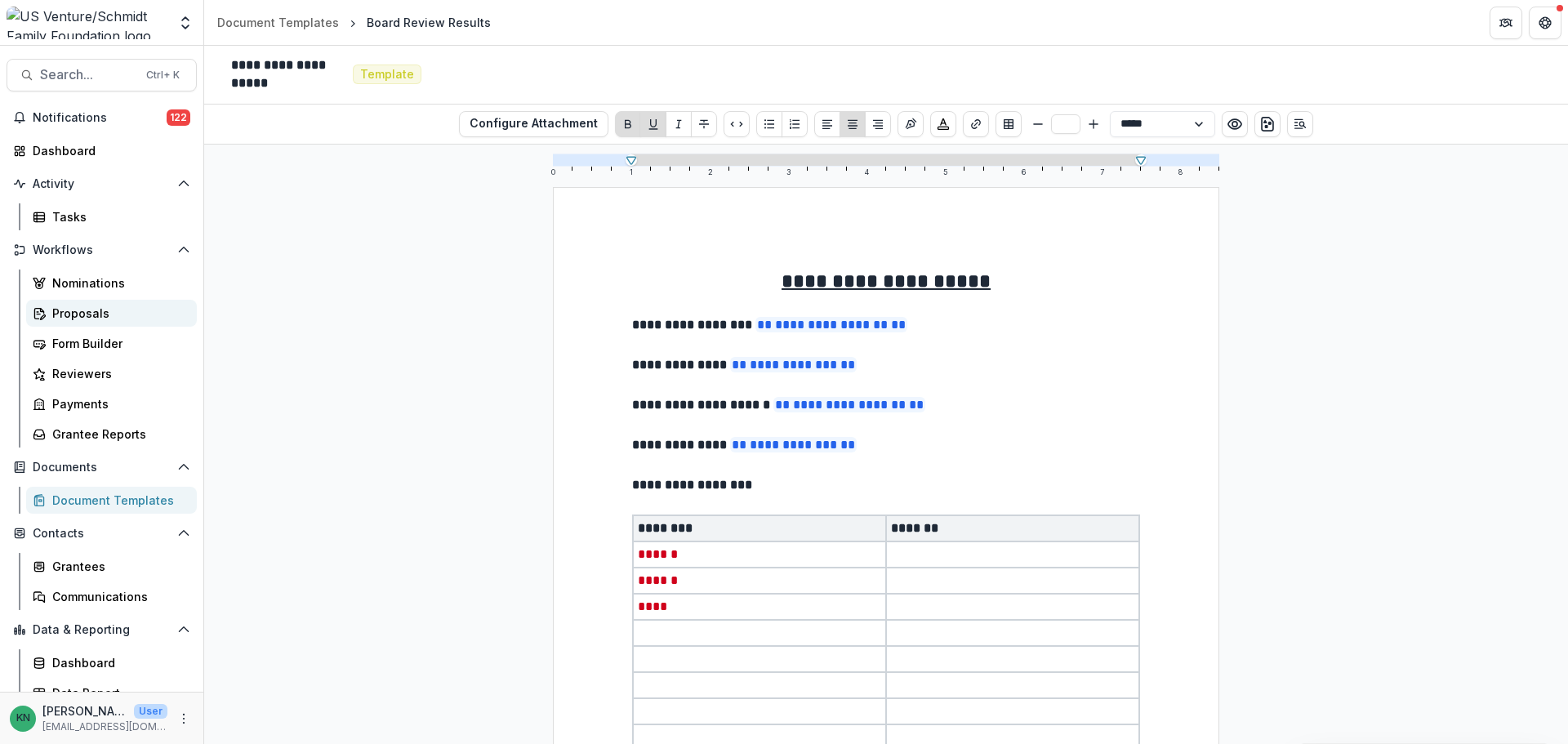
click at [80, 311] on div "Proposals" at bounding box center [117, 313] width 132 height 17
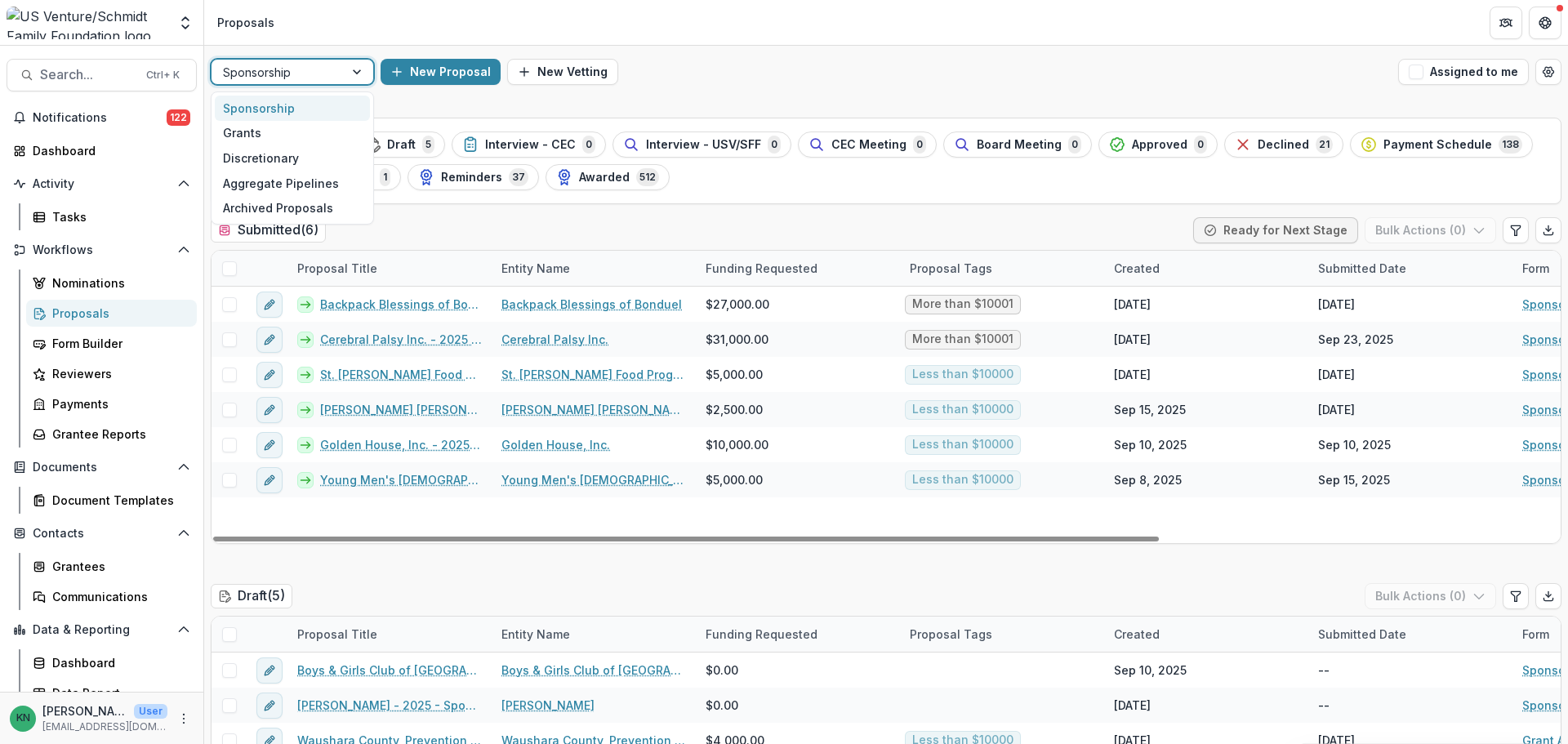
click at [362, 77] on div at bounding box center [358, 71] width 29 height 24
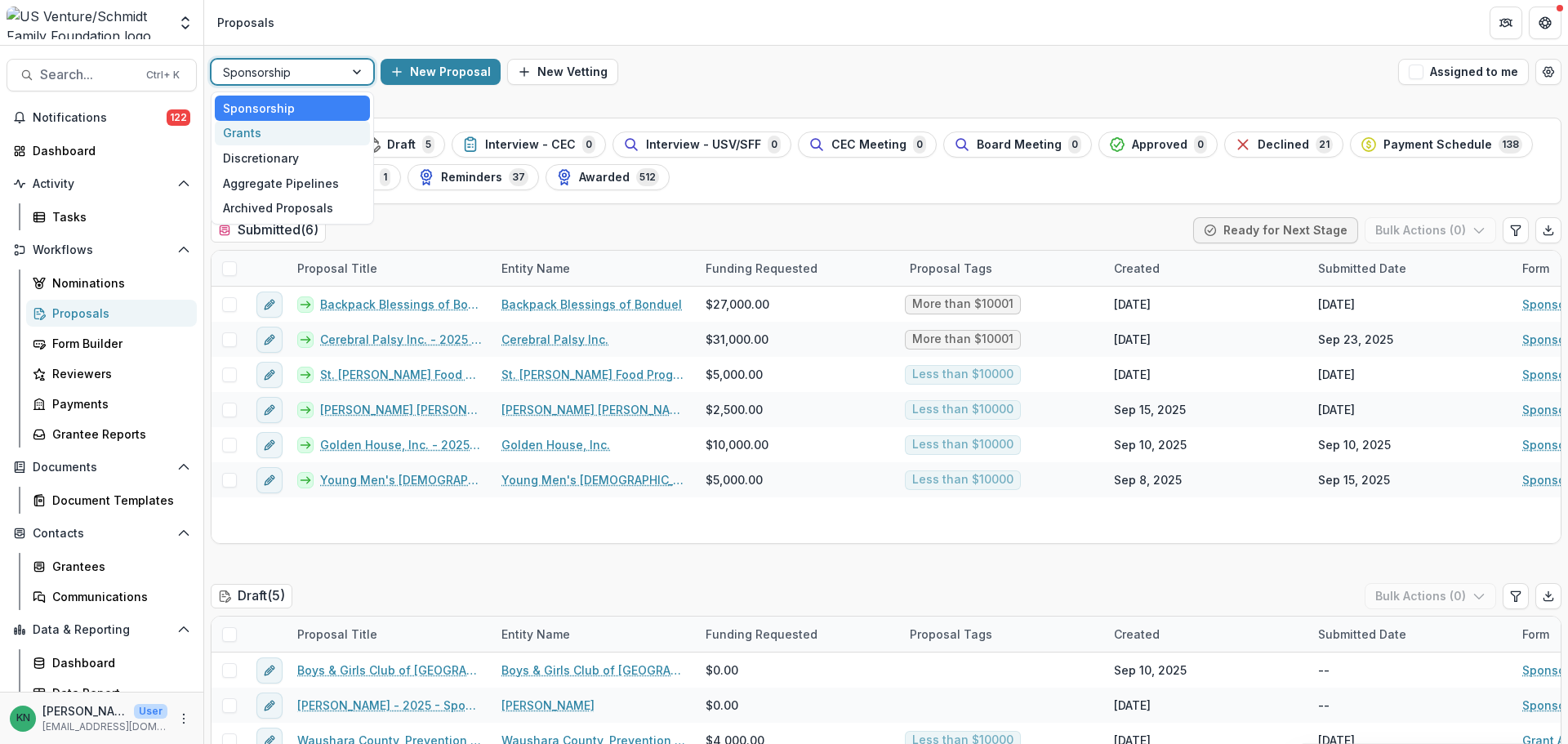
click at [267, 137] on div "Grants" at bounding box center [292, 133] width 155 height 25
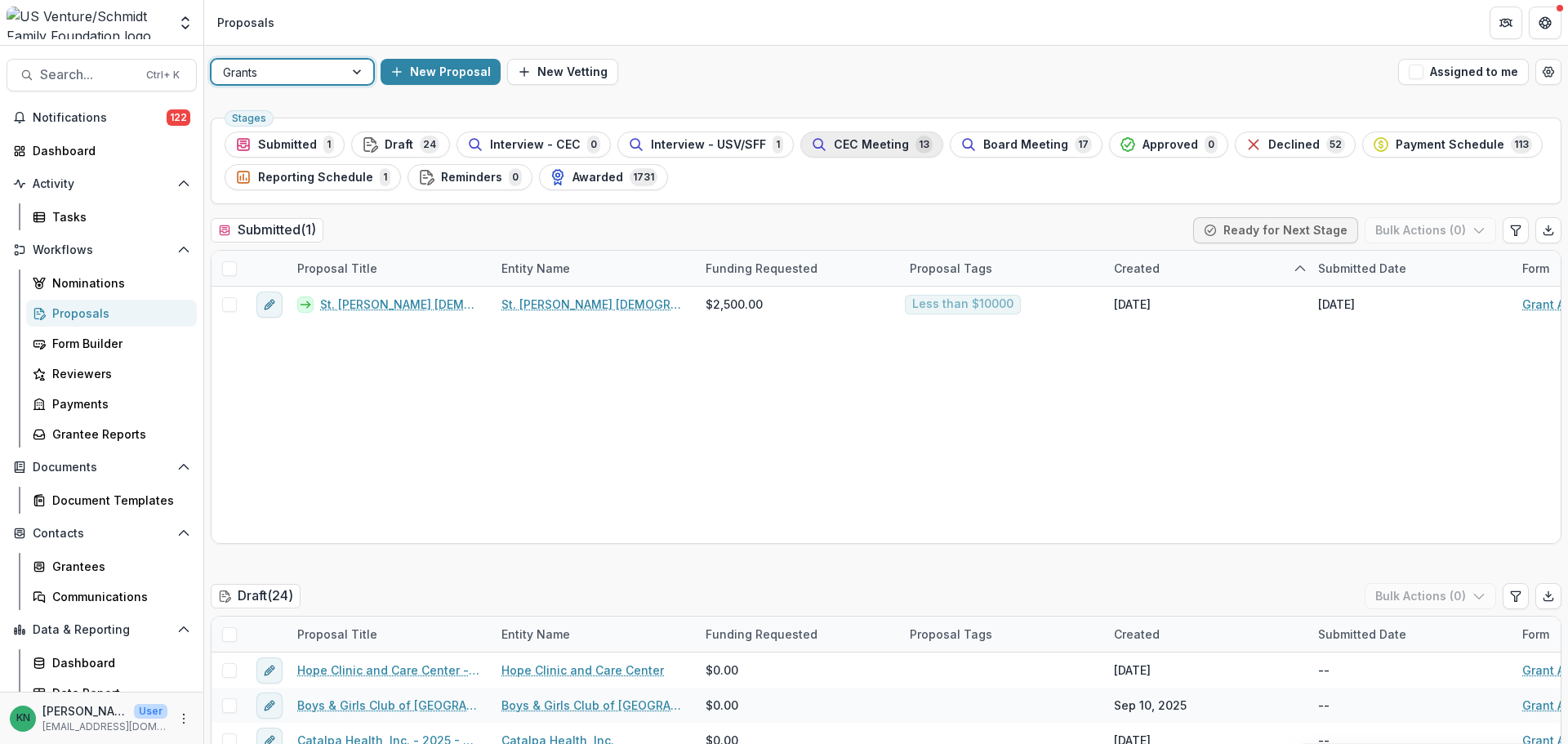
click at [861, 143] on span "CEC Meeting" at bounding box center [872, 145] width 75 height 14
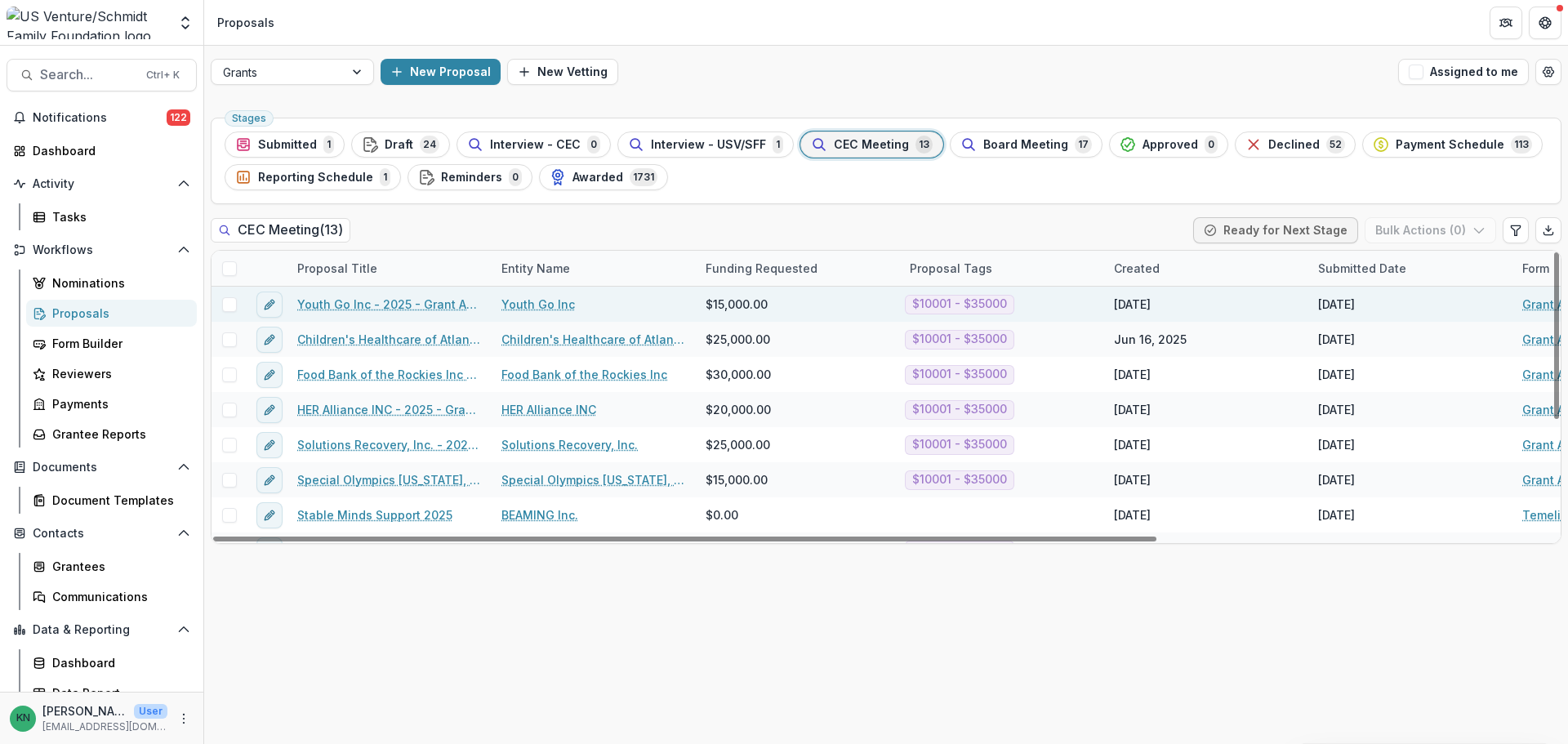
click at [399, 302] on link "Youth Go Inc - 2025 - Grant Application" at bounding box center [390, 304] width 184 height 17
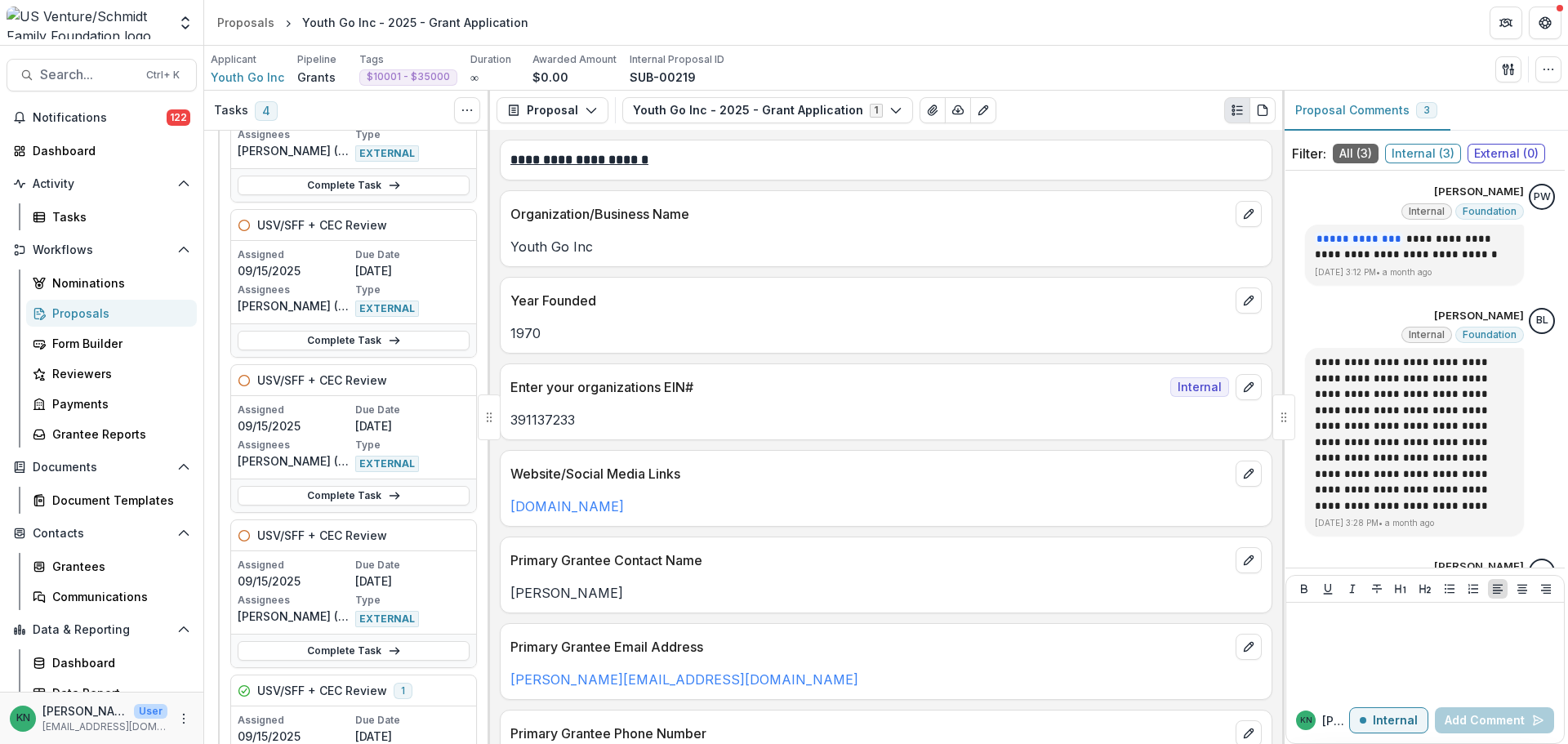
scroll to position [81, 0]
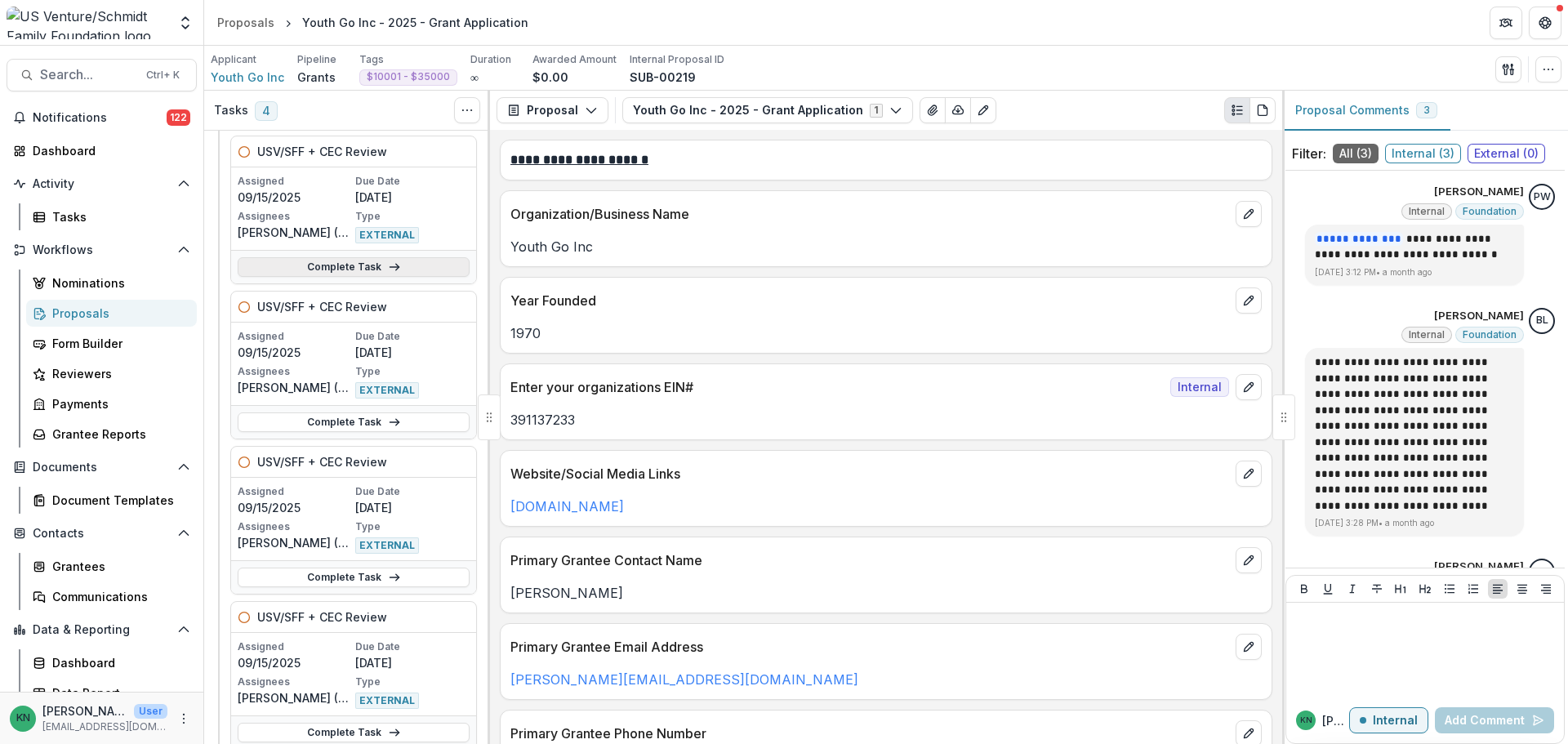
click at [424, 262] on link "Complete Task" at bounding box center [354, 266] width 232 height 19
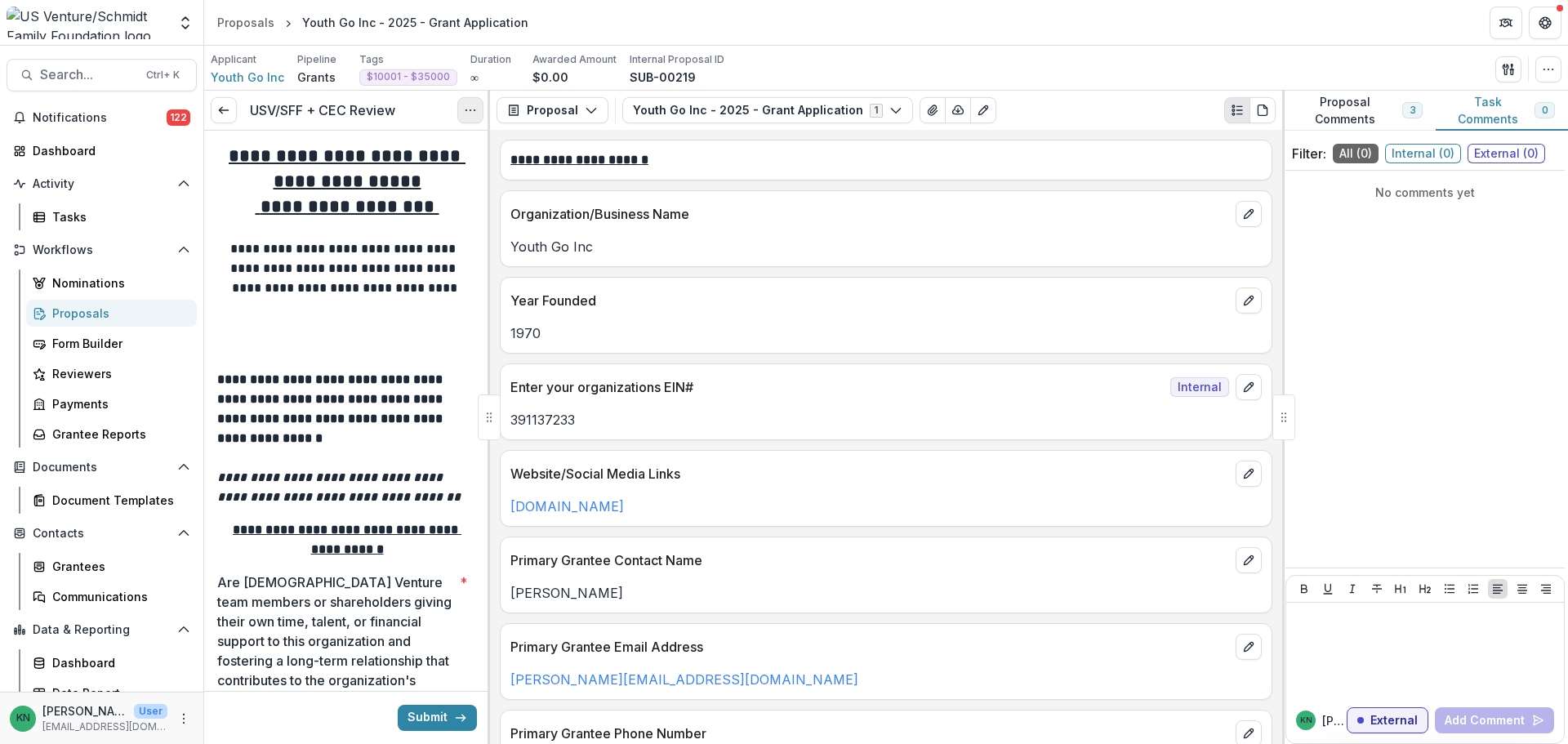
click at [468, 115] on icon "Options" at bounding box center [470, 111] width 13 height 13
click at [414, 190] on button "Cancel Task" at bounding box center [391, 182] width 174 height 27
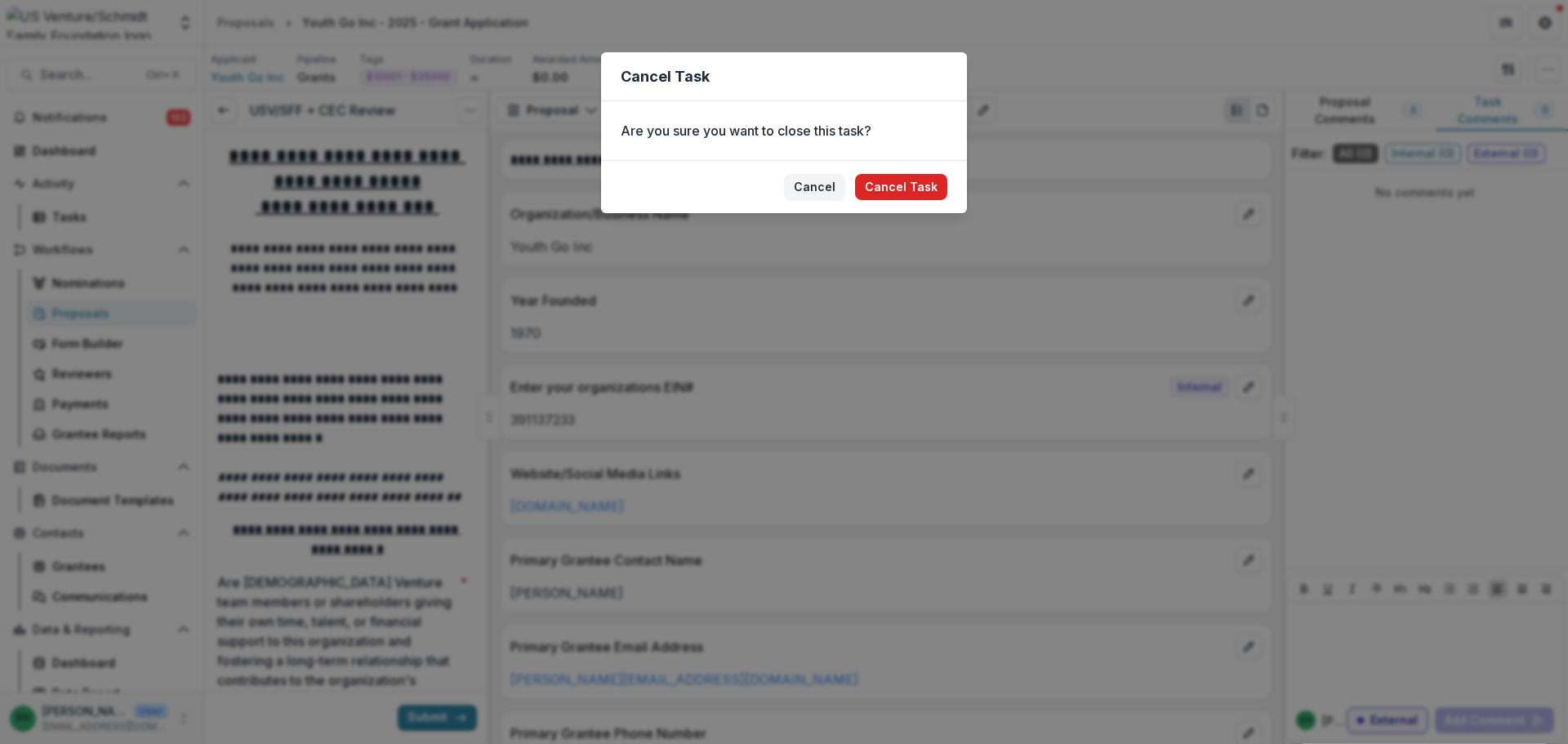
click at [921, 186] on button "Cancel Task" at bounding box center [901, 187] width 92 height 26
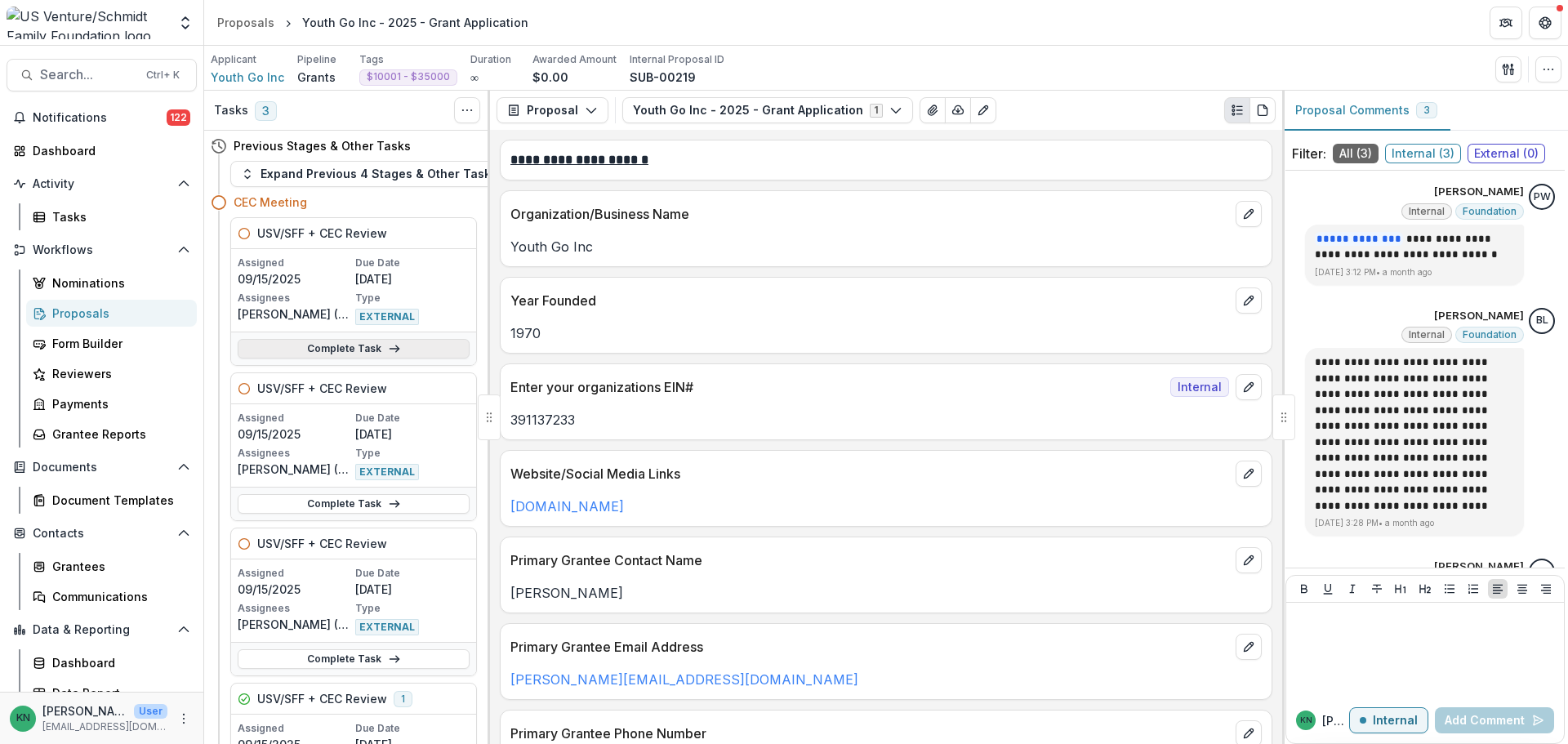
click at [439, 351] on link "Complete Task" at bounding box center [354, 348] width 232 height 19
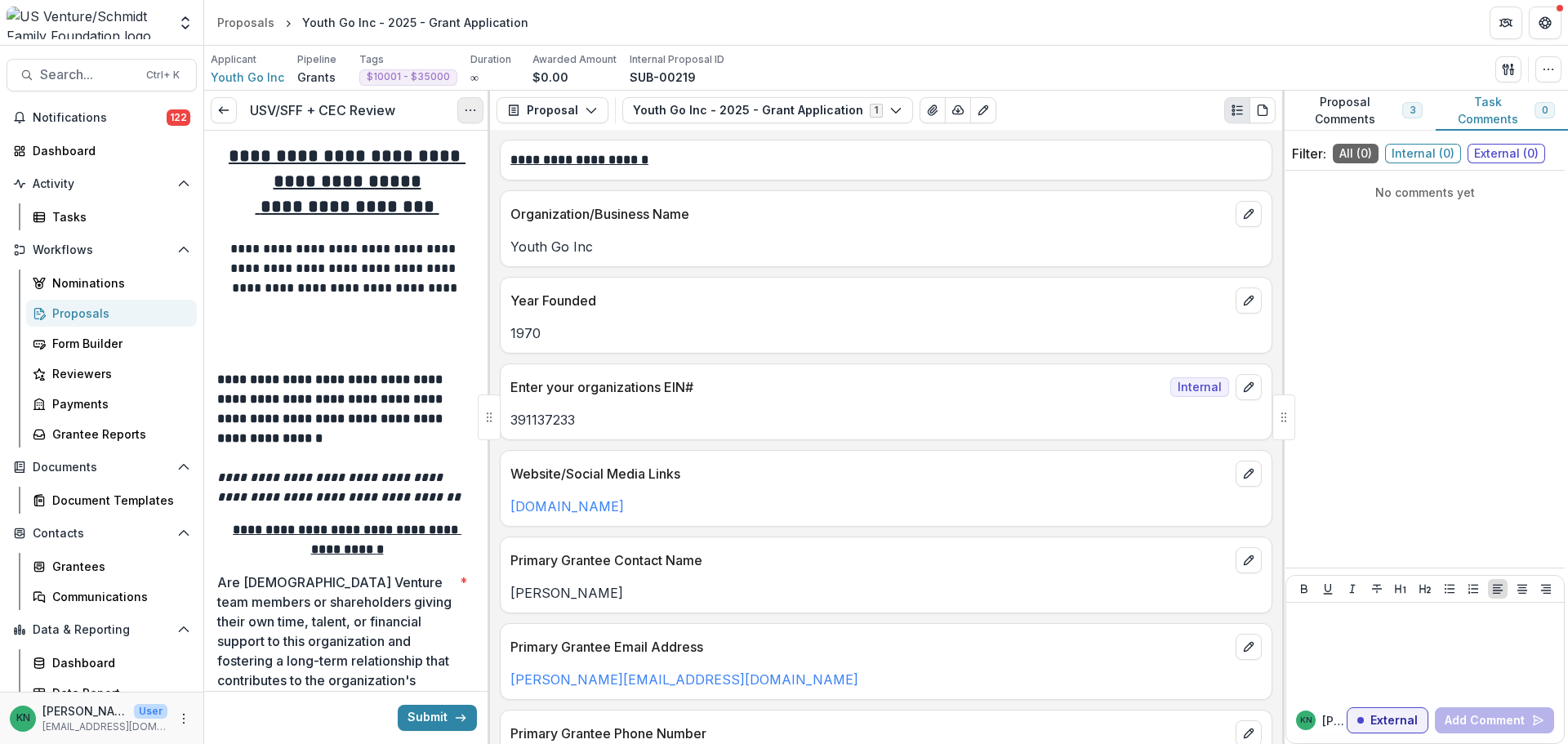
click at [474, 111] on circle "Options" at bounding box center [474, 111] width 1 height 1
click at [425, 173] on button "Cancel Task" at bounding box center [391, 182] width 174 height 27
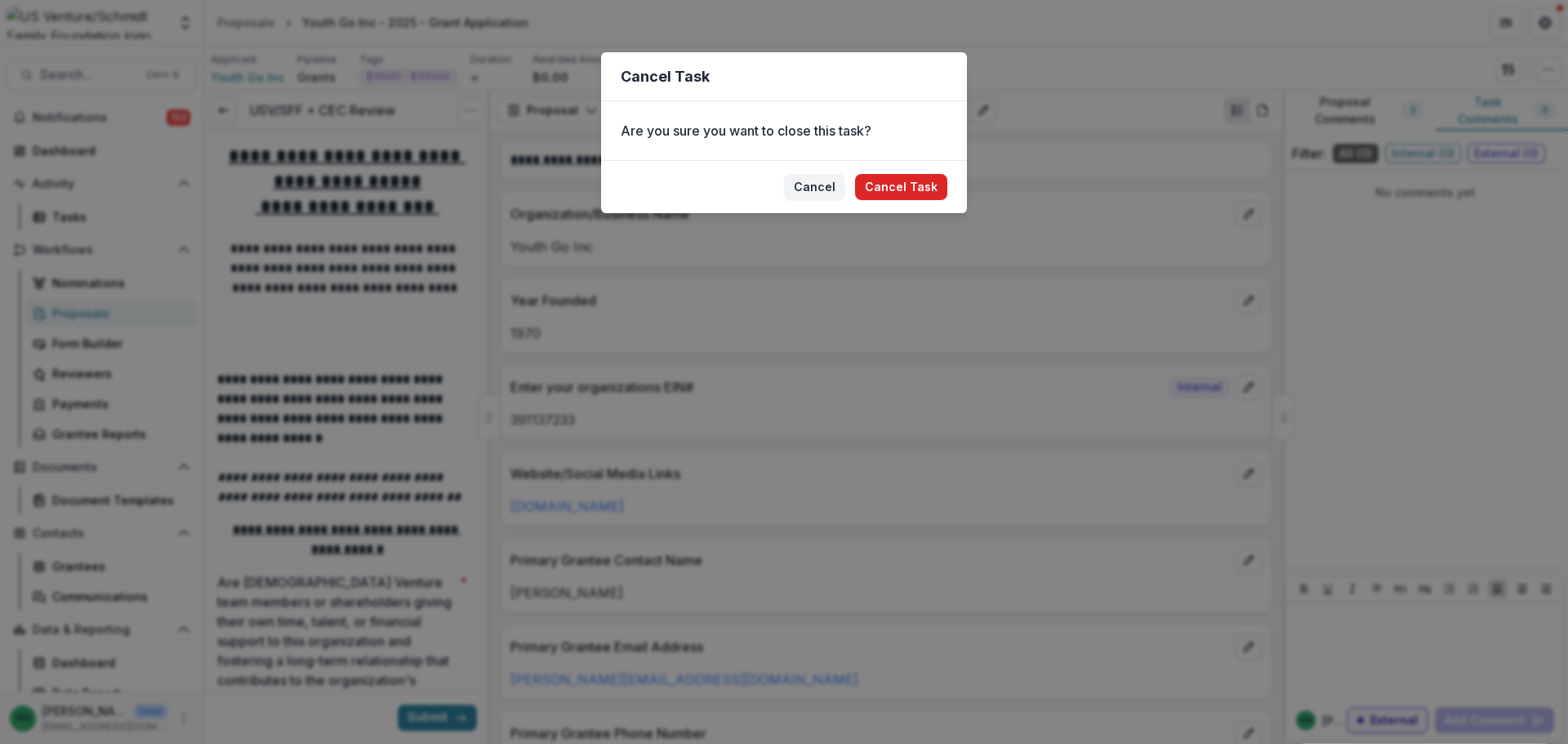
click at [922, 186] on button "Cancel Task" at bounding box center [901, 187] width 92 height 26
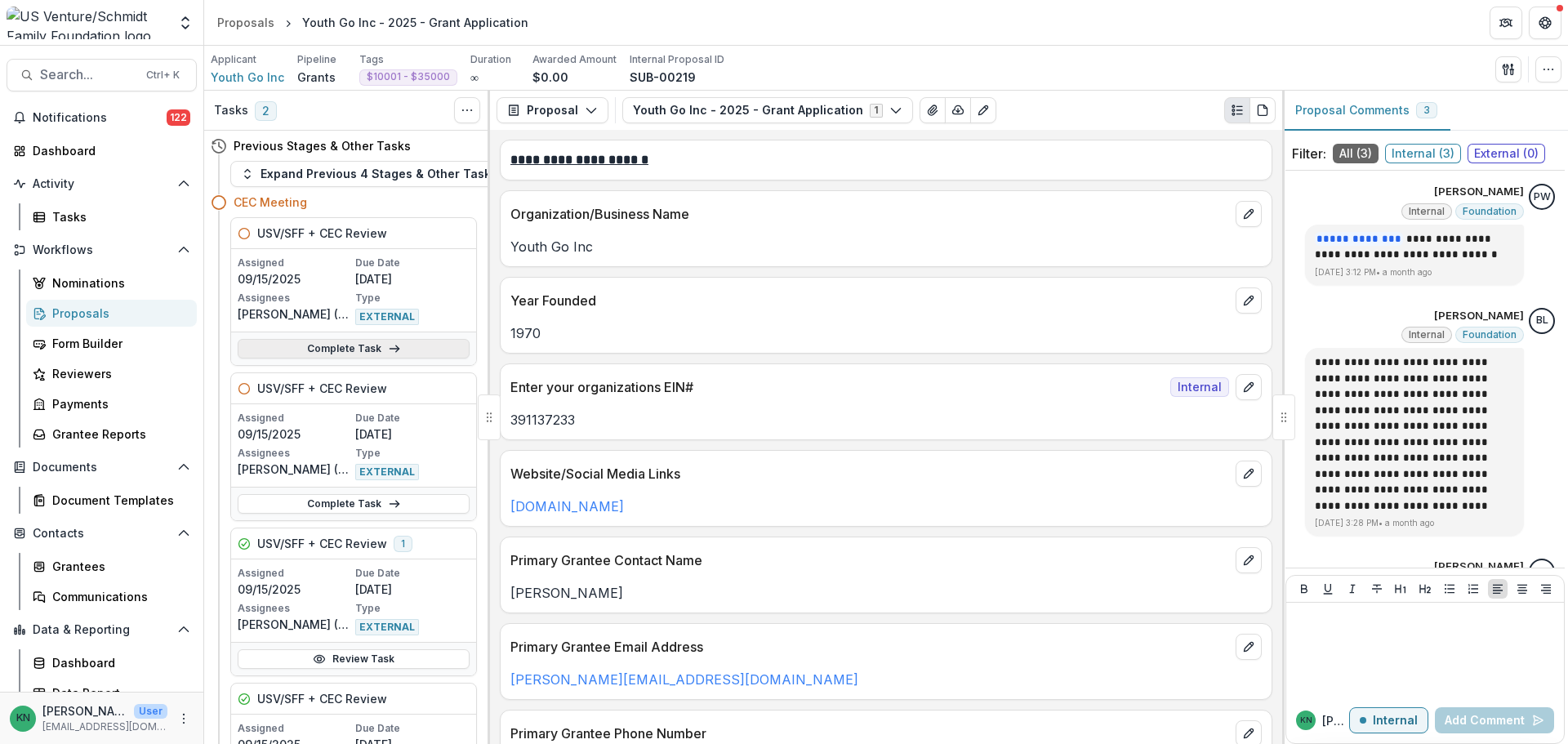
click at [431, 351] on link "Complete Task" at bounding box center [354, 348] width 232 height 19
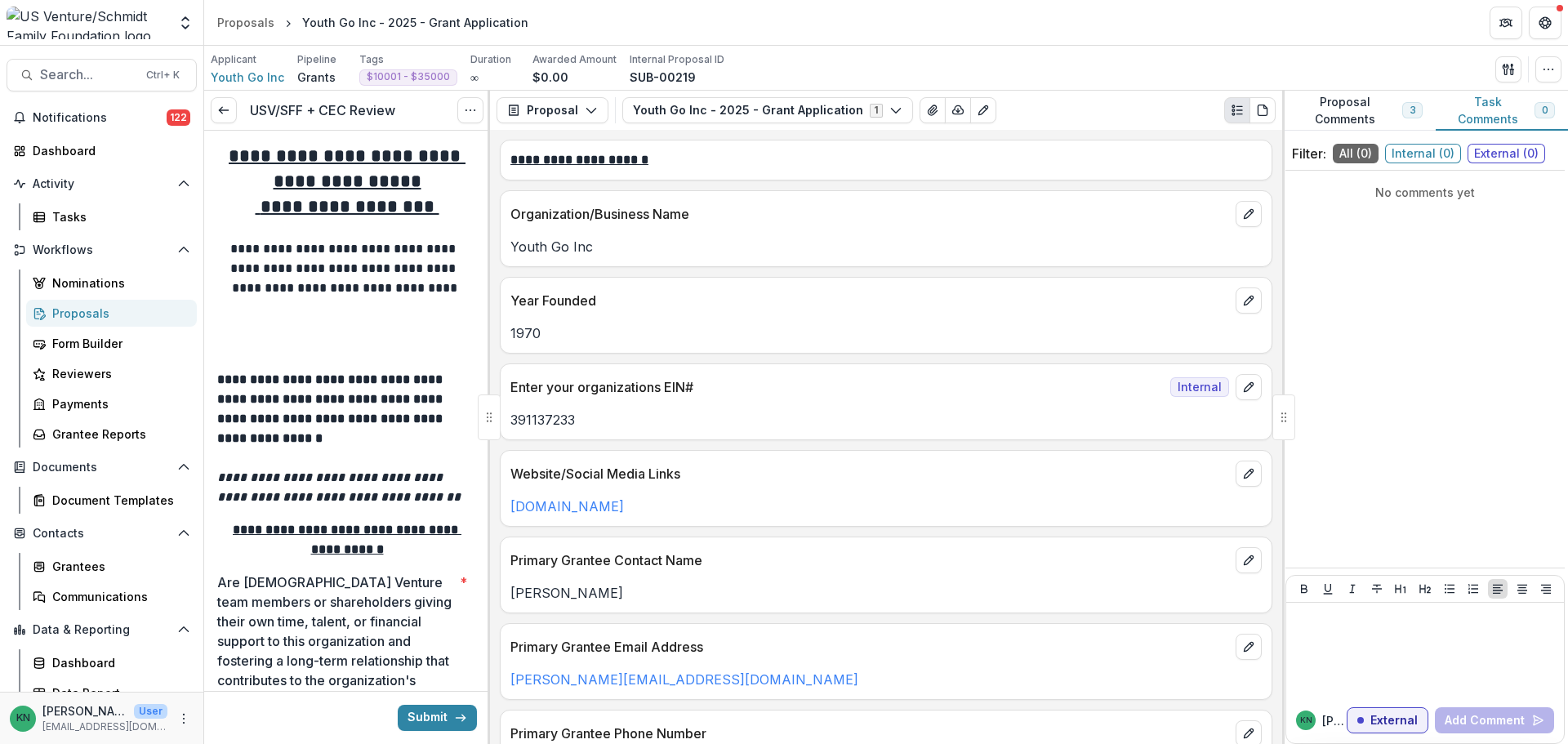
click at [472, 111] on icon "Options" at bounding box center [470, 111] width 13 height 13
click at [421, 187] on button "Cancel Task" at bounding box center [391, 182] width 174 height 27
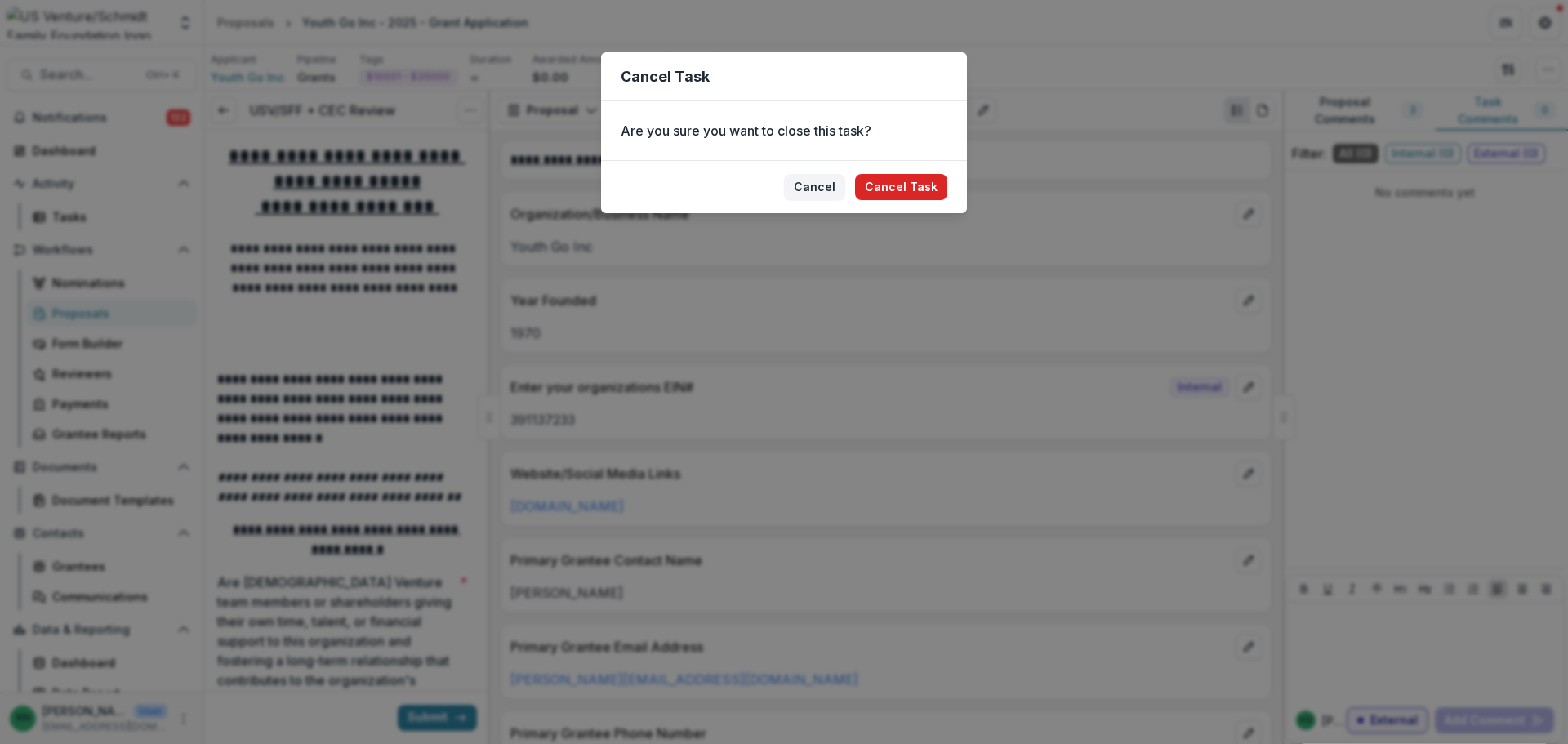
click at [926, 190] on button "Cancel Task" at bounding box center [901, 187] width 92 height 26
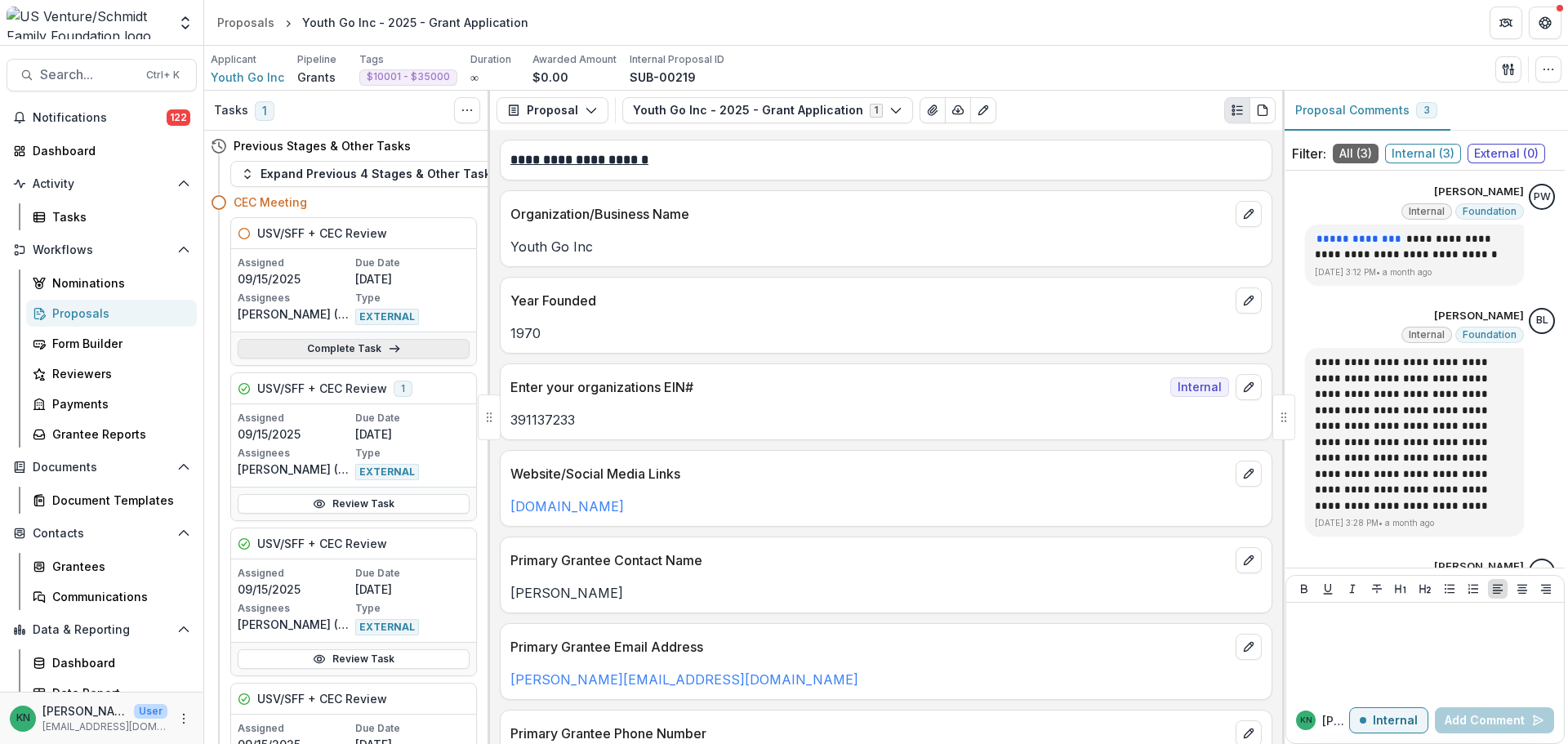
click at [426, 339] on link "Complete Task" at bounding box center [354, 348] width 232 height 19
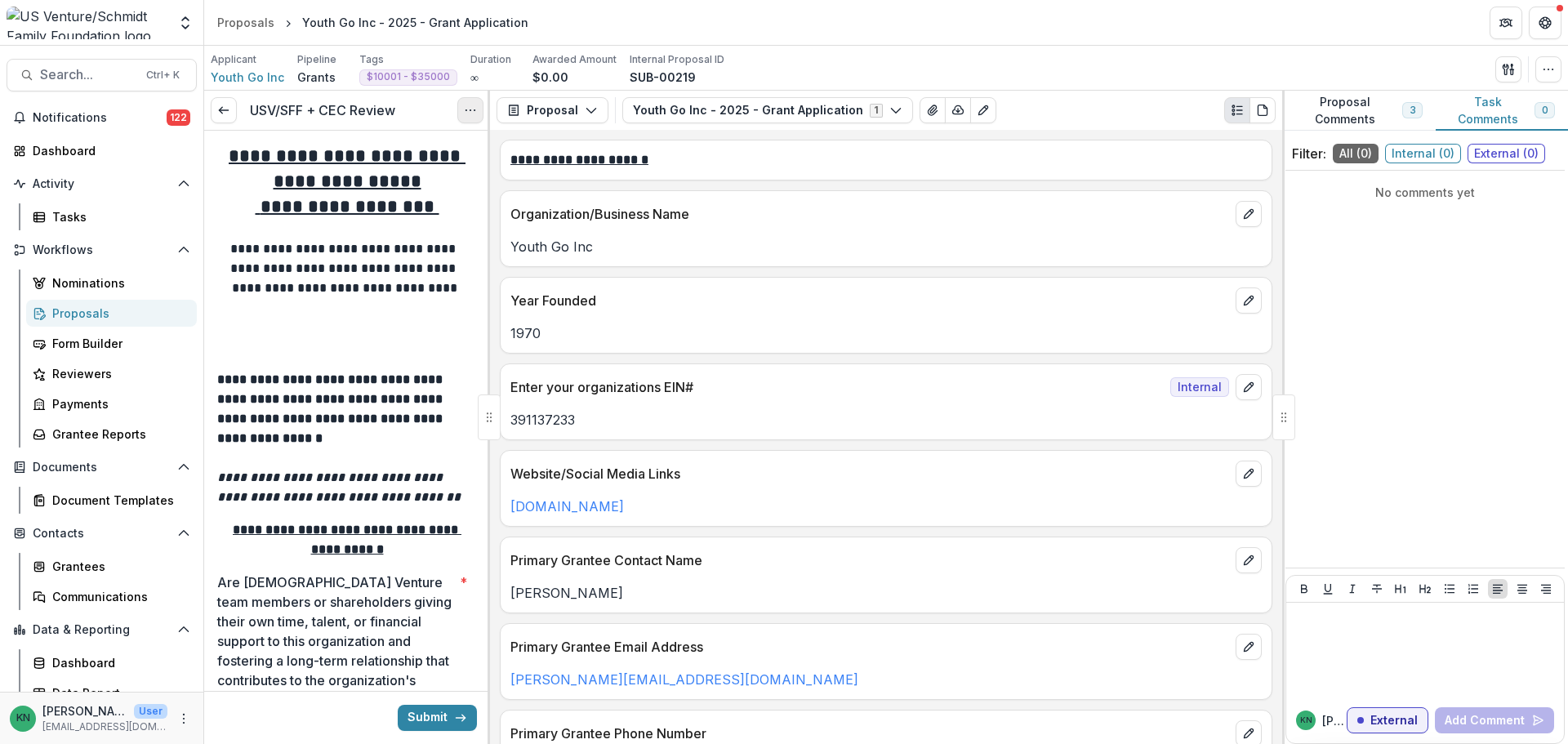
click at [469, 113] on icon "Options" at bounding box center [470, 111] width 13 height 13
click at [411, 178] on button "Cancel Task" at bounding box center [391, 182] width 174 height 27
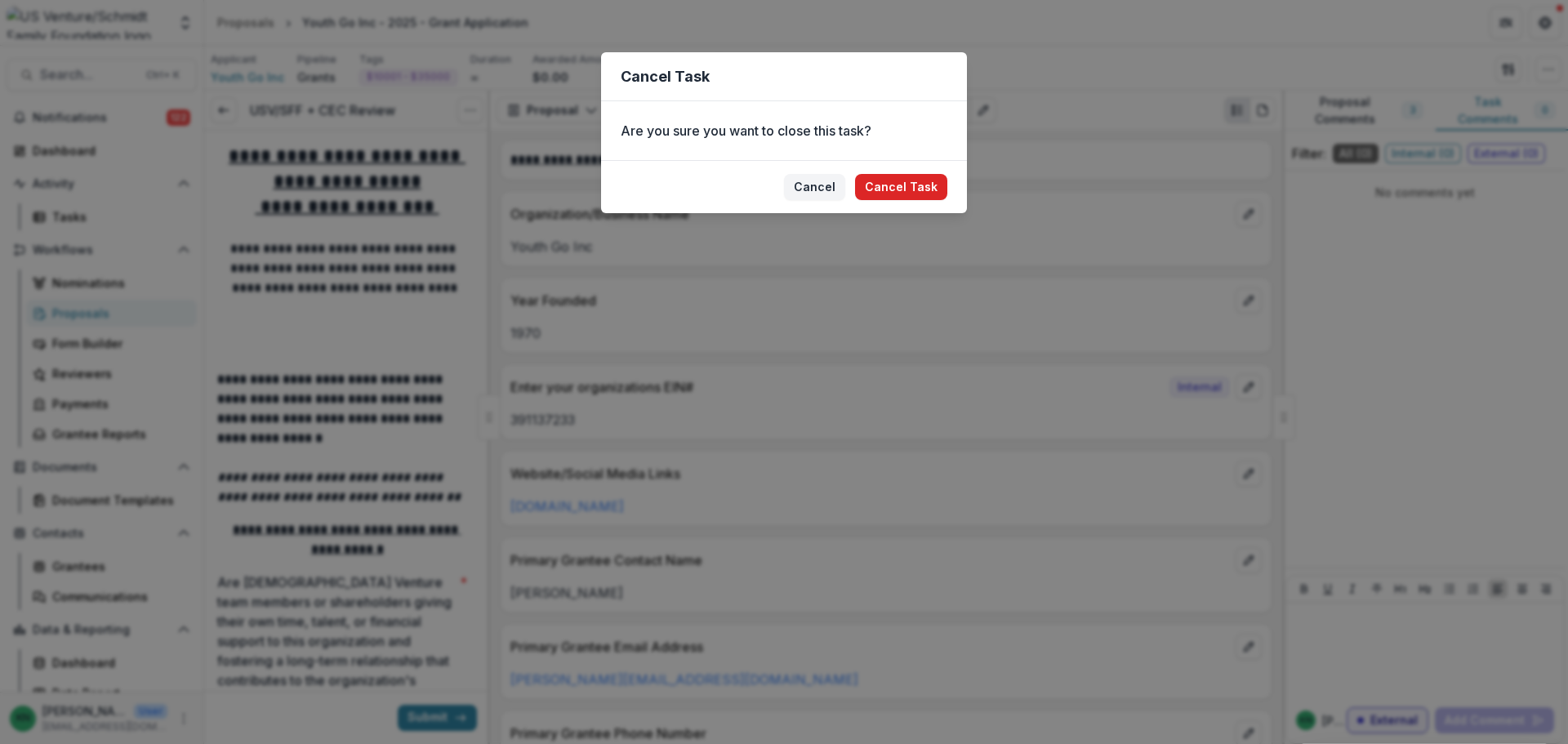
click at [909, 193] on button "Cancel Task" at bounding box center [901, 187] width 92 height 26
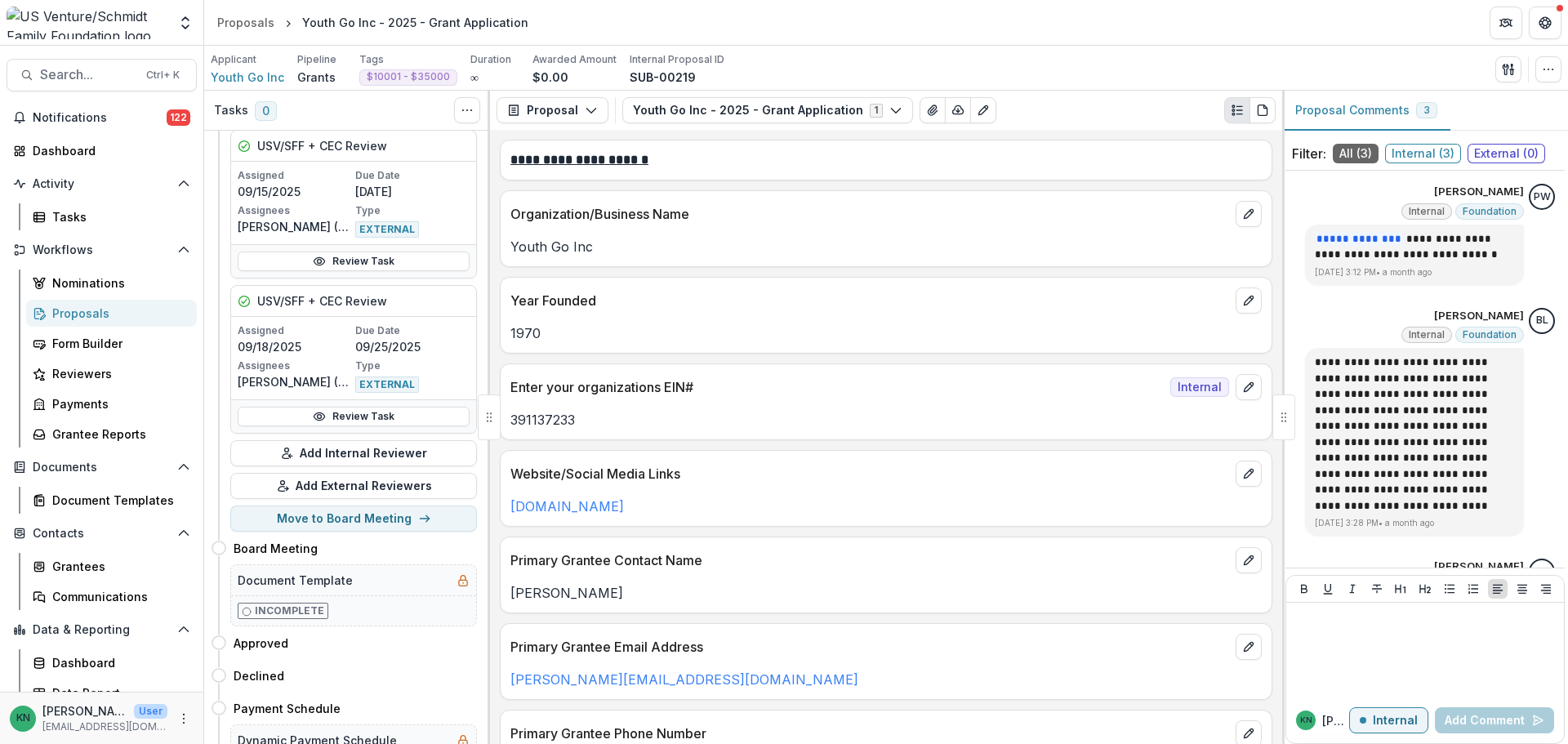
scroll to position [1959, 0]
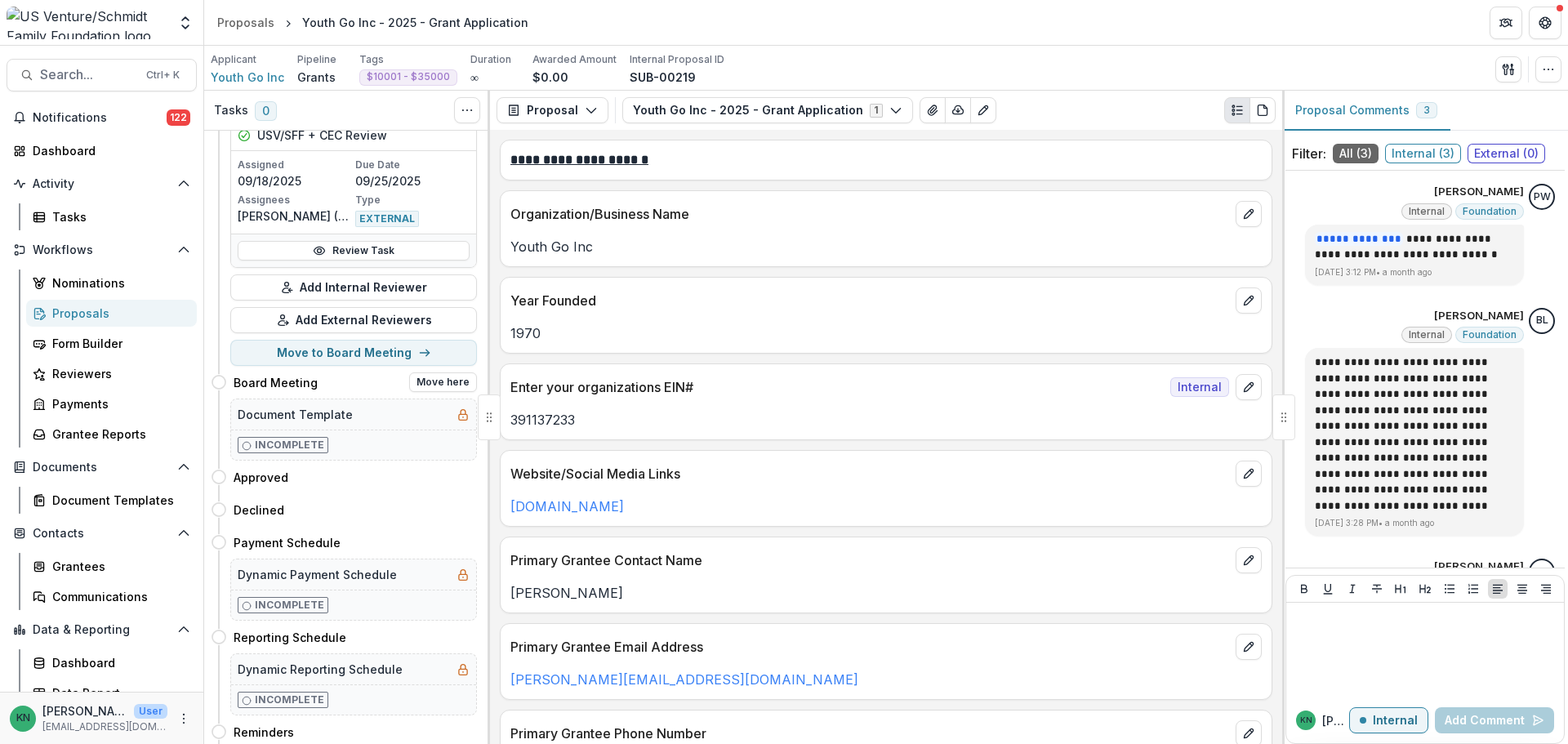
click at [287, 437] on p "Incomplete" at bounding box center [289, 445] width 70 height 15
click at [322, 411] on h5 "Document Template" at bounding box center [295, 414] width 115 height 17
click at [125, 499] on div "Document Templates" at bounding box center [117, 500] width 132 height 17
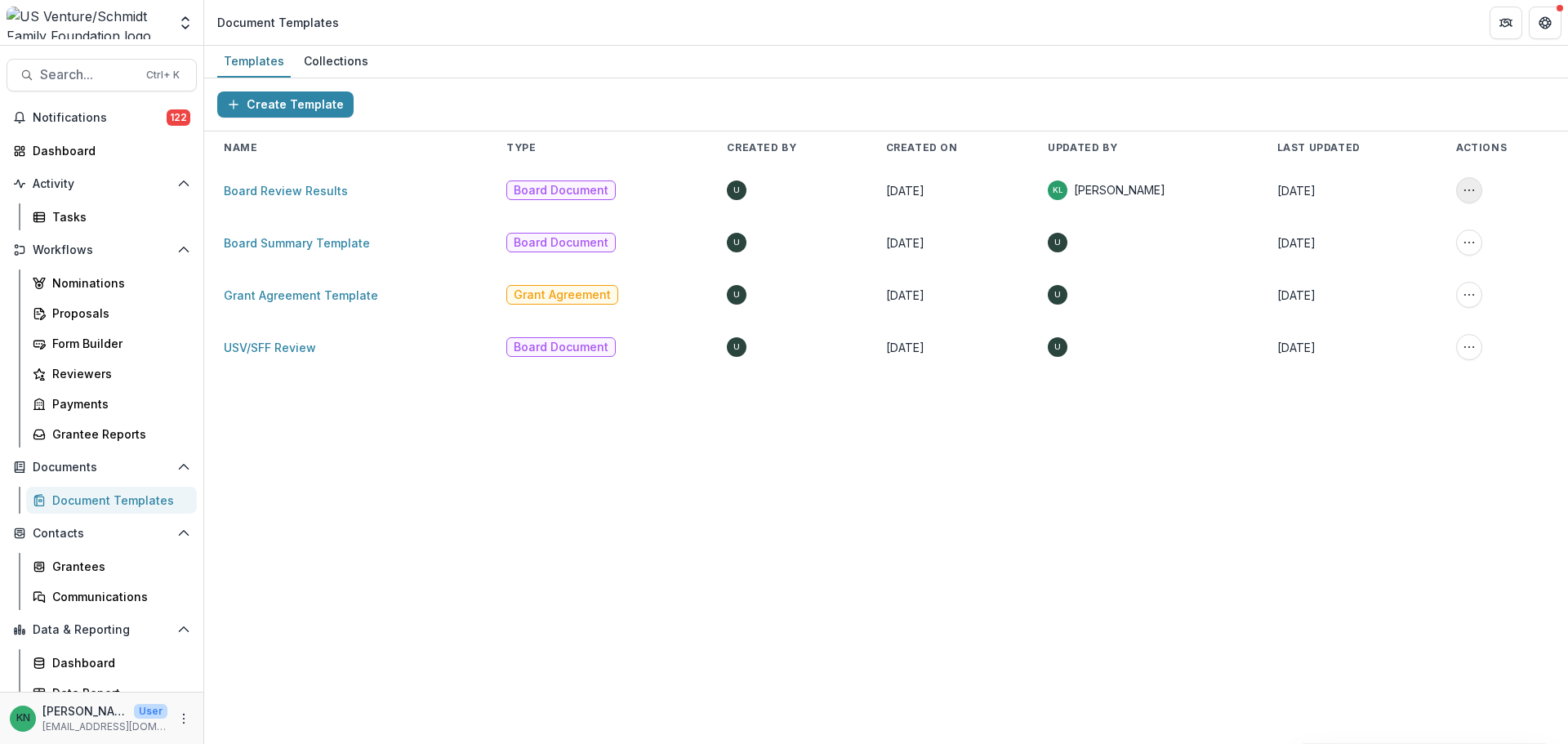
click at [1460, 193] on button "More Action" at bounding box center [1468, 189] width 26 height 26
click at [1378, 225] on button "Create a Collection" at bounding box center [1389, 227] width 174 height 26
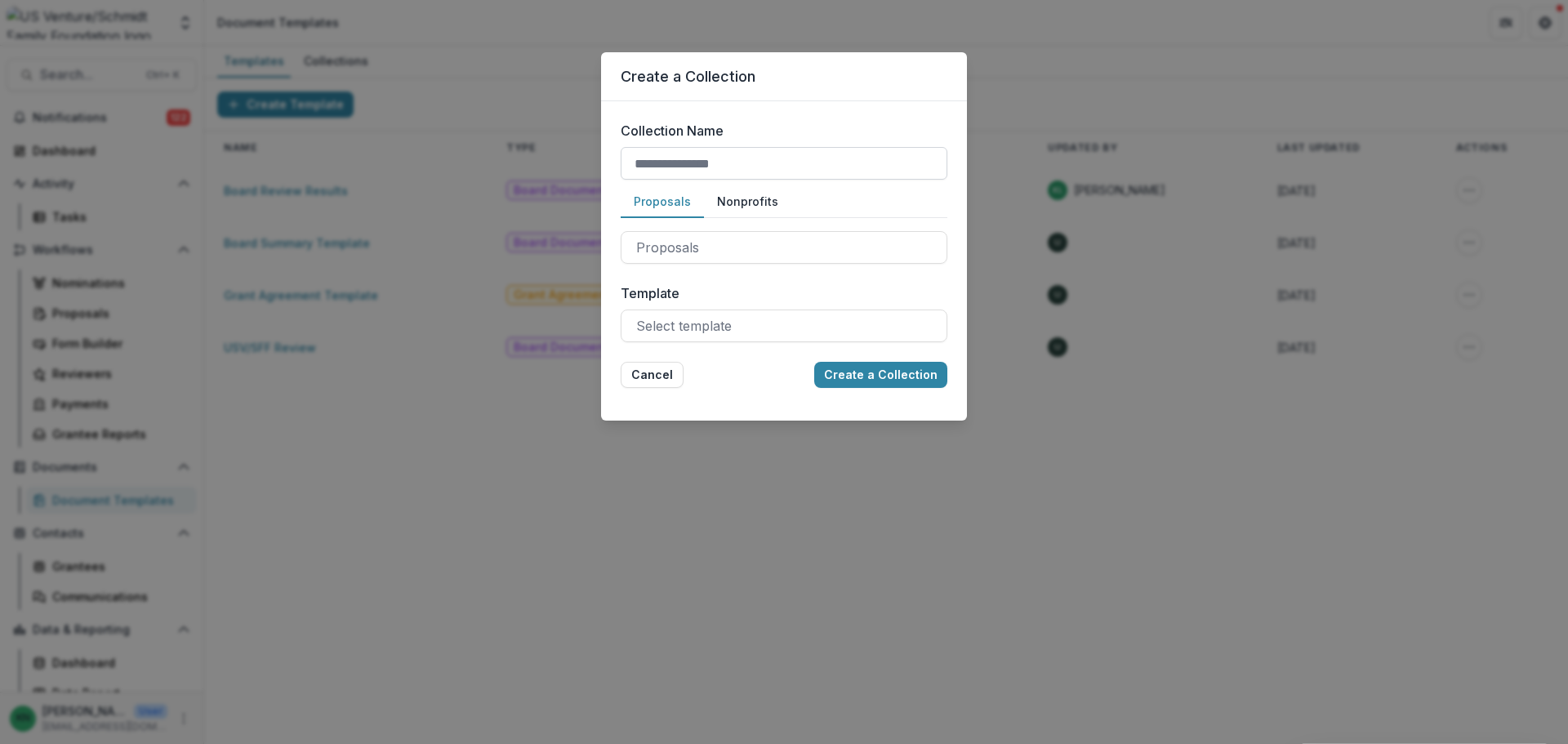
click at [743, 162] on input "Collection Name" at bounding box center [784, 163] width 327 height 33
click at [674, 172] on input "Collection Name" at bounding box center [784, 163] width 327 height 33
click at [691, 152] on input "Collection Name" at bounding box center [784, 163] width 327 height 33
drag, startPoint x: 677, startPoint y: 267, endPoint x: 668, endPoint y: 249, distance: 20.1
click at [675, 266] on div "Proposals" at bounding box center [784, 247] width 327 height 59
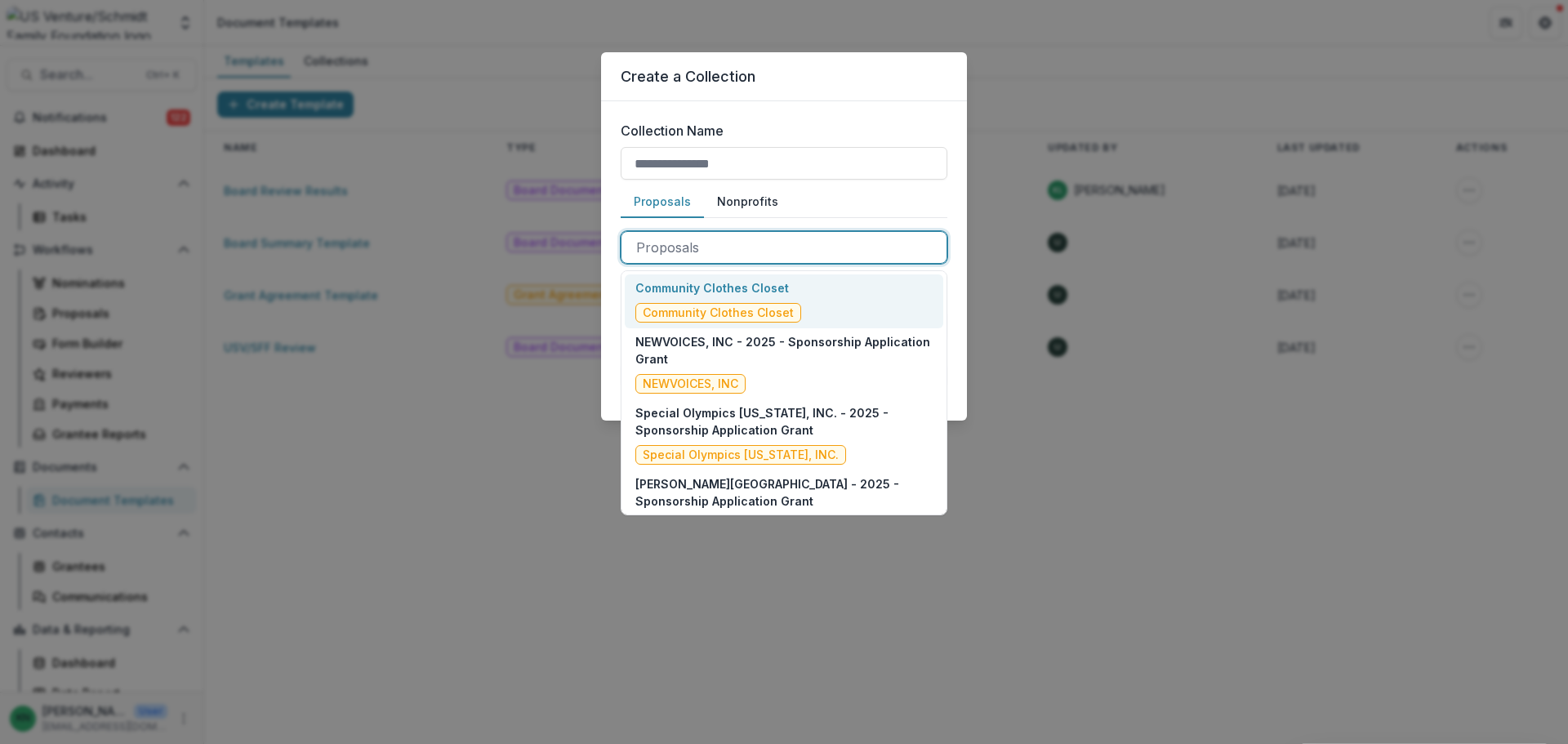
click at [668, 248] on div at bounding box center [784, 247] width 296 height 23
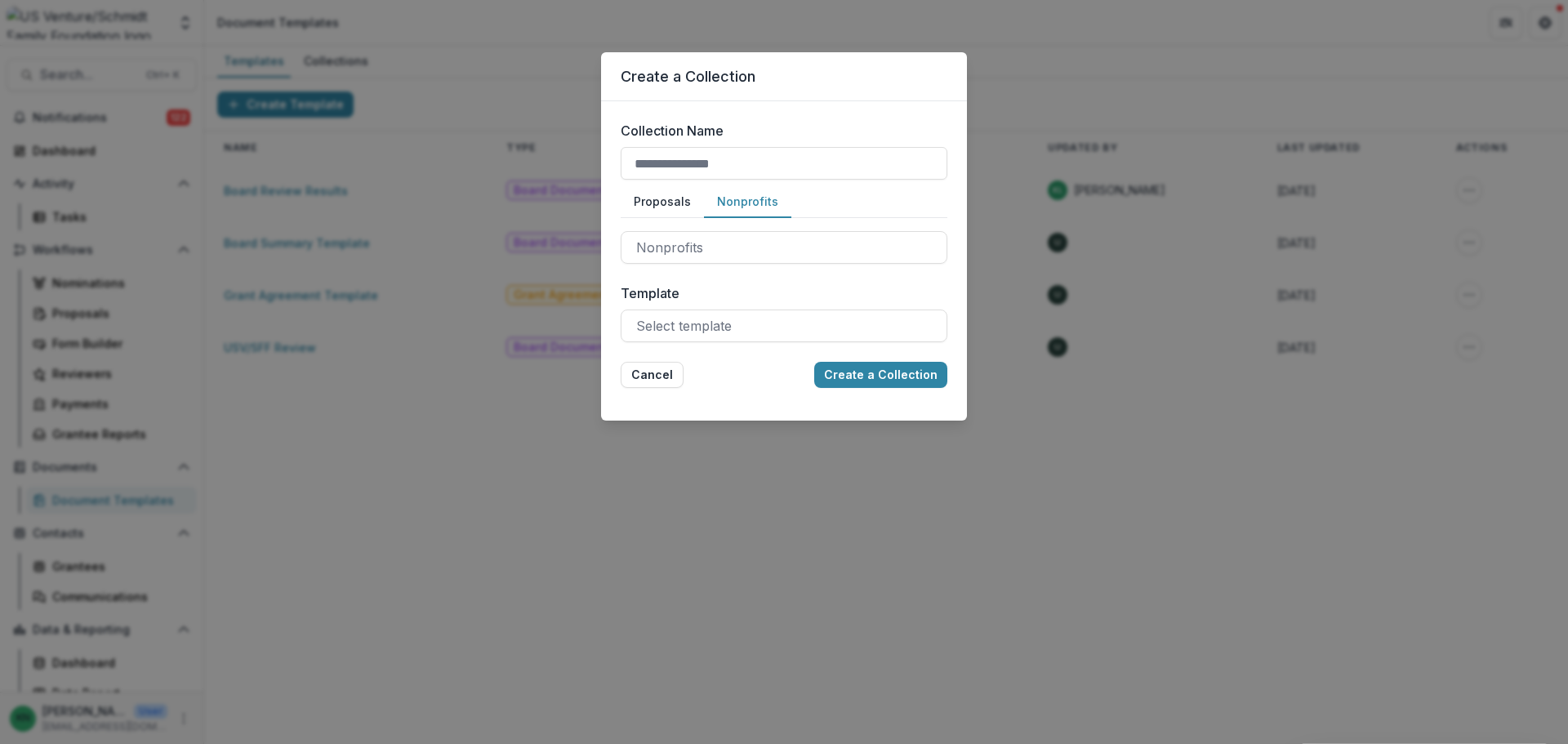
click at [738, 197] on button "Nonprofits" at bounding box center [748, 202] width 87 height 32
click at [732, 243] on div at bounding box center [784, 247] width 296 height 23
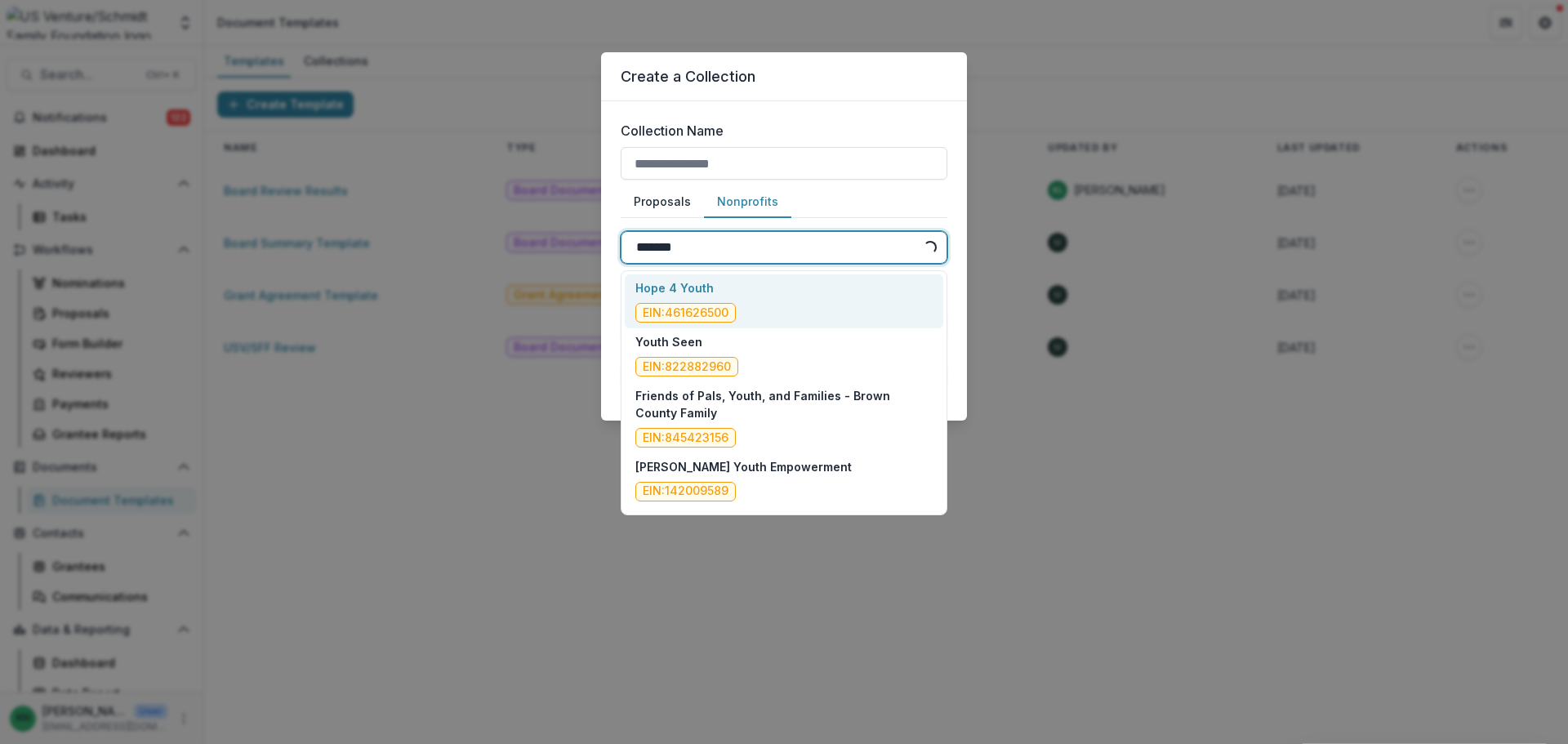
type input "********"
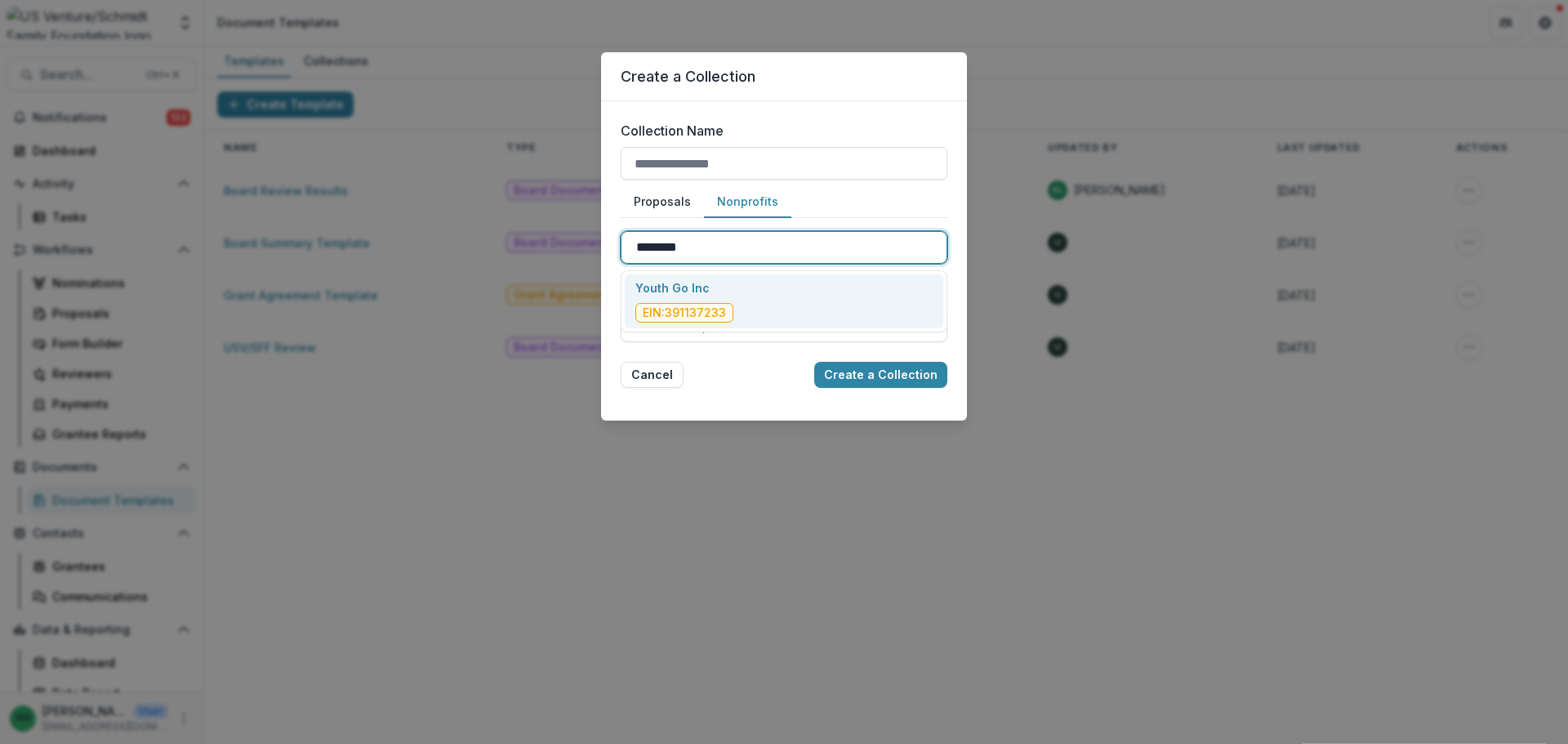
click at [729, 279] on div "Youth Go Inc EIN: [US_EMPLOYER_IDENTIFICATION_NUMBER]" at bounding box center [784, 301] width 318 height 54
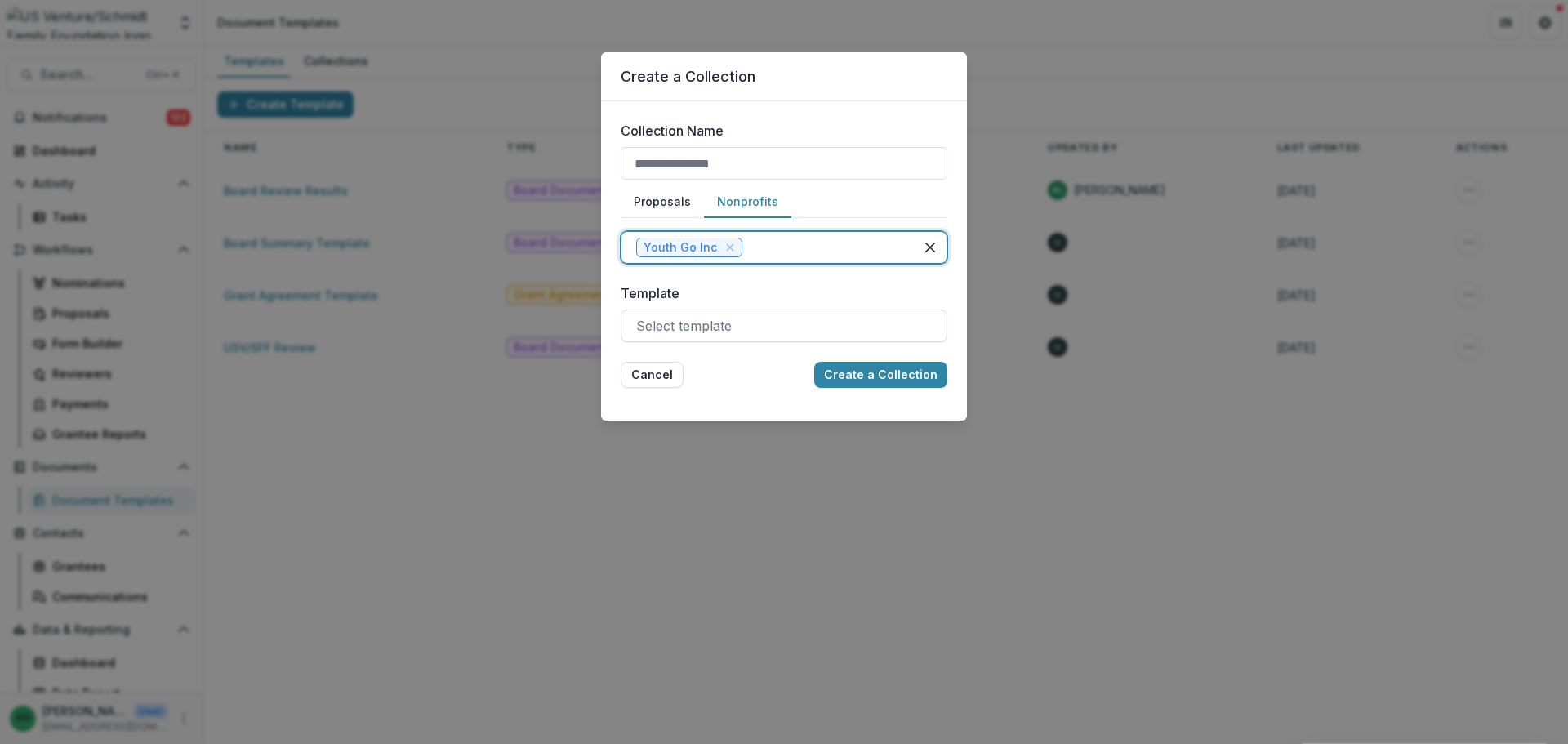
click at [701, 321] on div at bounding box center [784, 325] width 296 height 23
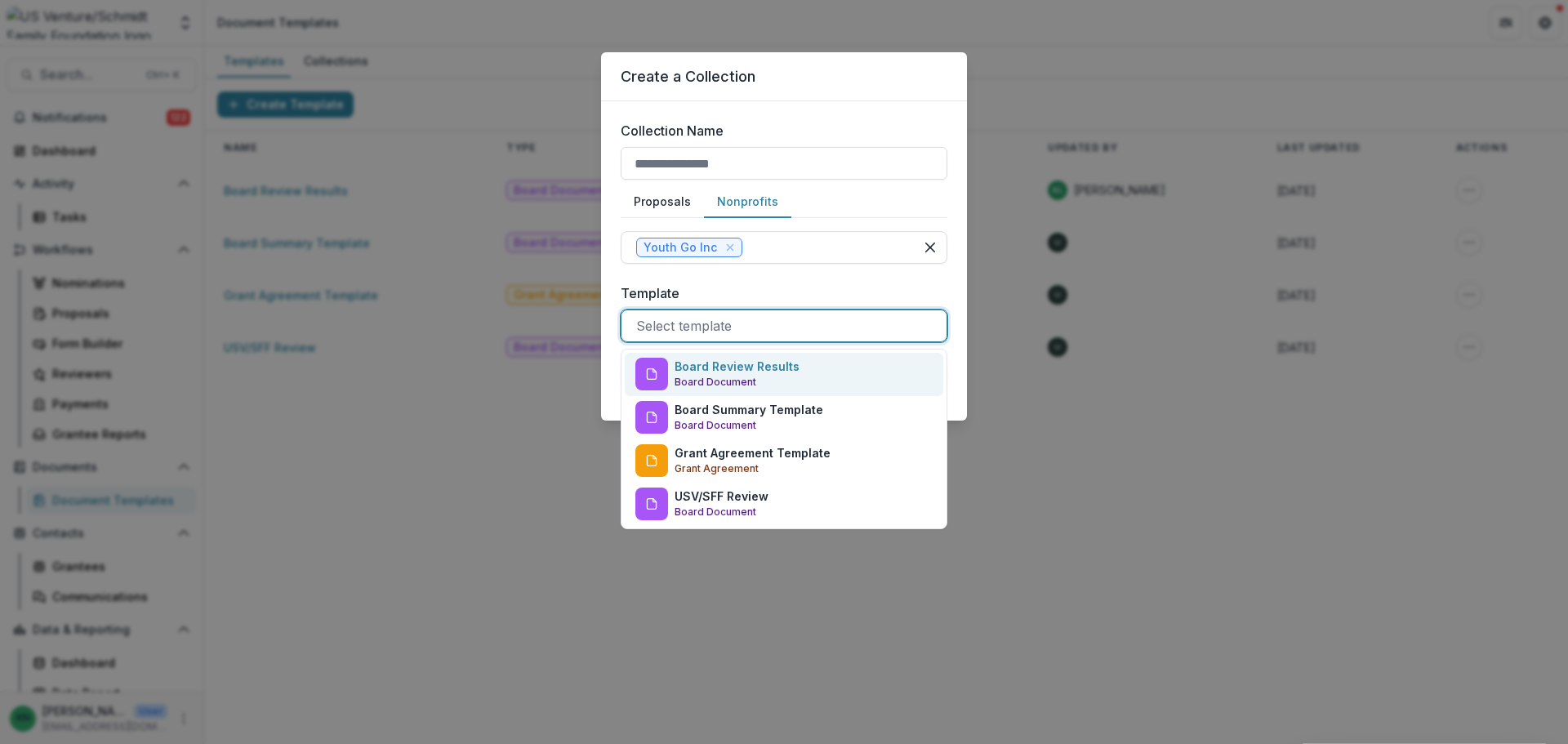
click at [714, 369] on p "Board Review Results" at bounding box center [737, 366] width 125 height 17
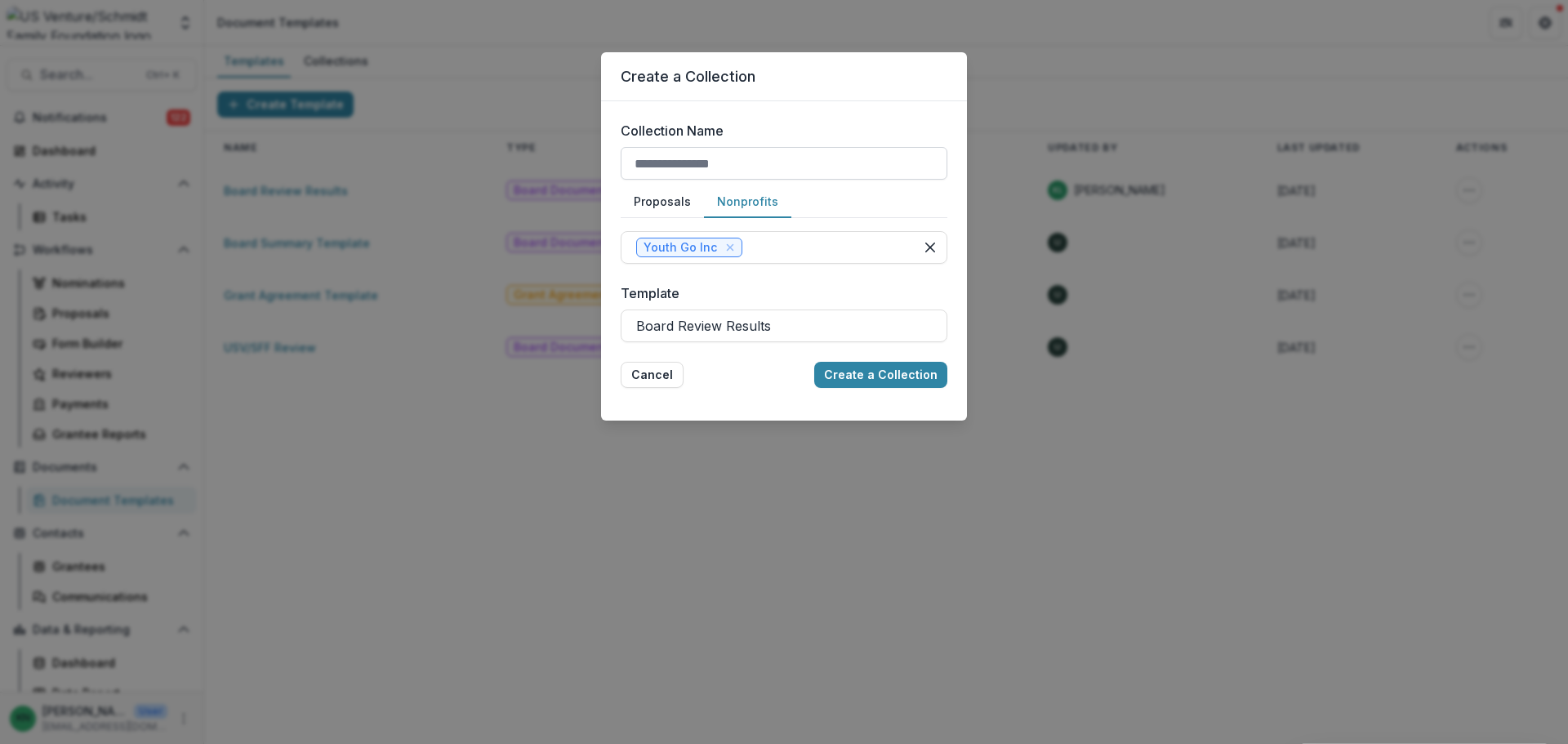
click at [688, 151] on input "Collection Name" at bounding box center [784, 163] width 327 height 33
type input "*******"
click at [876, 379] on button "Create a Collection" at bounding box center [880, 375] width 133 height 26
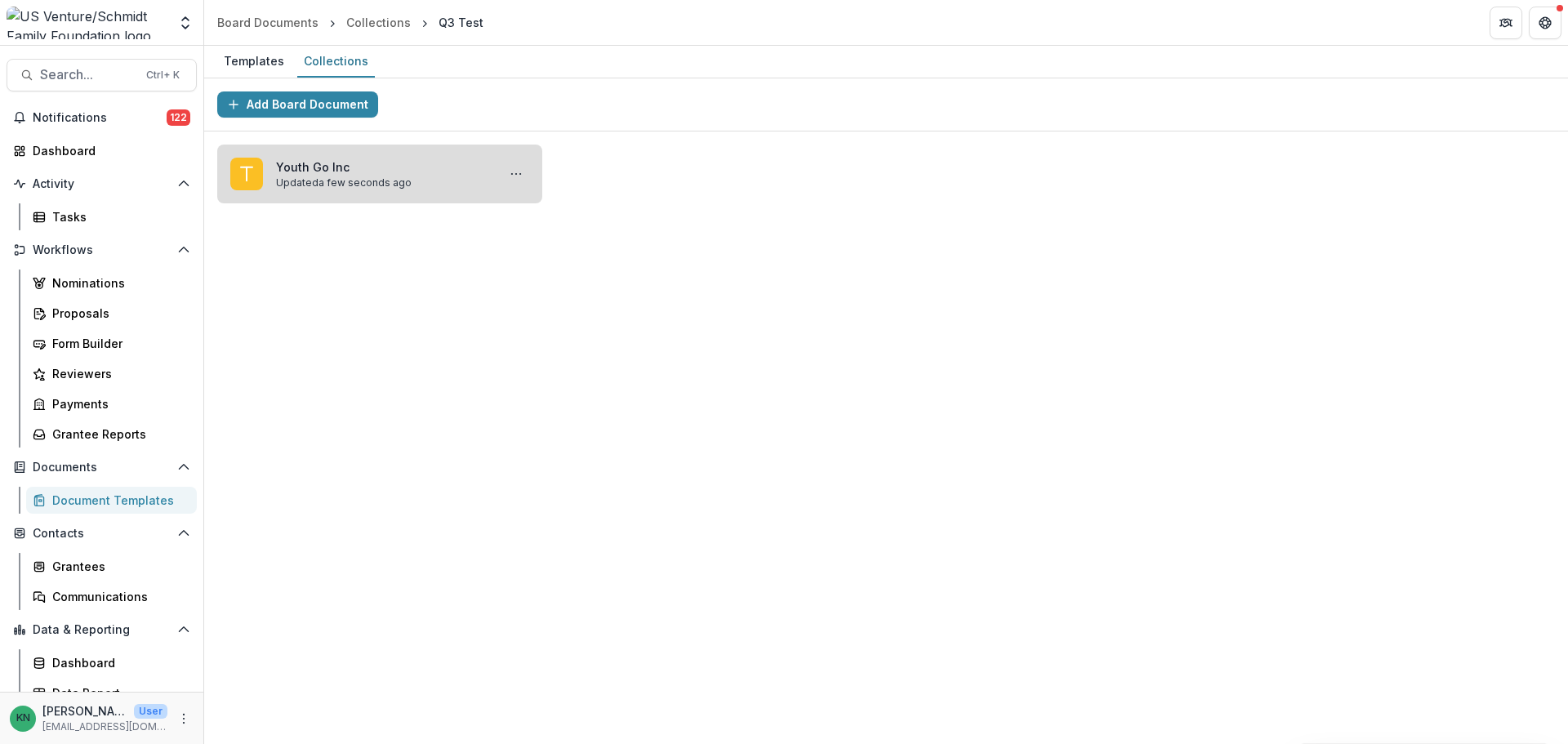
click at [367, 167] on link "Youth Go Inc" at bounding box center [382, 167] width 214 height 17
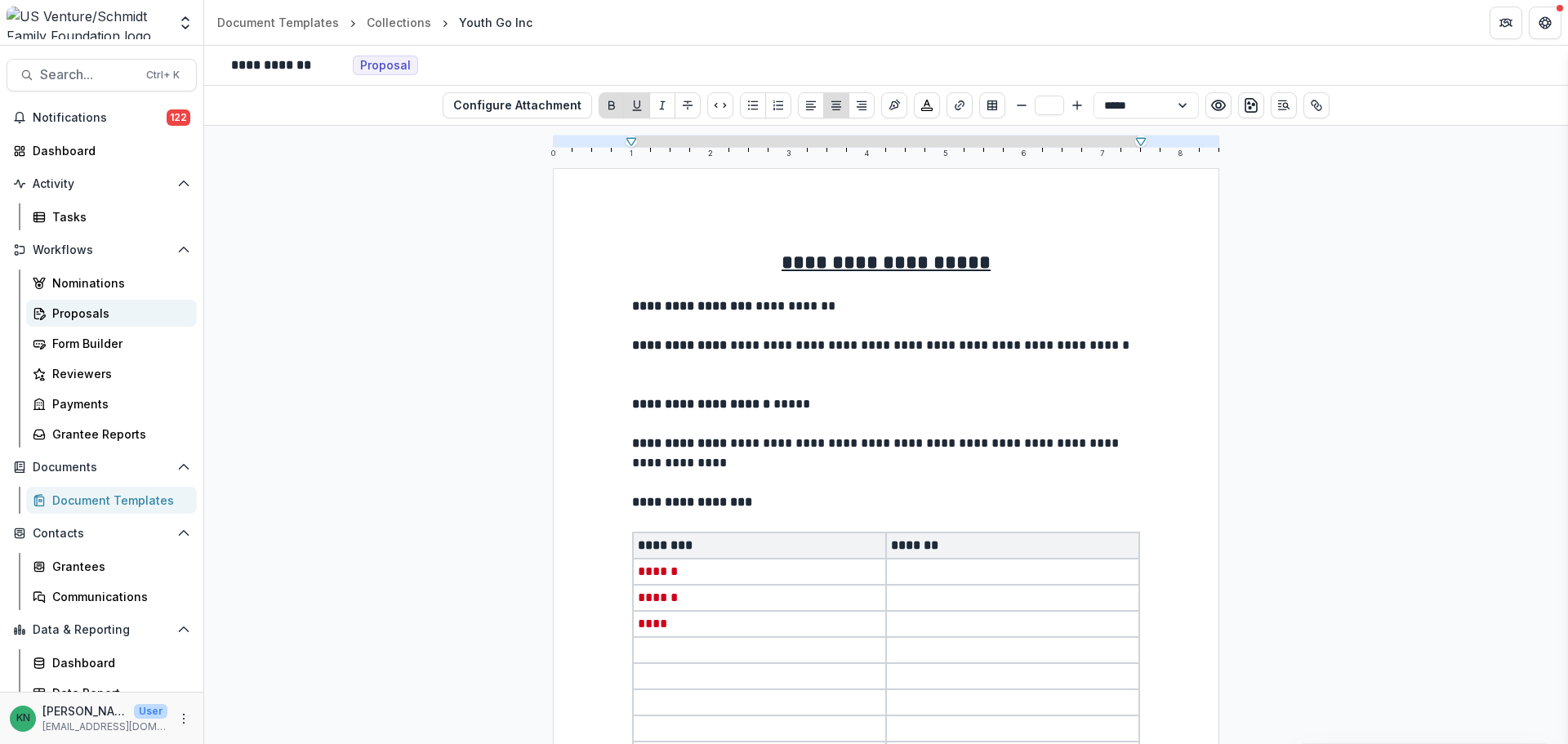
click at [80, 313] on div "Proposals" at bounding box center [117, 313] width 132 height 17
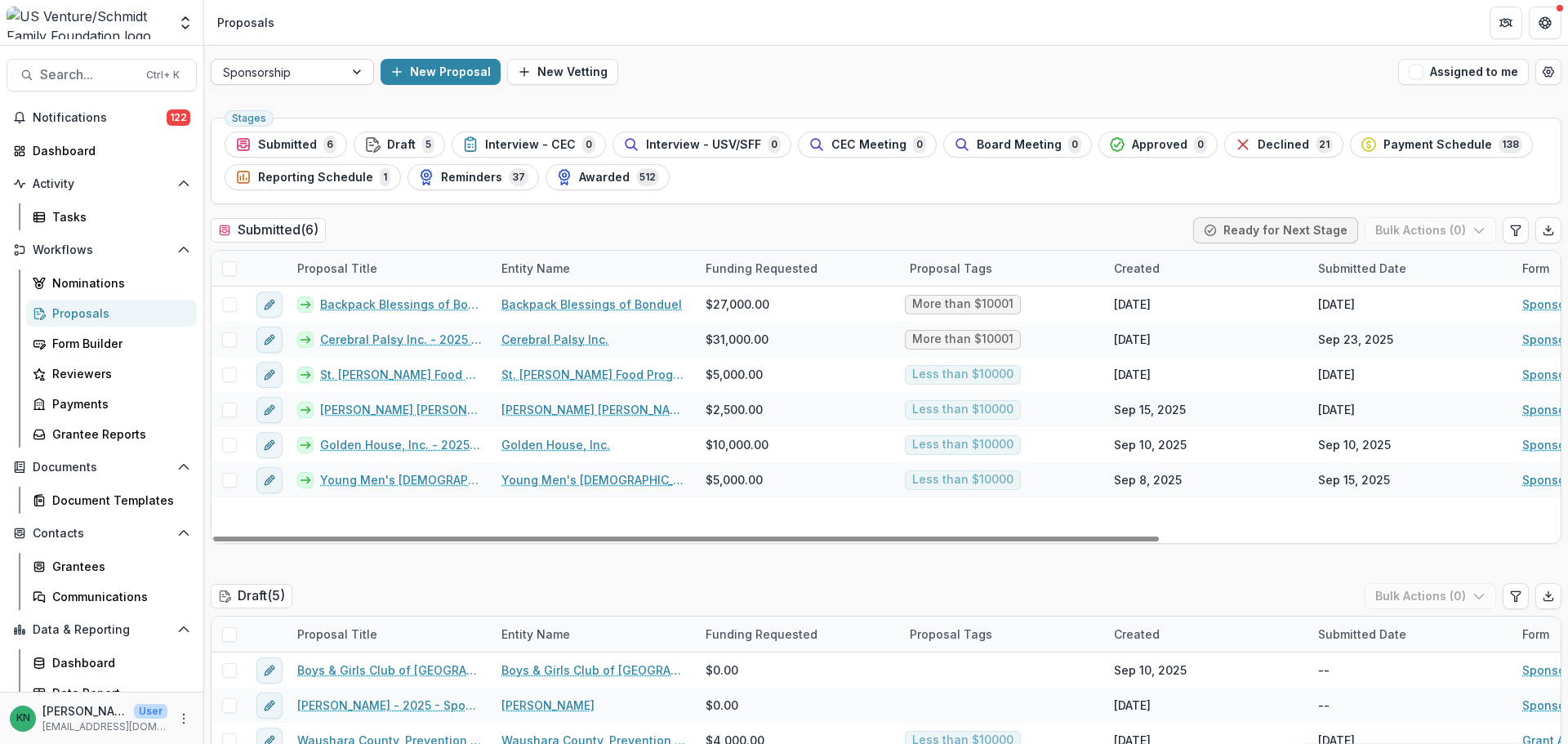
click at [357, 73] on div at bounding box center [358, 71] width 29 height 24
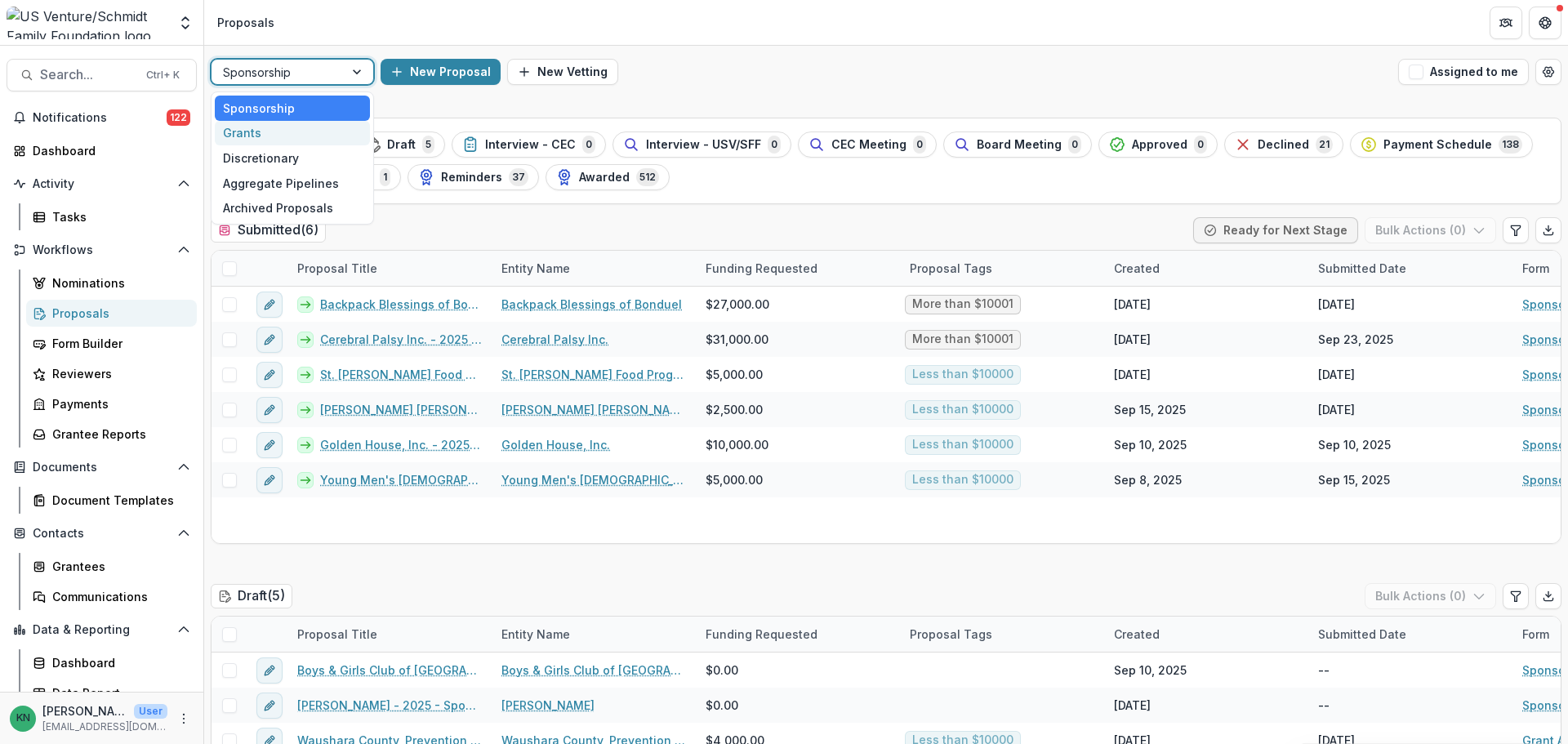
click at [272, 133] on div "Grants" at bounding box center [292, 133] width 155 height 25
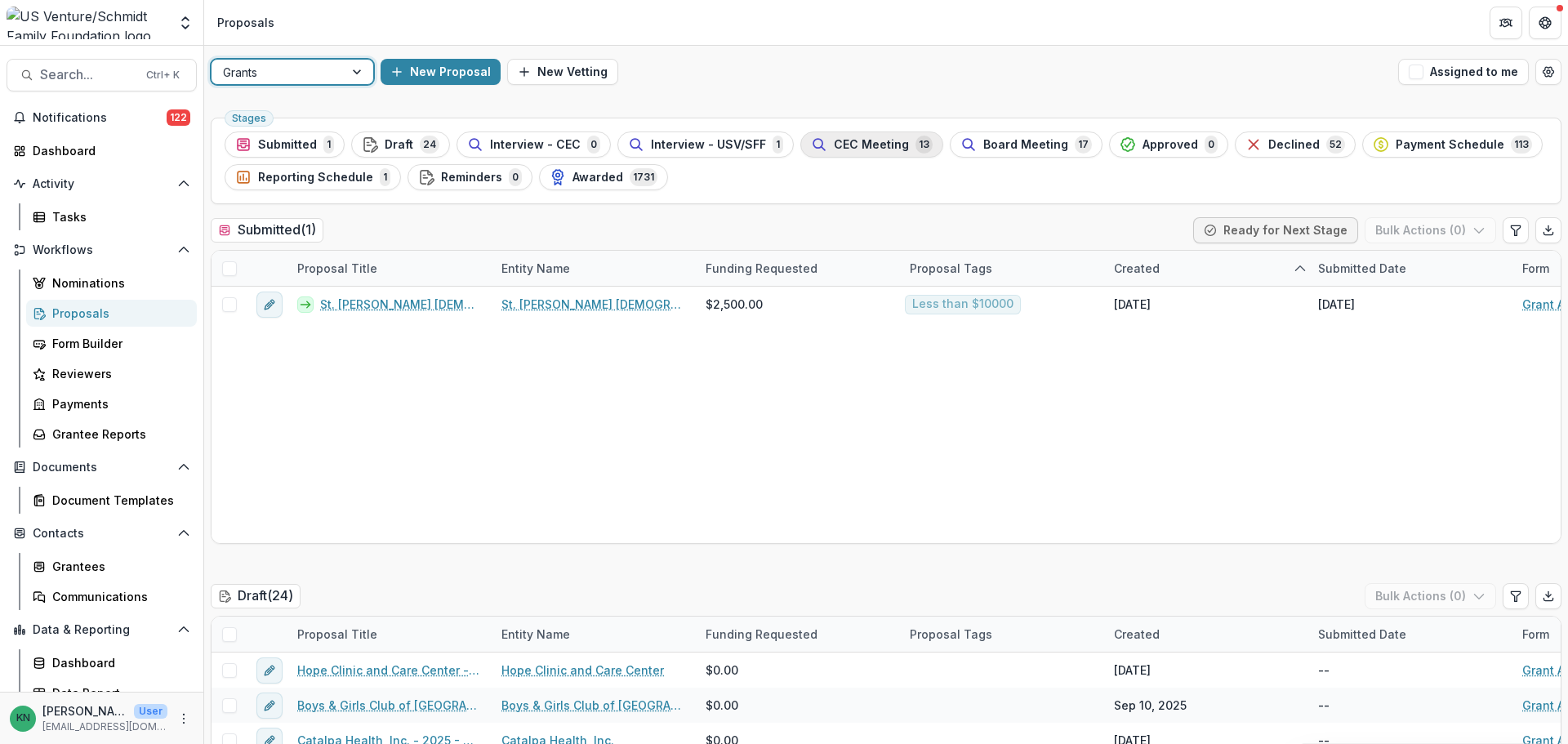
click at [887, 138] on span "CEC Meeting" at bounding box center [872, 145] width 75 height 14
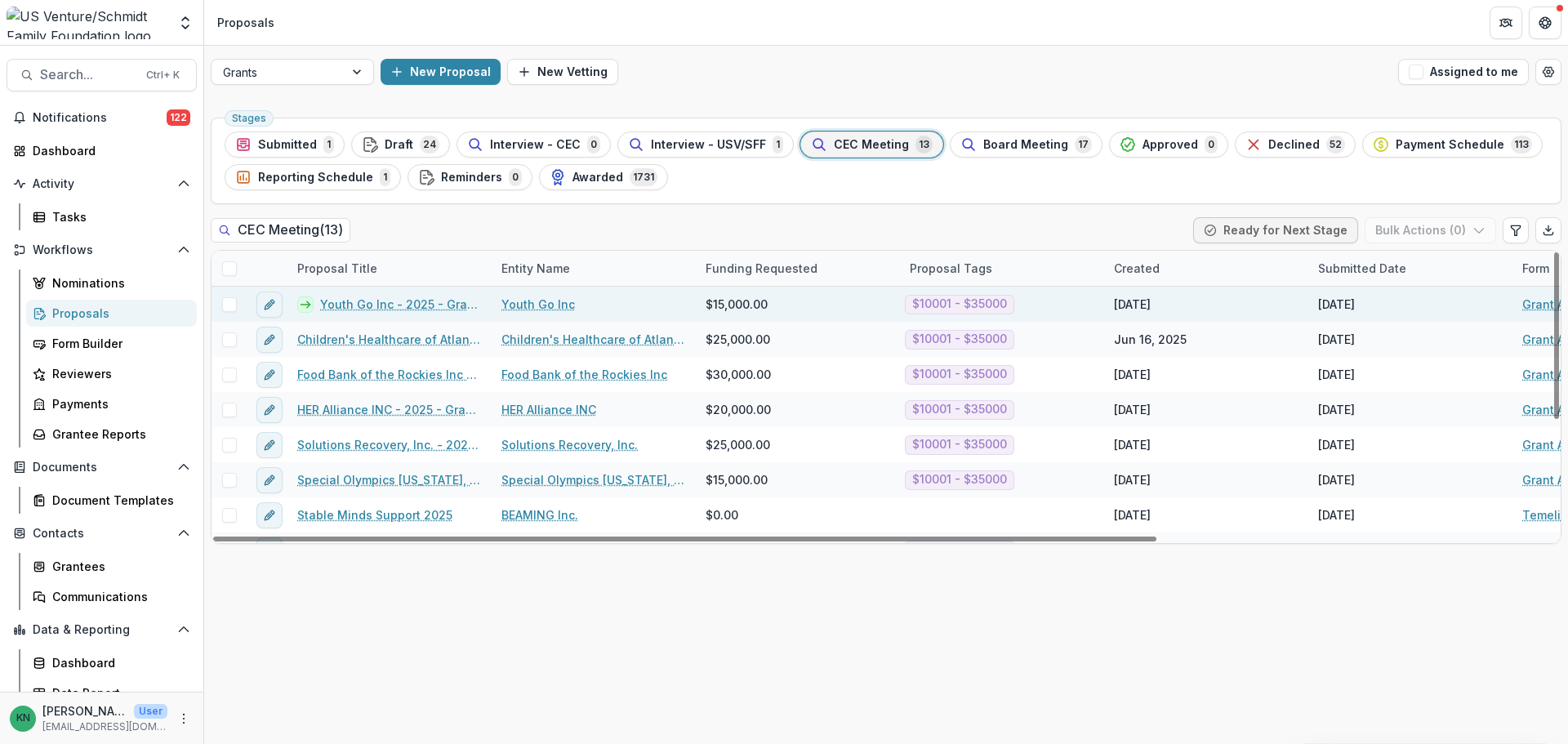
click at [360, 298] on link "Youth Go Inc - 2025 - Grant Application" at bounding box center [401, 304] width 162 height 17
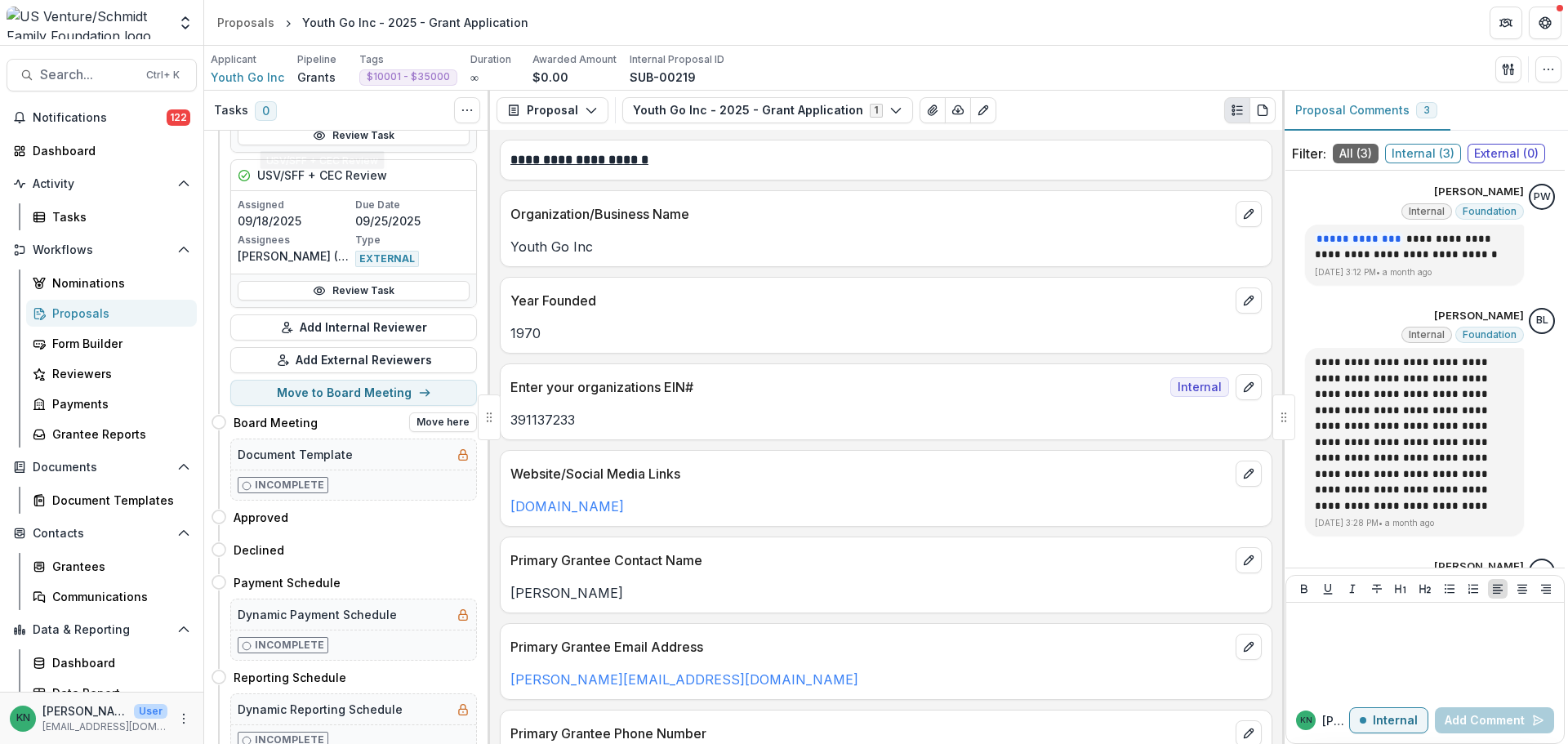
scroll to position [1959, 0]
